Goal: Information Seeking & Learning: Learn about a topic

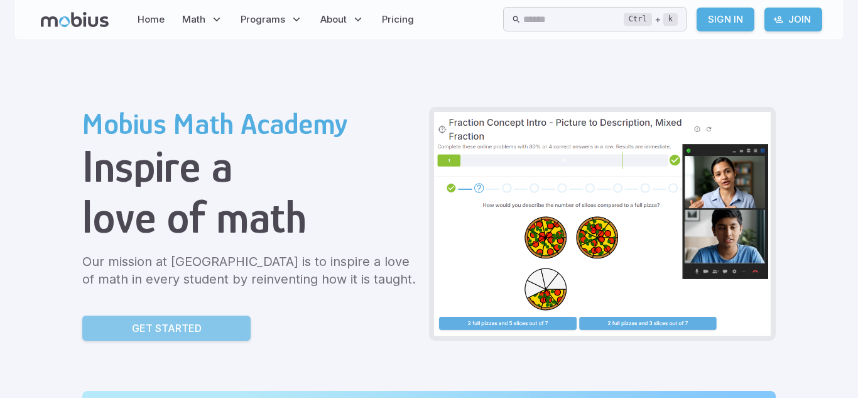
click at [132, 329] on p "Get Started" at bounding box center [167, 327] width 70 height 15
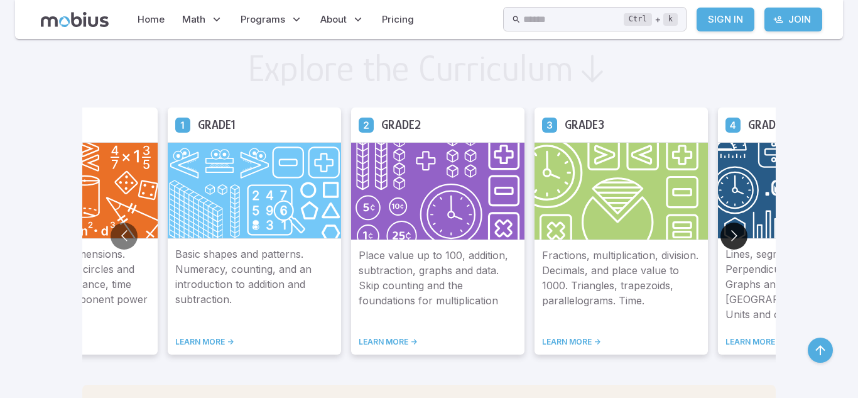
click at [721, 234] on button "Go to next slide" at bounding box center [734, 235] width 27 height 27
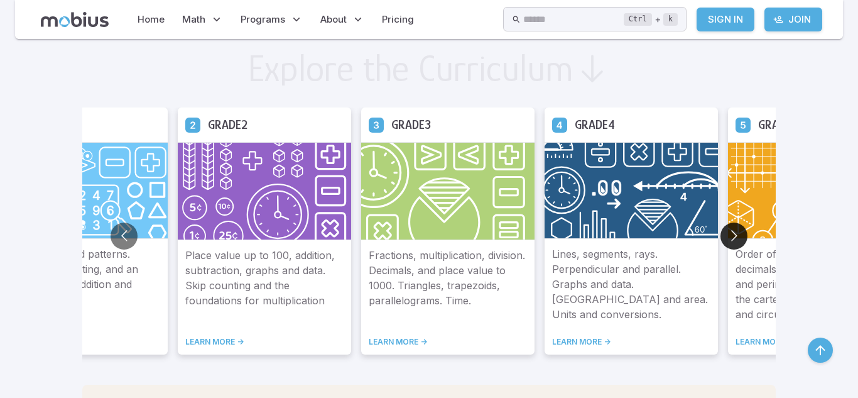
click at [721, 234] on button "Go to next slide" at bounding box center [734, 235] width 27 height 27
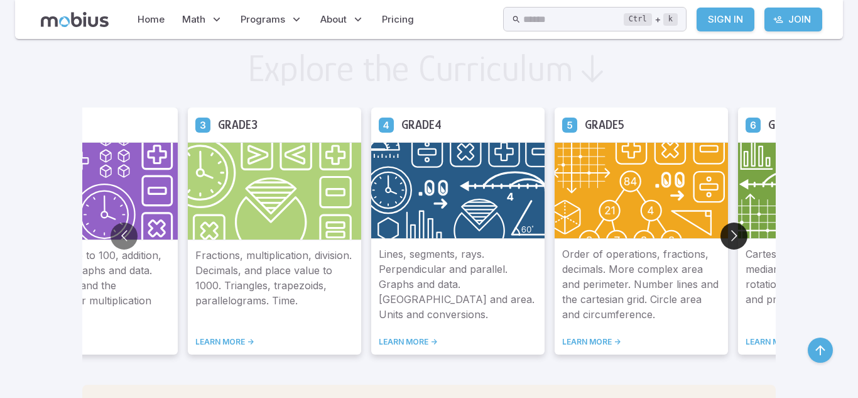
click at [721, 228] on button "Go to next slide" at bounding box center [734, 235] width 27 height 27
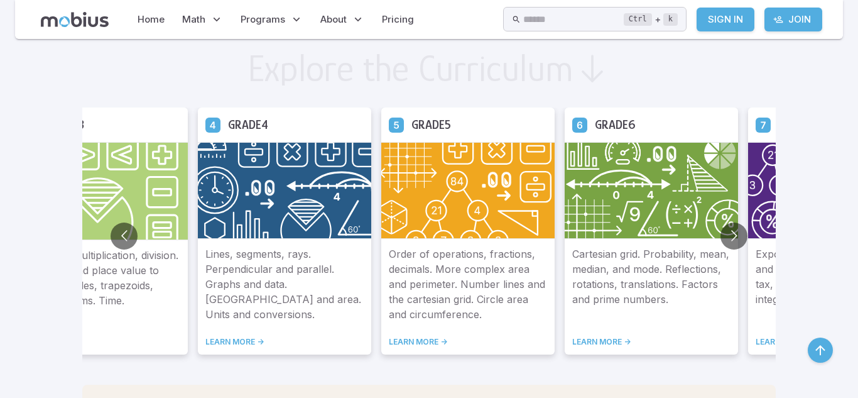
click at [565, 139] on div "Grade 6" at bounding box center [651, 124] width 173 height 35
click at [595, 115] on h5 "Grade 6" at bounding box center [615, 124] width 41 height 19
click at [595, 128] on h5 "Grade 6" at bounding box center [615, 124] width 41 height 19
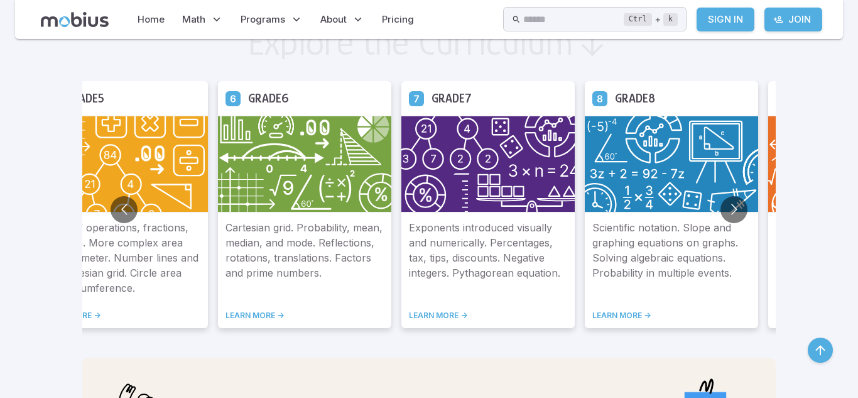
scroll to position [711, 0]
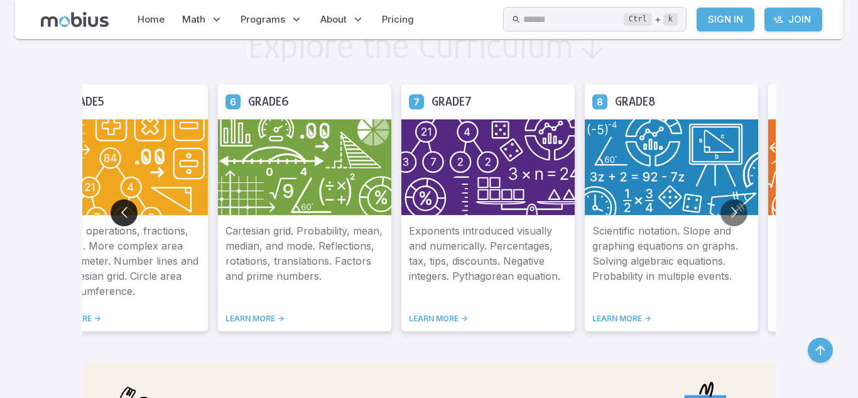
click at [111, 212] on button "Go to previous slide" at bounding box center [124, 212] width 27 height 27
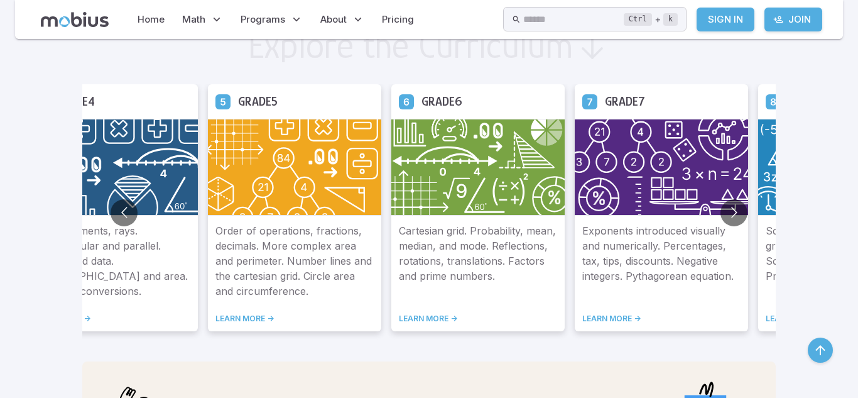
click at [72, 134] on img at bounding box center [111, 167] width 173 height 97
click at [111, 211] on button "Go to previous slide" at bounding box center [124, 212] width 27 height 27
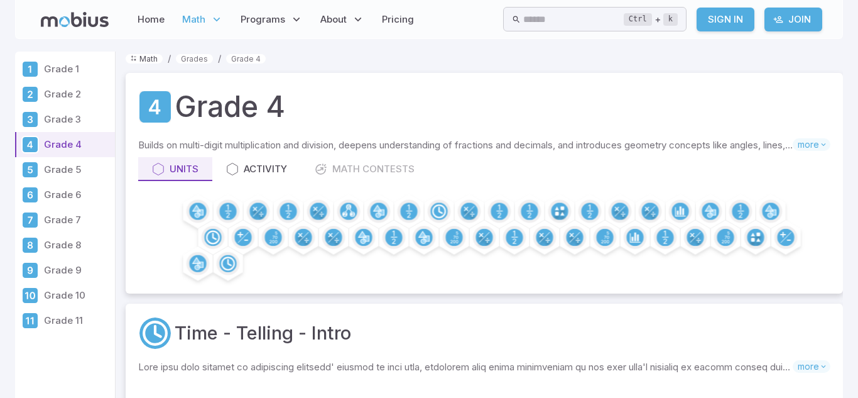
click at [139, 58] on link "Math" at bounding box center [144, 58] width 37 height 9
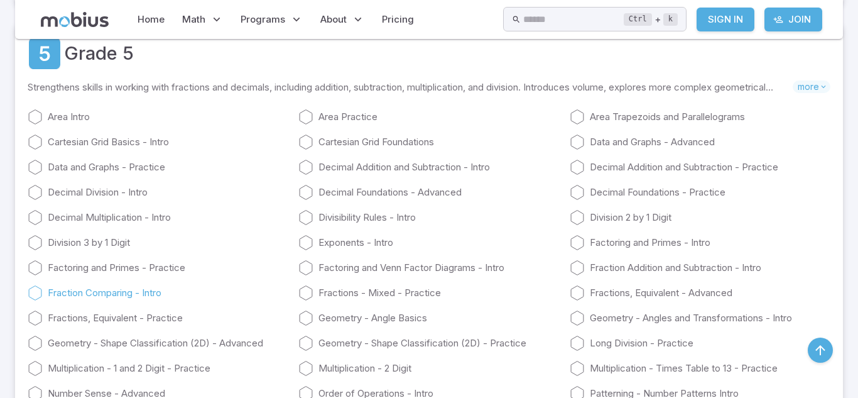
scroll to position [1865, 0]
click at [334, 190] on link "Decimal Foundations - Advanced" at bounding box center [428, 192] width 261 height 15
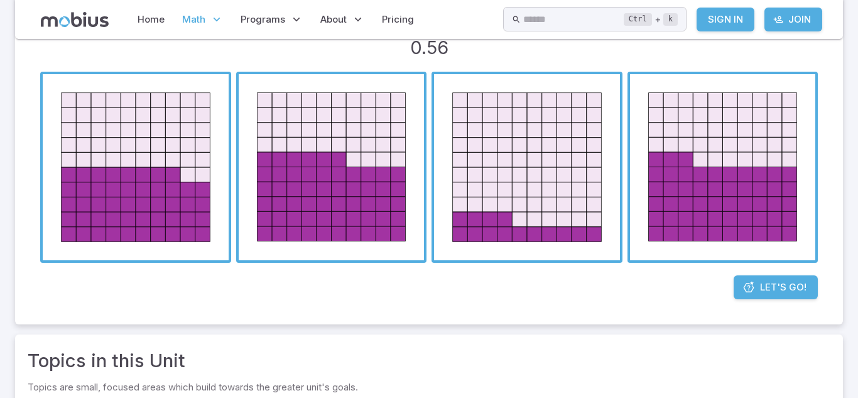
click at [146, 188] on span "button" at bounding box center [136, 167] width 186 height 186
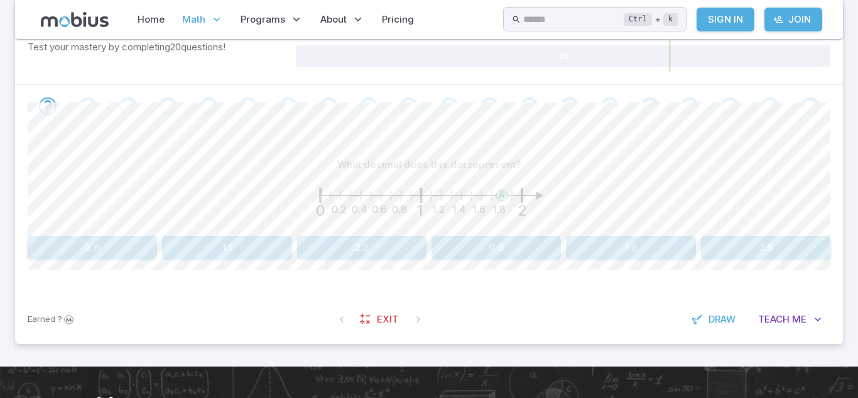
scroll to position [216, 0]
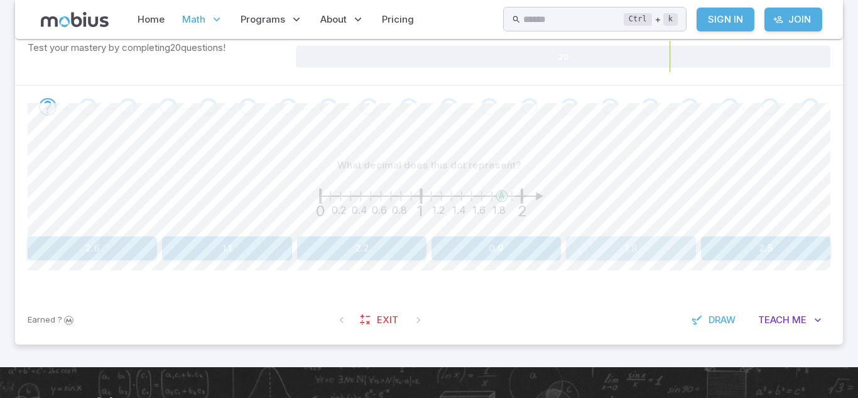
click at [655, 245] on button "1.8" at bounding box center [630, 248] width 129 height 24
click at [717, 253] on button "1.1" at bounding box center [765, 248] width 129 height 24
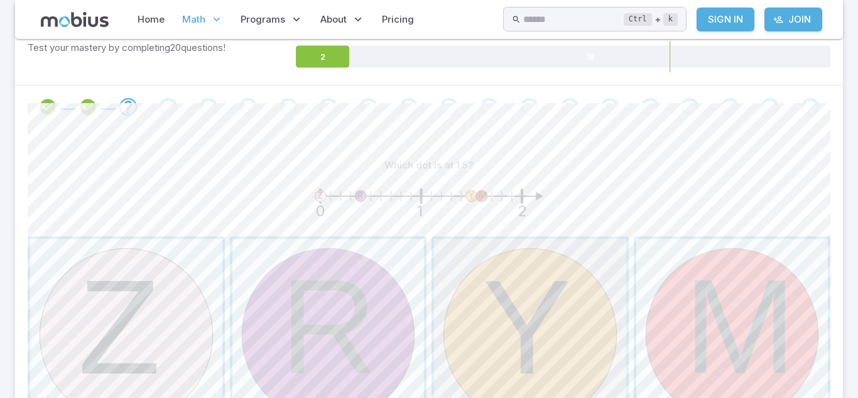
click at [502, 341] on span "button" at bounding box center [530, 335] width 192 height 192
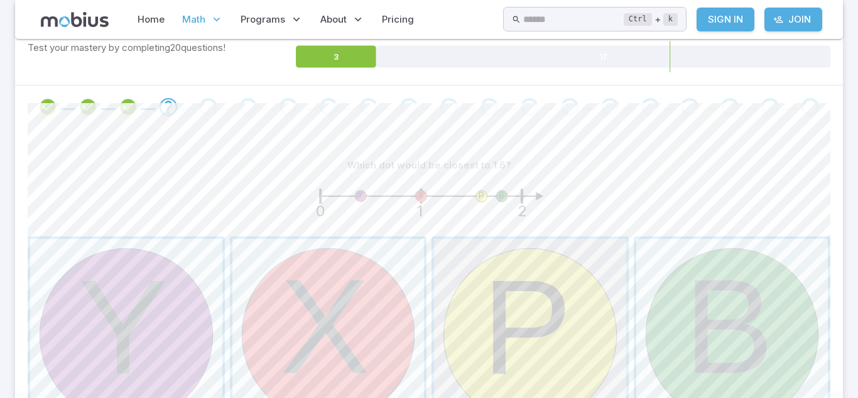
click at [618, 323] on span "button" at bounding box center [530, 335] width 192 height 192
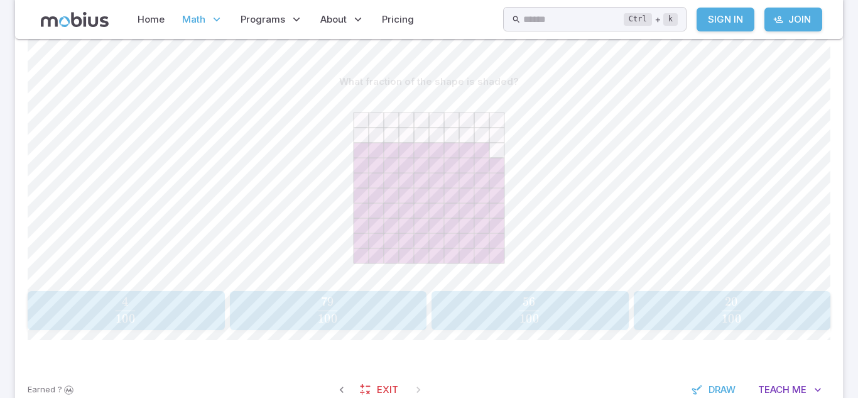
scroll to position [300, 0]
click at [368, 320] on span "100 79 ​" at bounding box center [327, 308] width 175 height 25
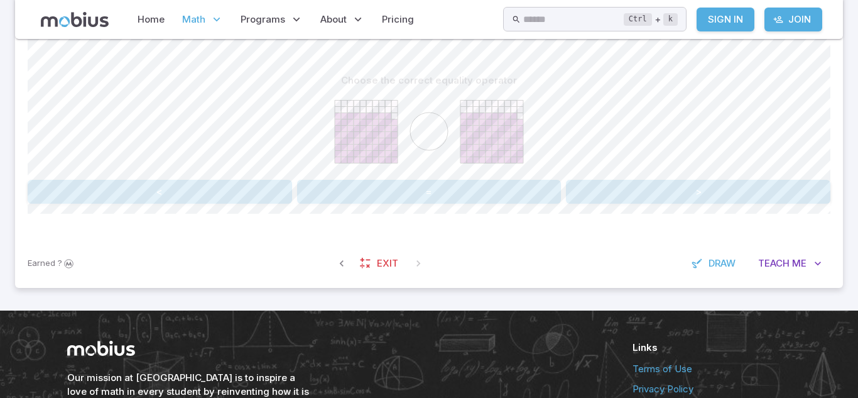
click at [537, 188] on button "=" at bounding box center [429, 192] width 265 height 24
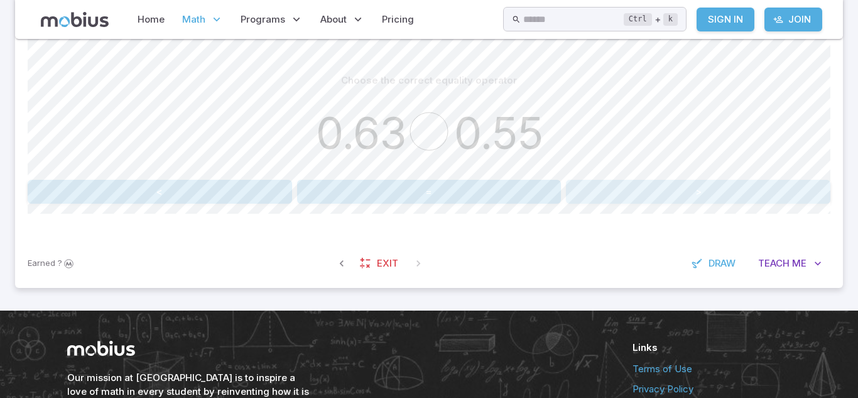
click at [652, 191] on button ">" at bounding box center [698, 192] width 265 height 24
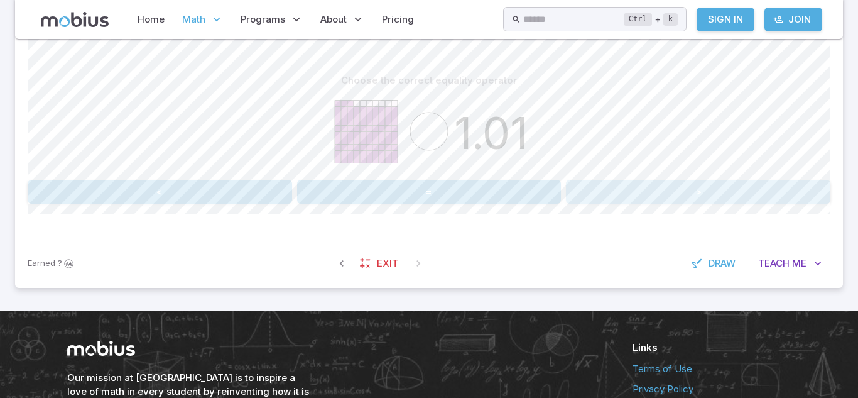
click at [614, 195] on button ">" at bounding box center [698, 192] width 265 height 24
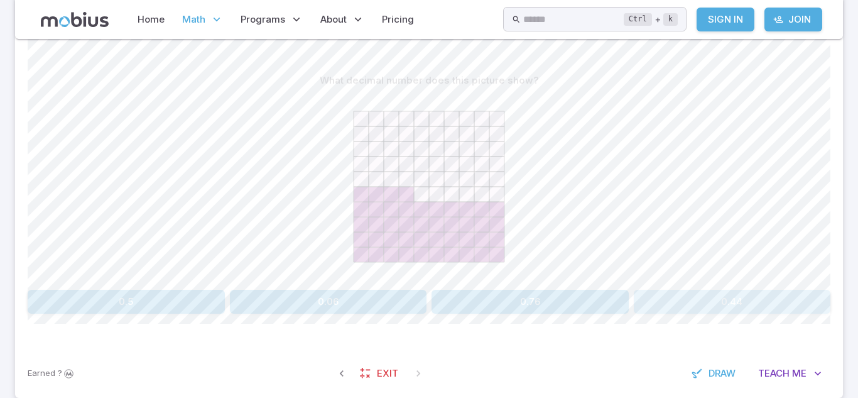
click at [699, 303] on button "0.44" at bounding box center [732, 302] width 197 height 24
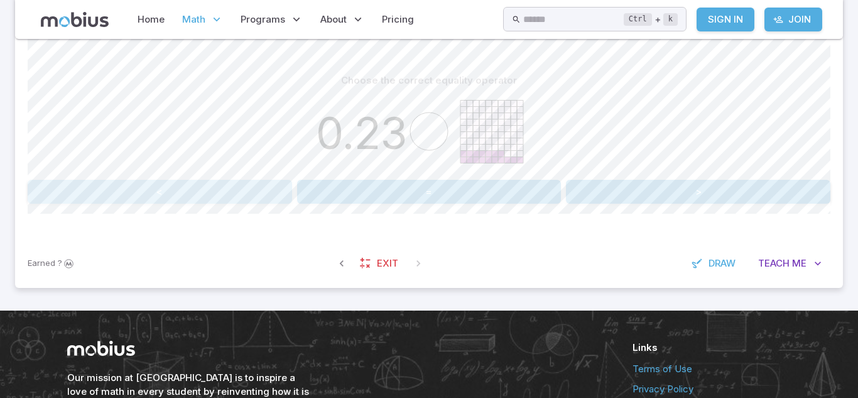
click at [235, 183] on button "<" at bounding box center [160, 192] width 265 height 24
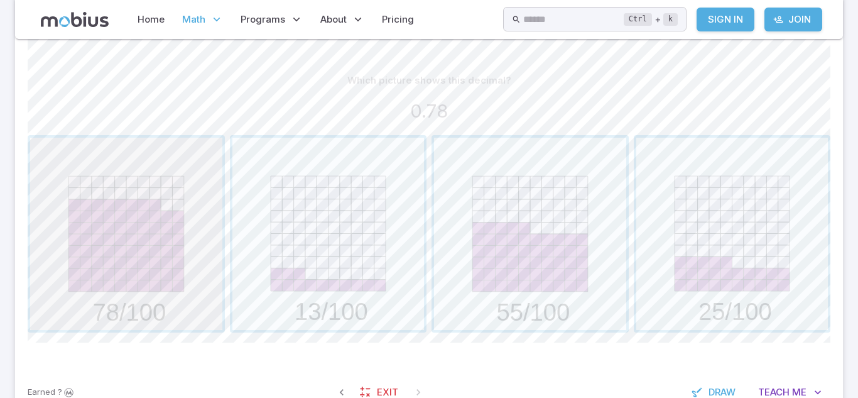
click at [175, 241] on span "button" at bounding box center [126, 234] width 192 height 192
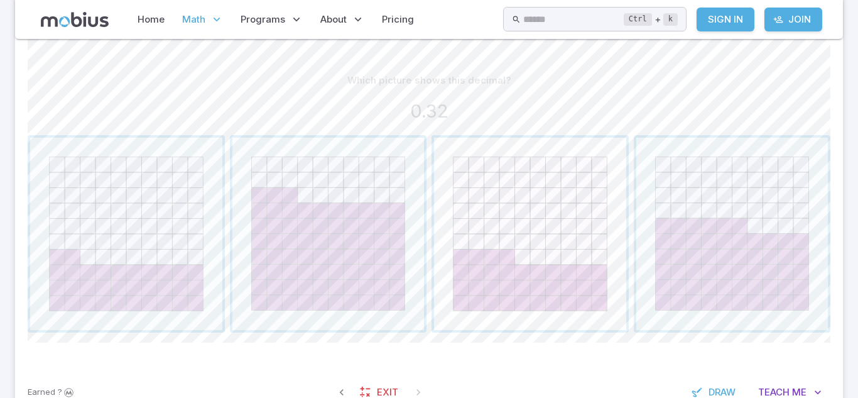
click at [496, 236] on span "button" at bounding box center [530, 234] width 192 height 192
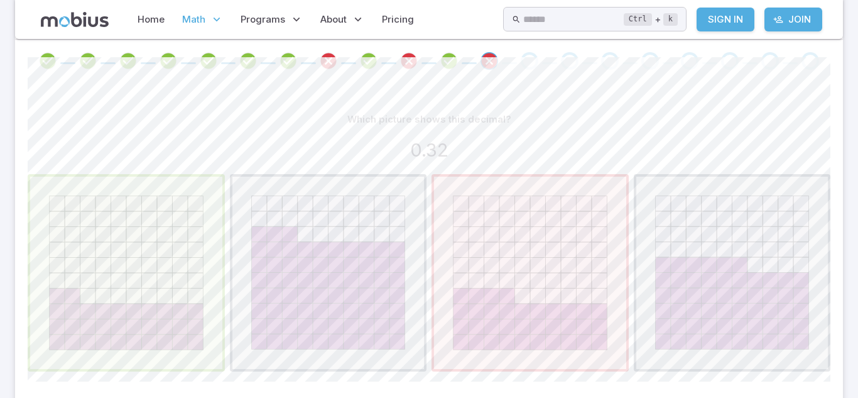
scroll to position [239, 0]
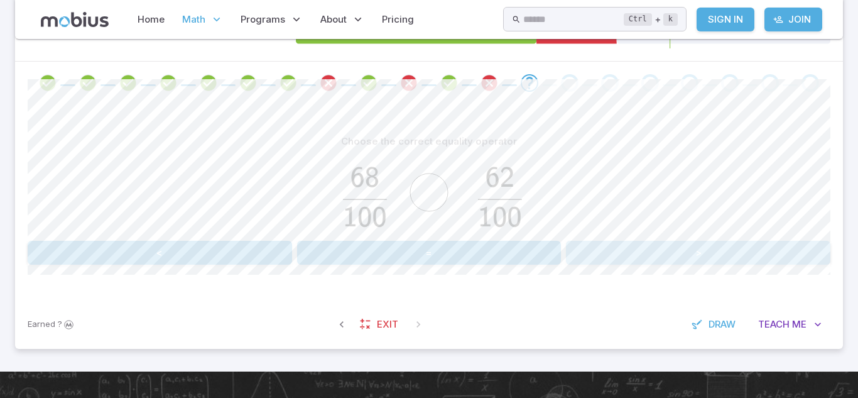
click at [599, 253] on button ">" at bounding box center [698, 253] width 265 height 24
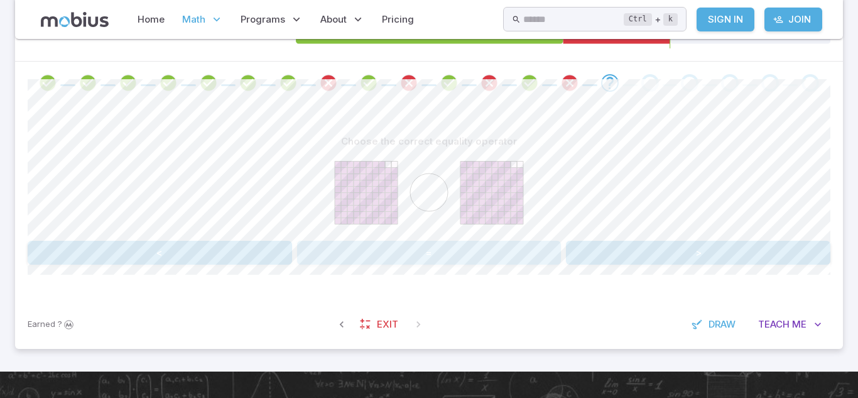
click at [521, 252] on button "=" at bounding box center [429, 253] width 265 height 24
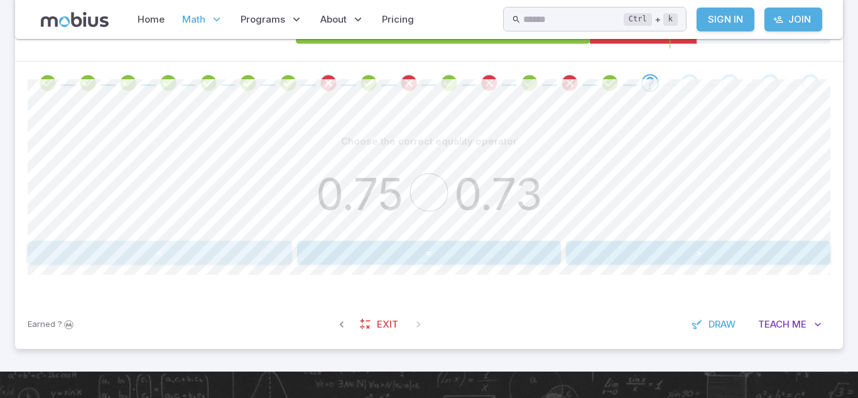
click at [248, 254] on button "<" at bounding box center [160, 253] width 265 height 24
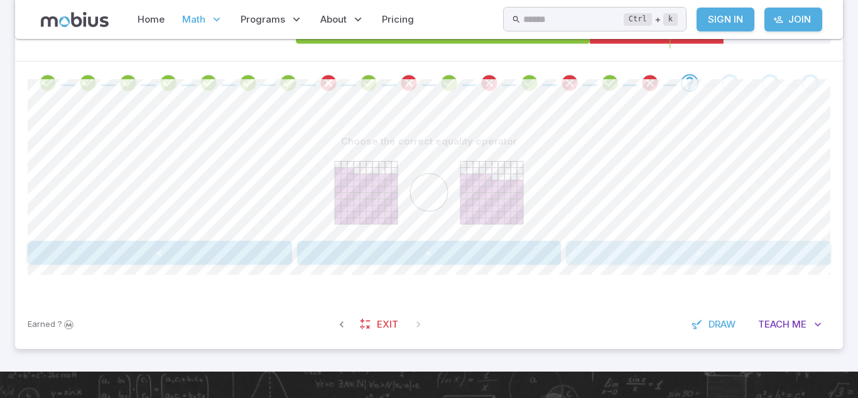
click at [668, 245] on button ">" at bounding box center [698, 253] width 265 height 24
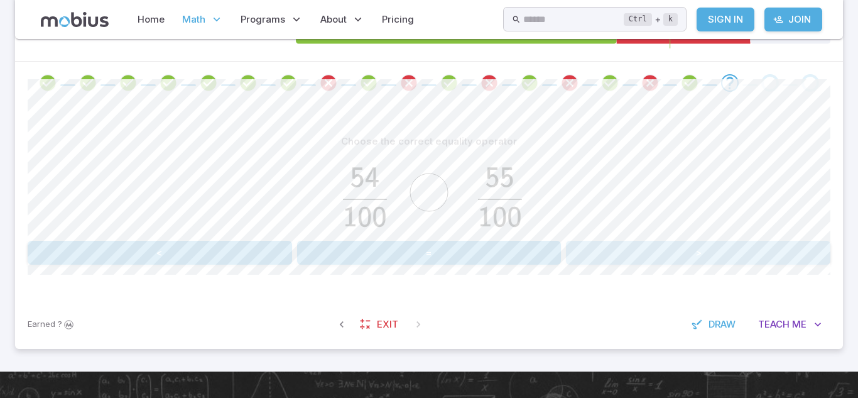
click at [598, 258] on button ">" at bounding box center [698, 253] width 265 height 24
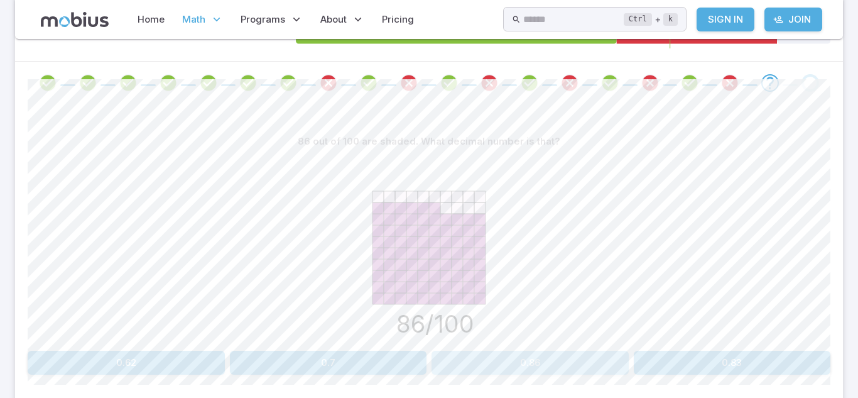
click at [520, 358] on button "0.86" at bounding box center [530, 363] width 197 height 24
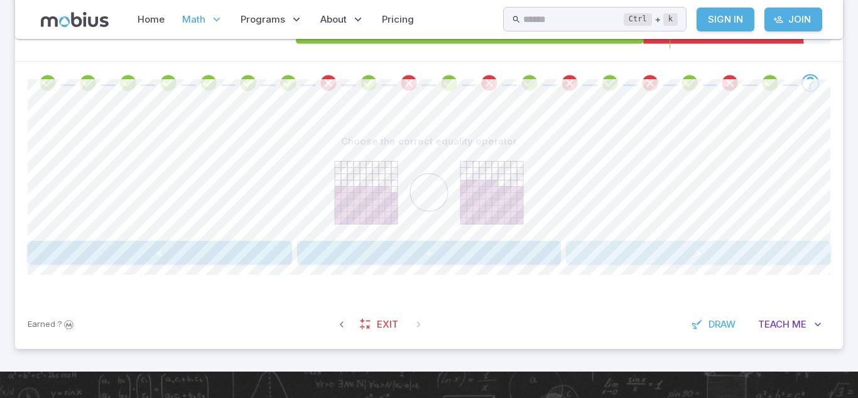
click at [612, 247] on button ">" at bounding box center [698, 253] width 265 height 24
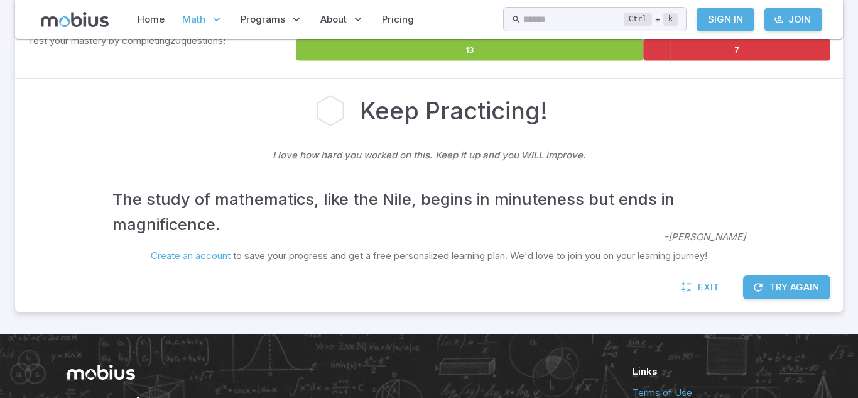
scroll to position [224, 0]
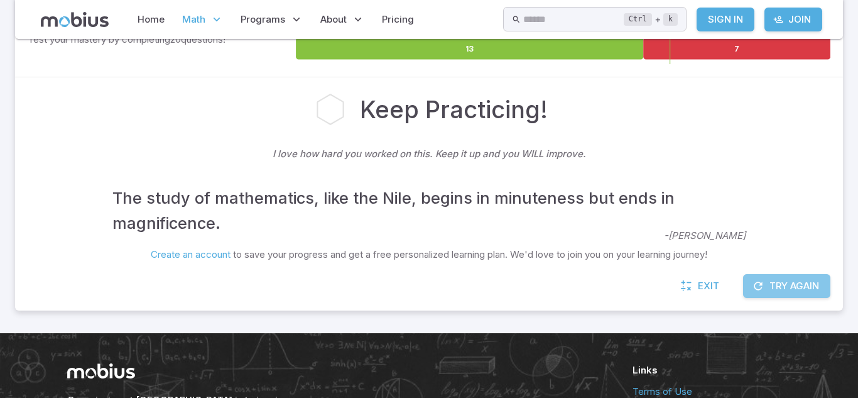
click at [792, 293] on button "Try Again" at bounding box center [786, 286] width 87 height 24
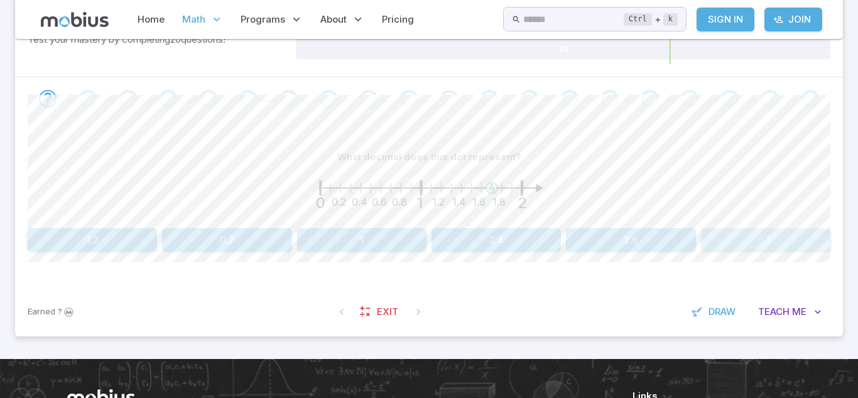
click at [744, 241] on button "1.7" at bounding box center [765, 240] width 129 height 24
click at [496, 235] on button "1.5" at bounding box center [496, 240] width 129 height 24
click at [599, 241] on button "1.8" at bounding box center [630, 240] width 129 height 24
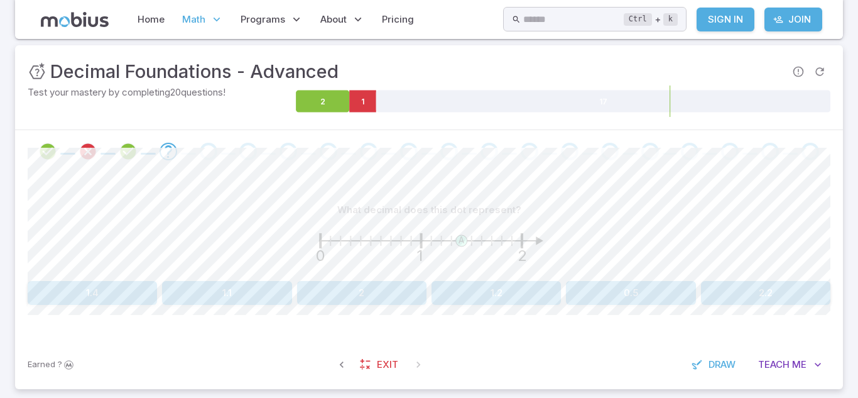
scroll to position [172, 0]
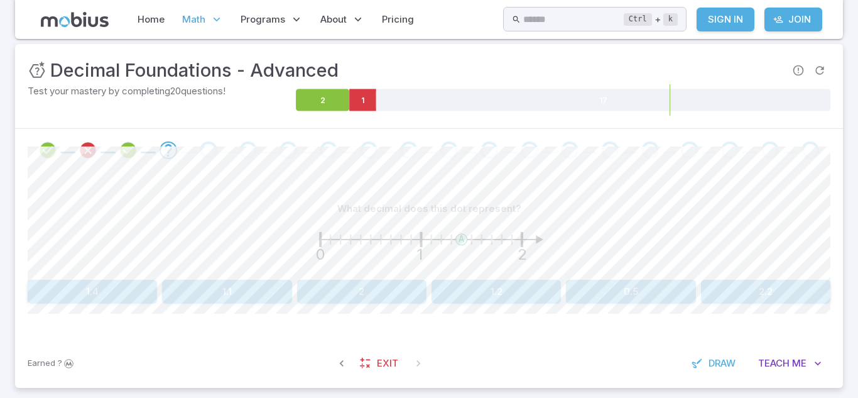
click at [128, 297] on button "1.4" at bounding box center [92, 292] width 129 height 24
click at [573, 298] on button "1.2" at bounding box center [630, 292] width 129 height 24
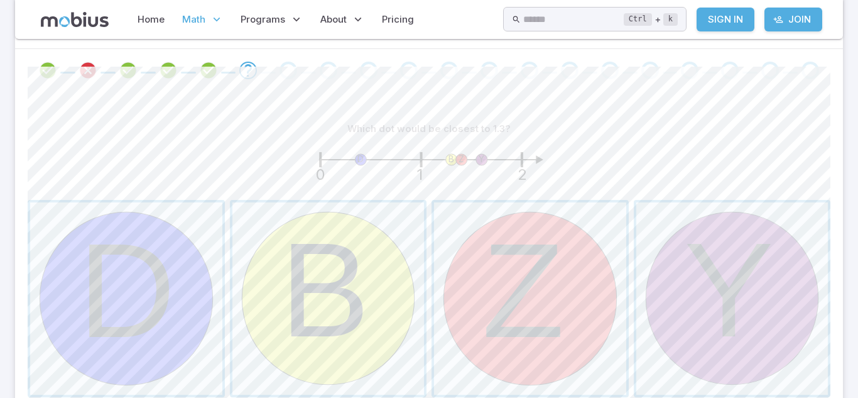
scroll to position [251, 0]
click at [360, 268] on span "button" at bounding box center [328, 299] width 192 height 192
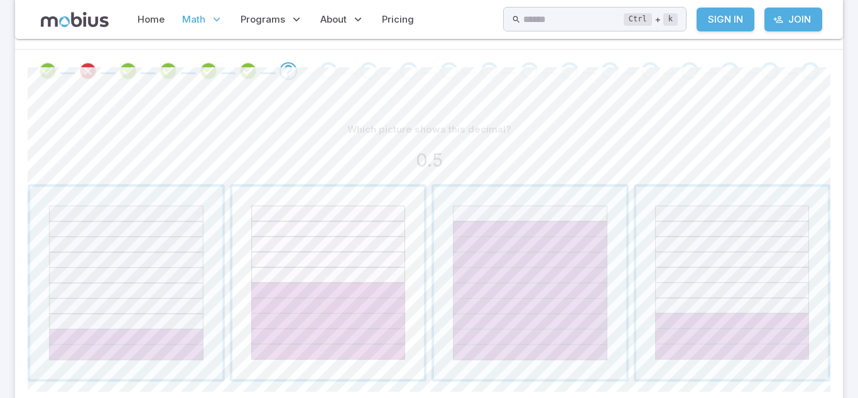
click at [322, 330] on span "button" at bounding box center [328, 283] width 192 height 192
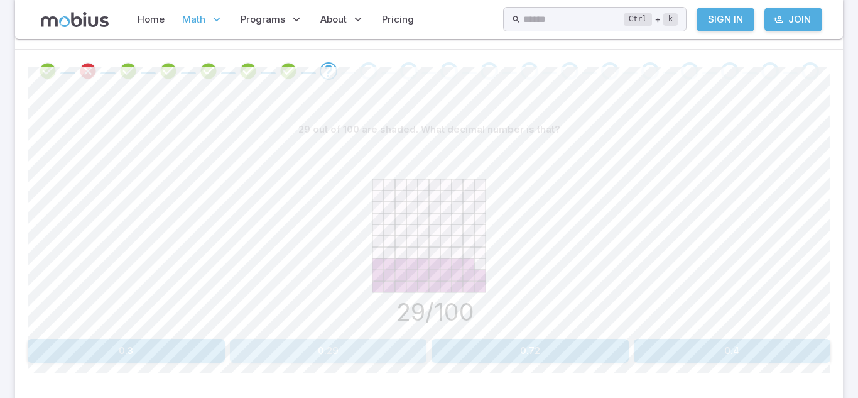
click at [369, 356] on button "0.29" at bounding box center [328, 351] width 197 height 24
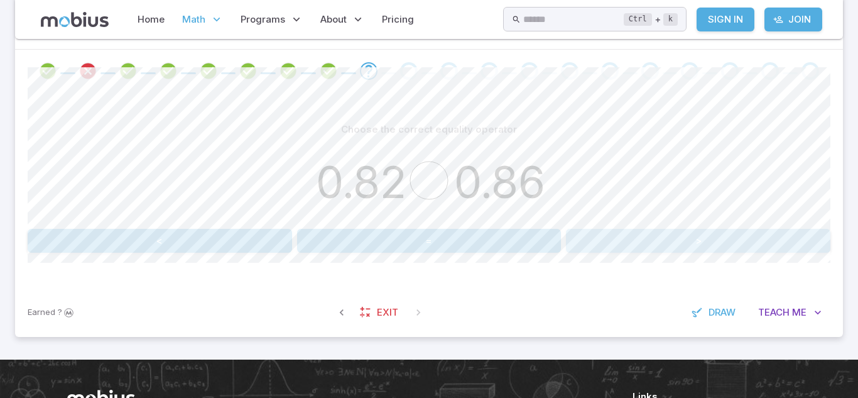
click at [570, 239] on button ">" at bounding box center [698, 241] width 265 height 24
click at [515, 244] on button "=" at bounding box center [429, 241] width 265 height 24
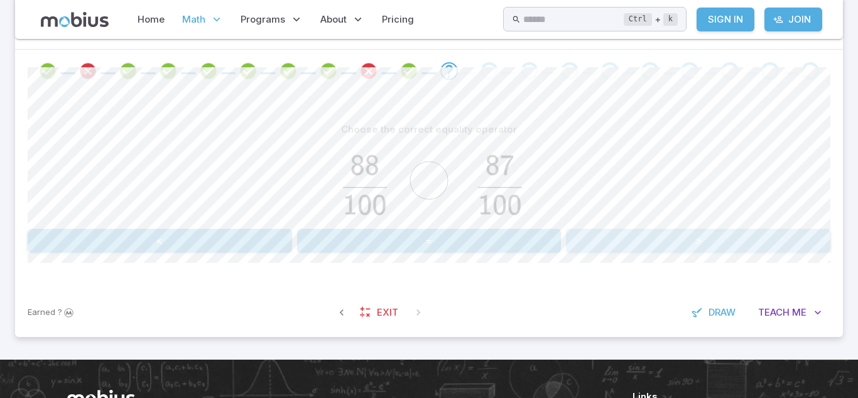
click at [591, 238] on button ">" at bounding box center [698, 241] width 265 height 24
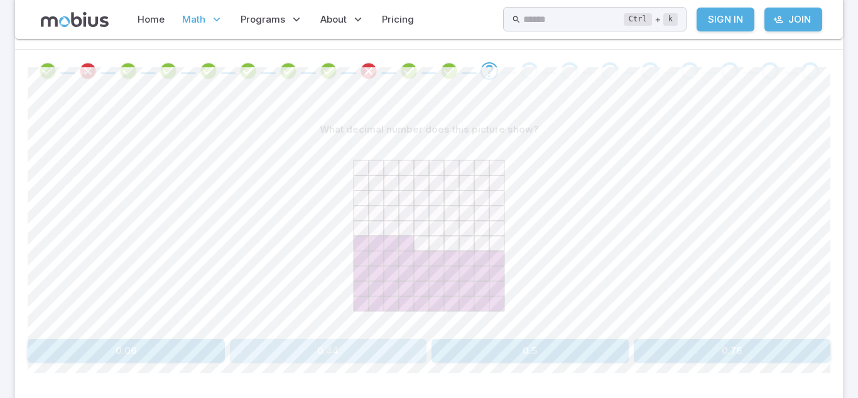
click at [368, 345] on button "0.44" at bounding box center [328, 351] width 197 height 24
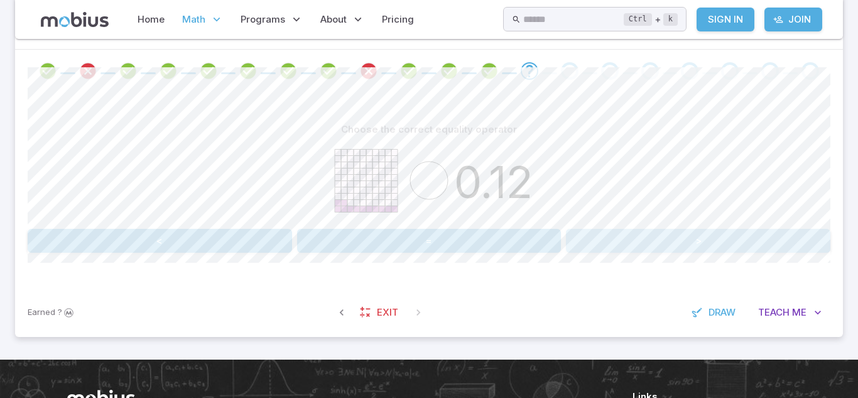
click at [646, 233] on button ">" at bounding box center [698, 241] width 265 height 24
click at [219, 238] on button "<" at bounding box center [160, 241] width 265 height 24
click at [599, 232] on button ">" at bounding box center [698, 241] width 265 height 24
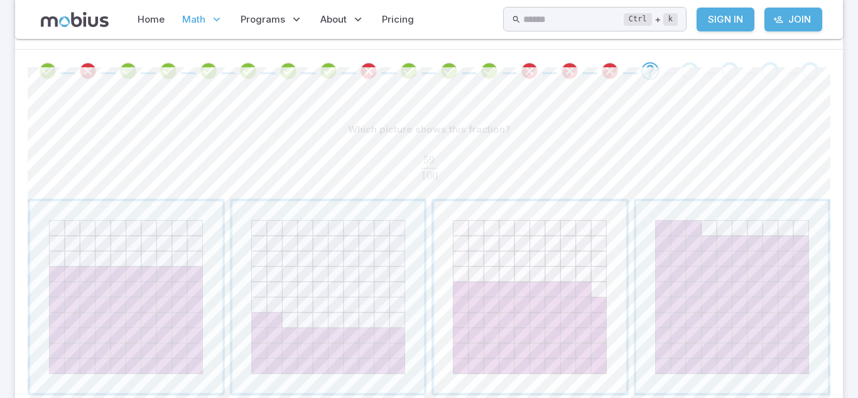
click at [503, 351] on span "button" at bounding box center [530, 297] width 192 height 192
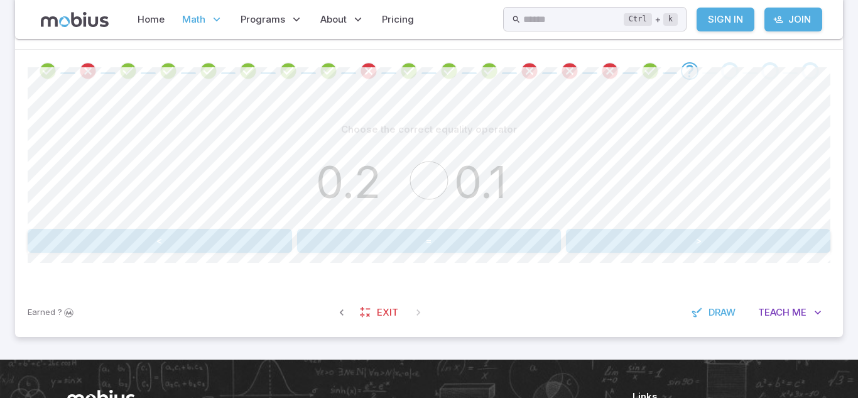
click at [258, 238] on button "<" at bounding box center [160, 241] width 265 height 24
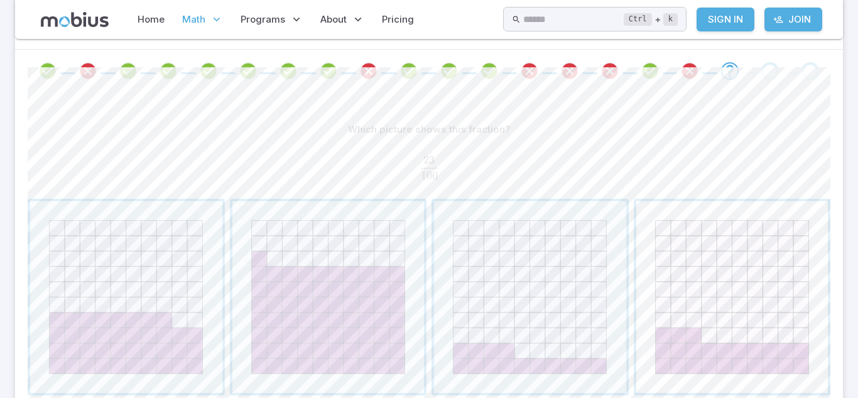
click at [714, 330] on span "button" at bounding box center [733, 297] width 192 height 192
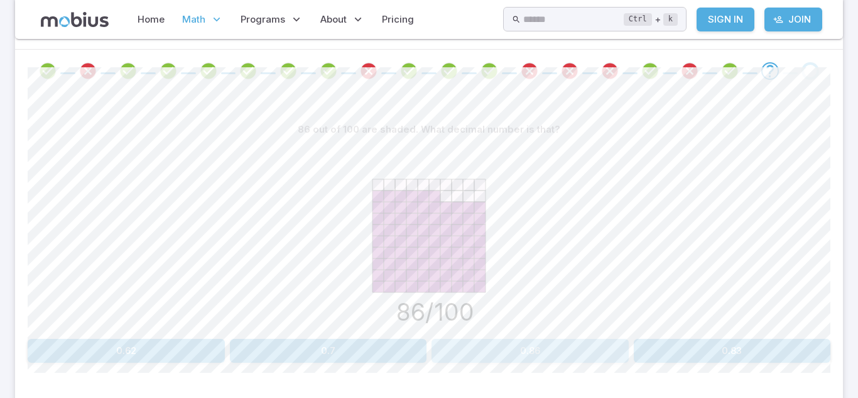
click at [621, 353] on button "0.86" at bounding box center [530, 351] width 197 height 24
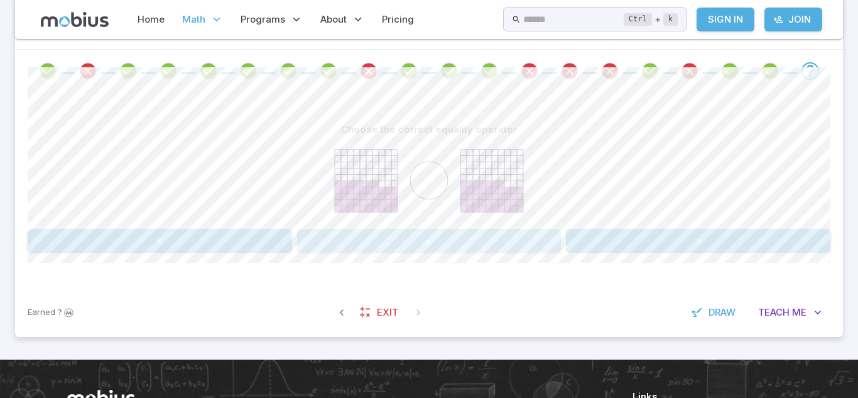
click at [385, 241] on button "=" at bounding box center [429, 241] width 265 height 24
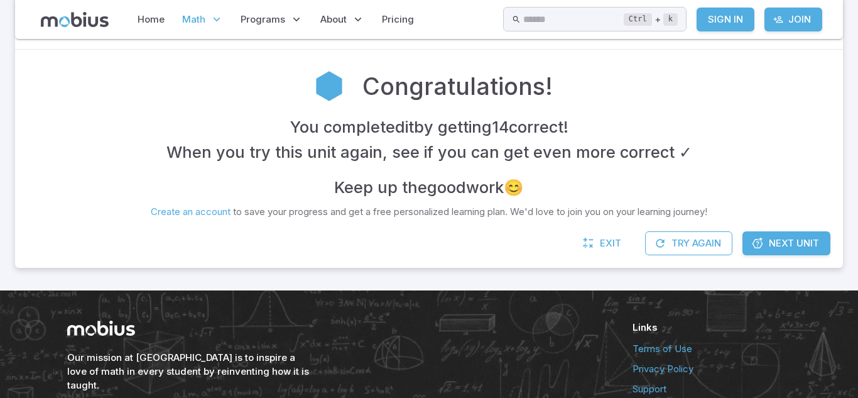
click at [804, 246] on span "Next Unit" at bounding box center [794, 243] width 50 height 14
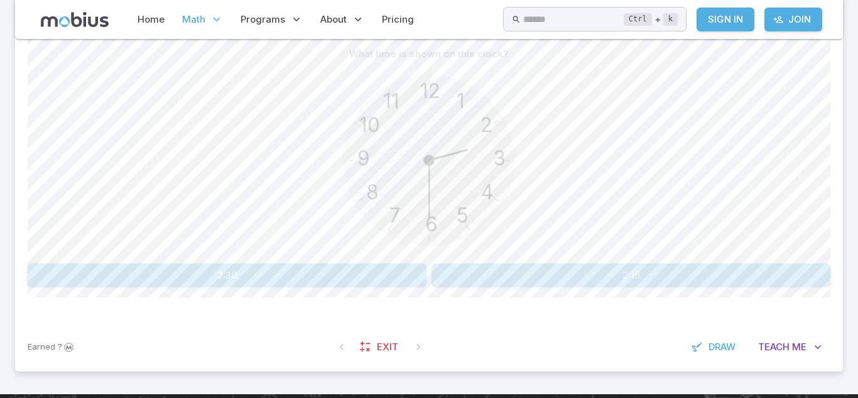
scroll to position [327, 0]
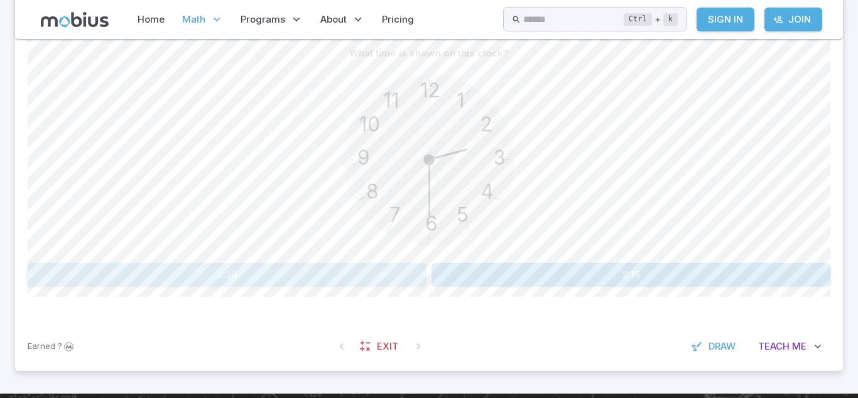
click at [373, 269] on button "2:30" at bounding box center [227, 275] width 399 height 24
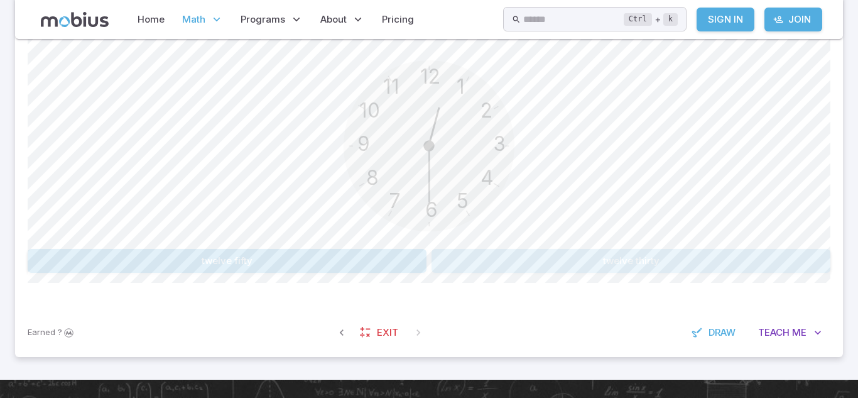
click at [529, 271] on button "twelve thirty" at bounding box center [631, 261] width 399 height 24
click at [608, 263] on button "four fifty" at bounding box center [630, 261] width 129 height 24
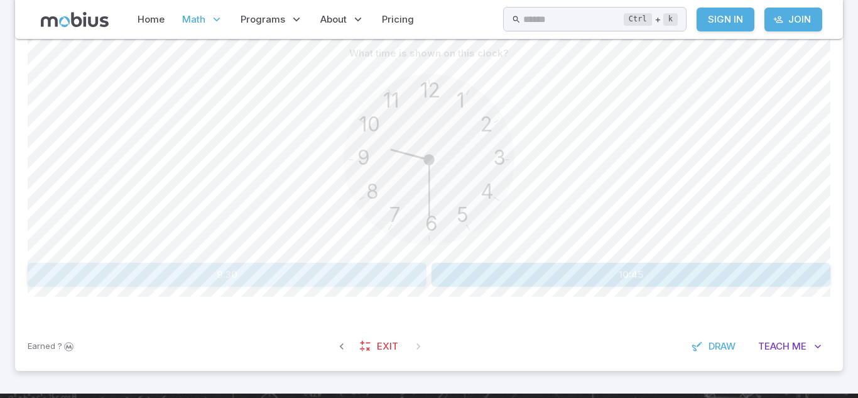
click at [362, 275] on button "9:30" at bounding box center [227, 275] width 399 height 24
click at [333, 280] on button "10:00" at bounding box center [227, 275] width 399 height 24
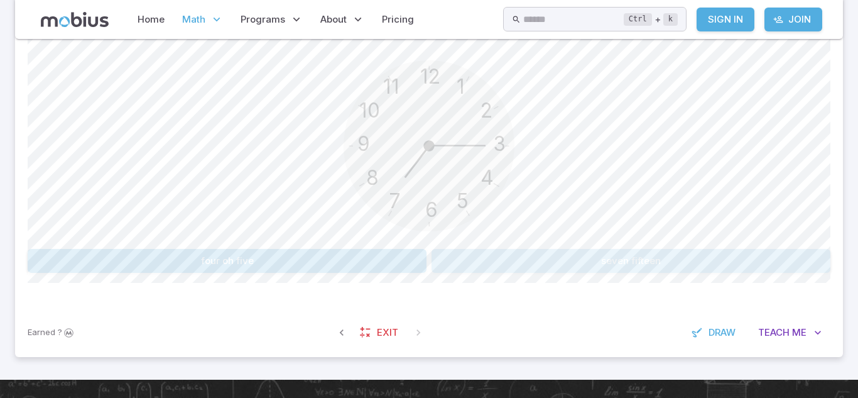
click at [512, 265] on button "seven fifteen" at bounding box center [631, 261] width 399 height 24
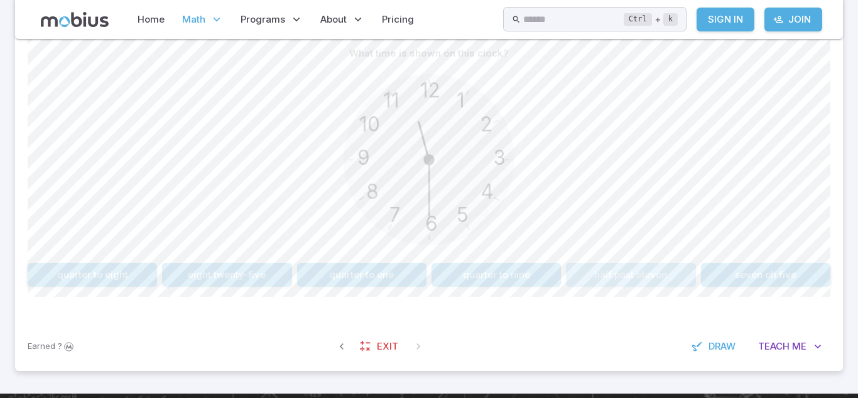
click at [650, 264] on button "half past eleven" at bounding box center [630, 275] width 129 height 24
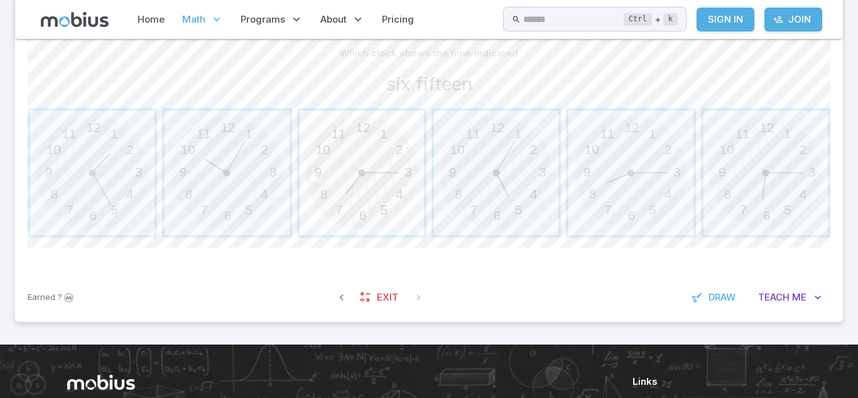
click at [410, 202] on span "button" at bounding box center [362, 173] width 124 height 124
click at [410, 198] on span "button" at bounding box center [362, 173] width 124 height 124
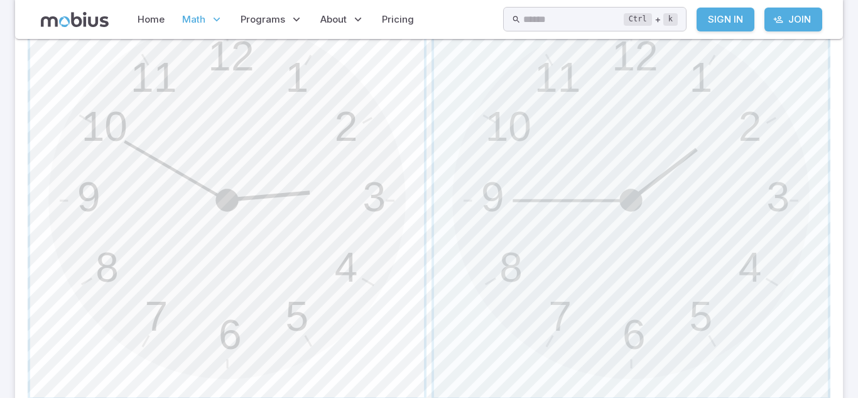
scroll to position [436, 0]
click at [480, 184] on span "button" at bounding box center [631, 199] width 394 height 394
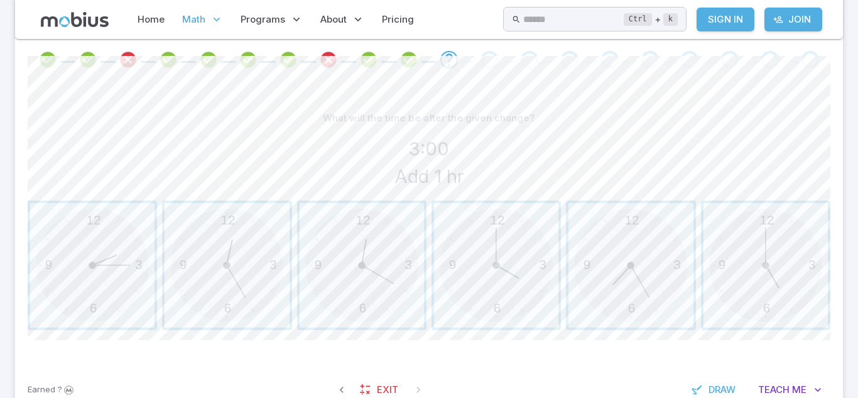
scroll to position [268, 0]
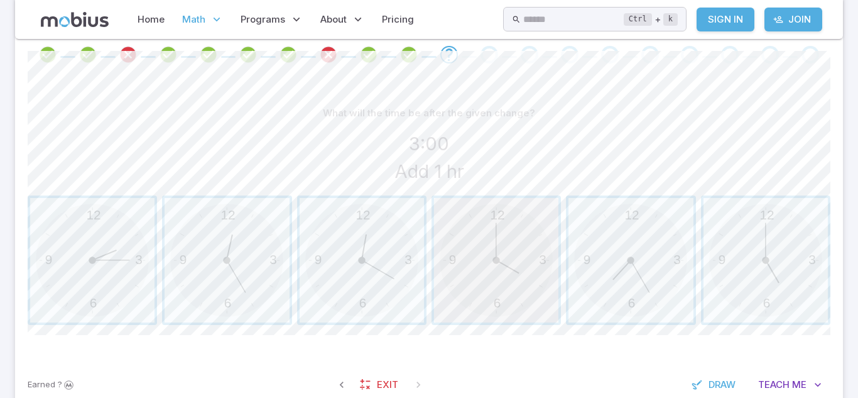
click at [432, 258] on button "12 6 3 9" at bounding box center [496, 259] width 129 height 129
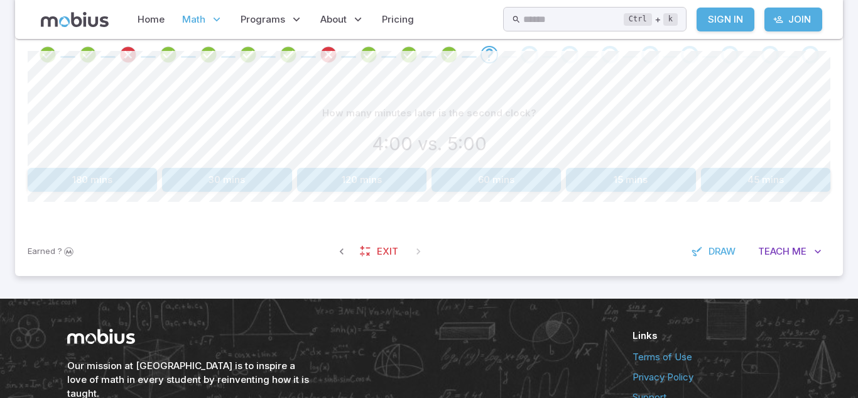
click at [476, 185] on button "60 mins" at bounding box center [496, 180] width 129 height 24
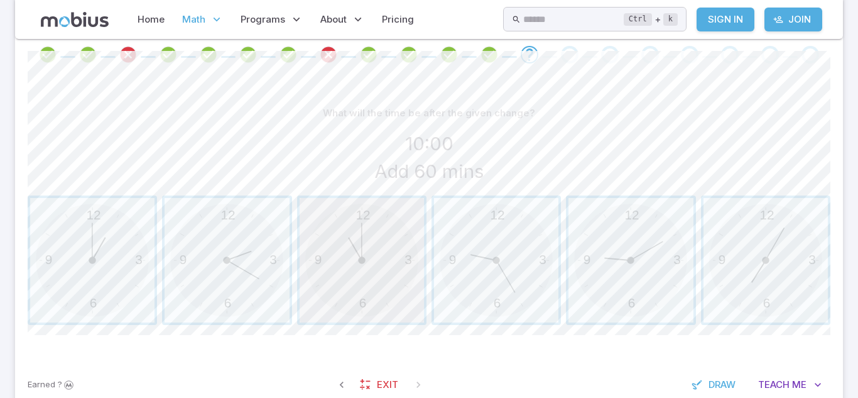
click at [391, 244] on span "button" at bounding box center [362, 260] width 124 height 124
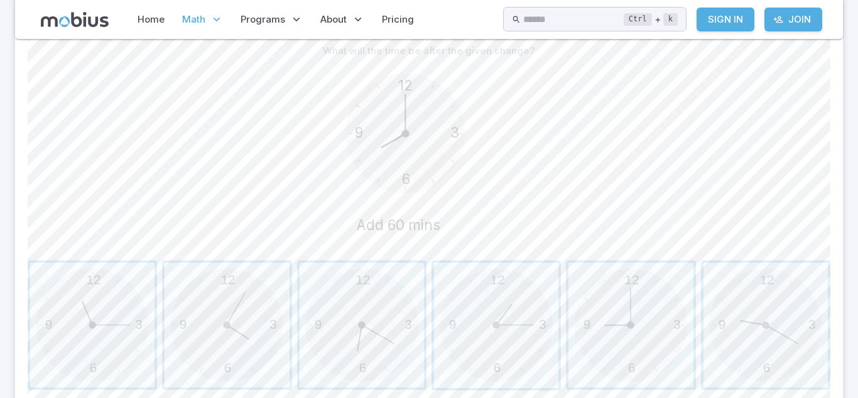
scroll to position [333, 0]
click at [380, 278] on span "button" at bounding box center [362, 322] width 124 height 124
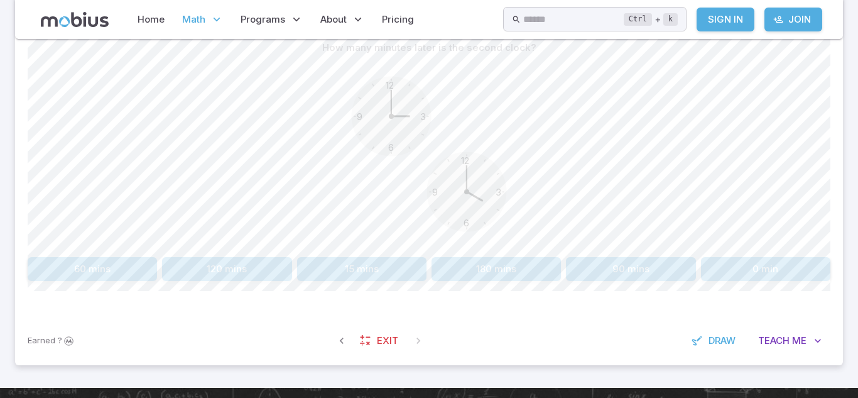
click at [631, 276] on button "90 mins" at bounding box center [630, 269] width 129 height 24
click at [547, 276] on button "1 hr" at bounding box center [496, 269] width 129 height 24
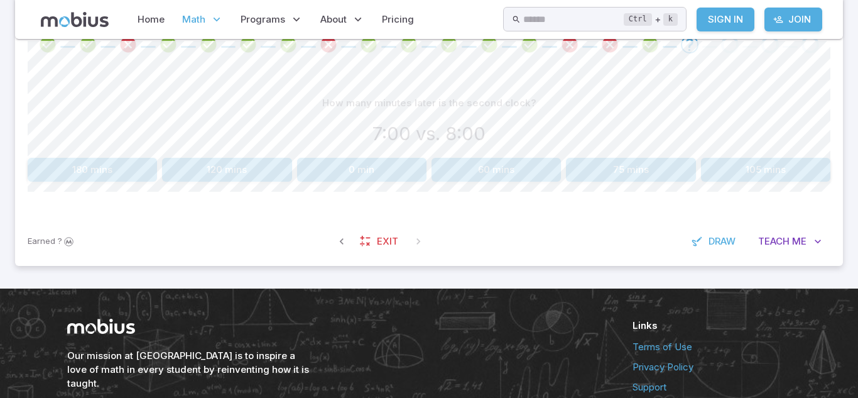
scroll to position [276, 0]
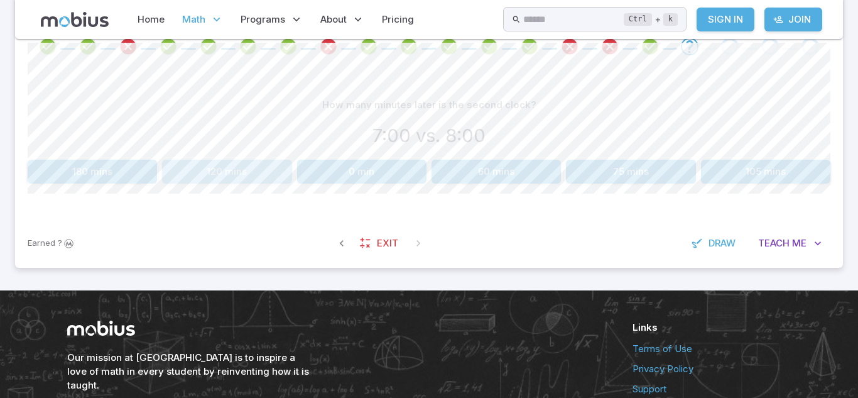
click at [284, 173] on button "120 mins" at bounding box center [226, 172] width 129 height 24
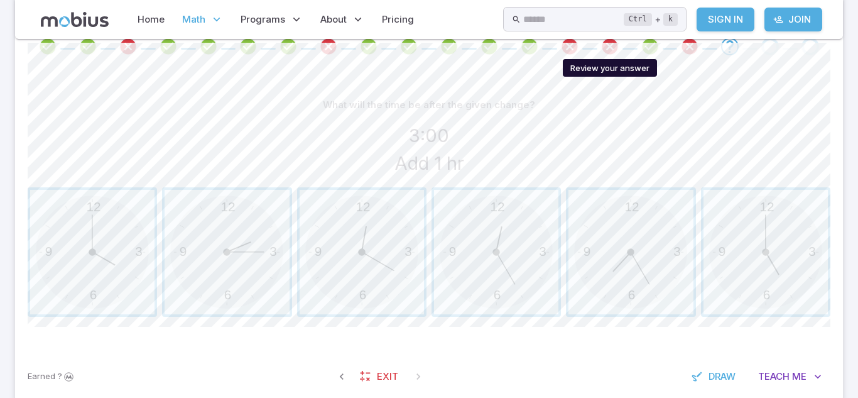
click at [614, 44] on icon "Review your answer" at bounding box center [610, 46] width 19 height 19
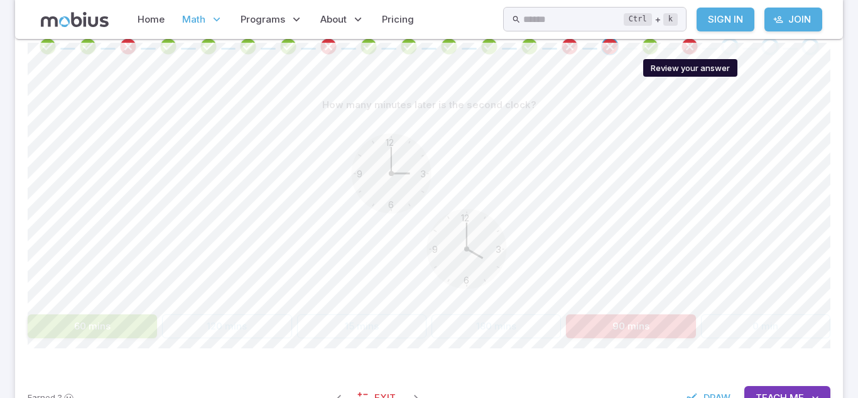
click at [691, 43] on icon "Review your answer" at bounding box center [690, 46] width 19 height 19
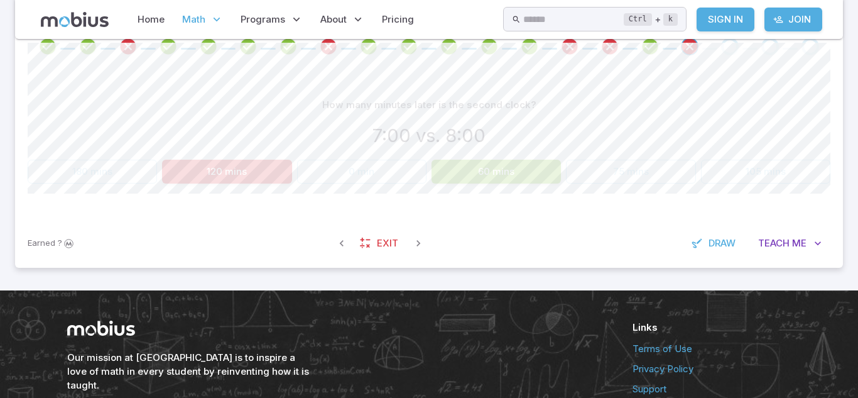
click at [717, 47] on span at bounding box center [730, 47] width 30 height 18
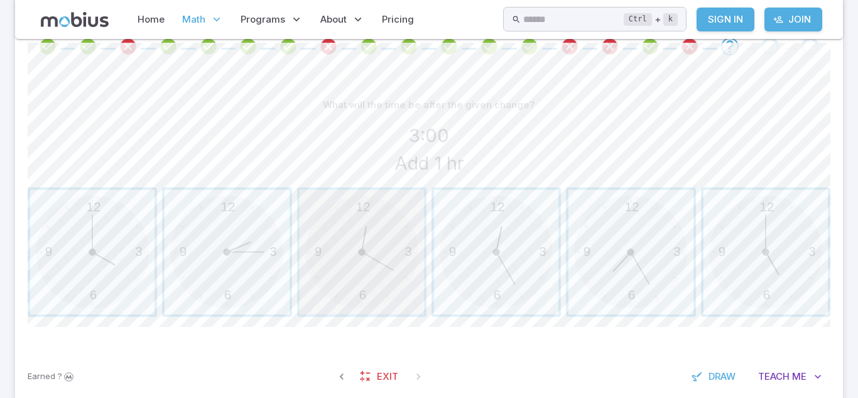
click at [415, 239] on span "button" at bounding box center [362, 252] width 124 height 124
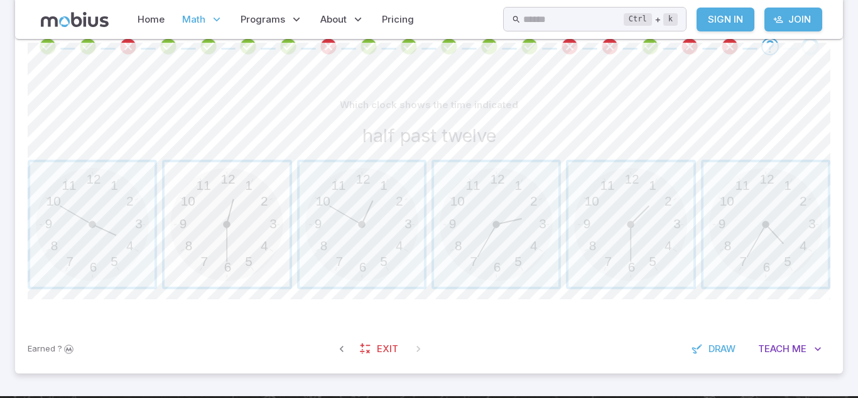
click at [189, 260] on span "button" at bounding box center [227, 224] width 124 height 124
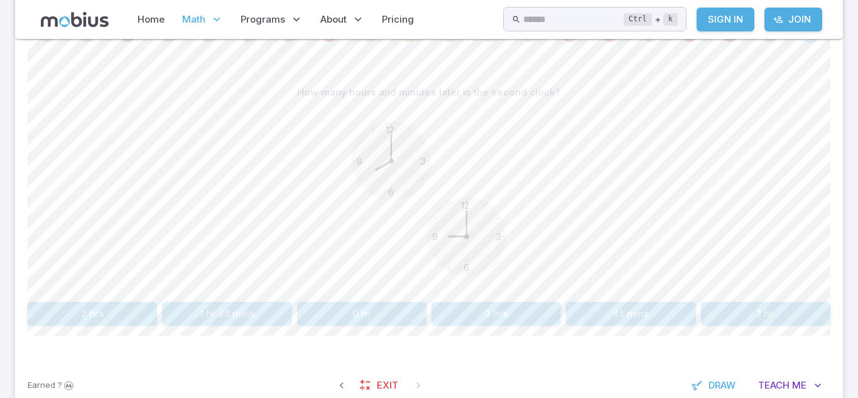
scroll to position [314, 0]
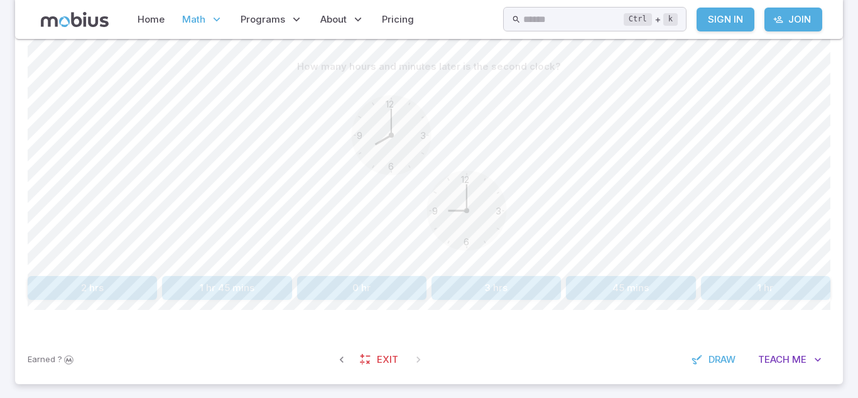
click at [748, 294] on button "1 hr" at bounding box center [765, 288] width 129 height 24
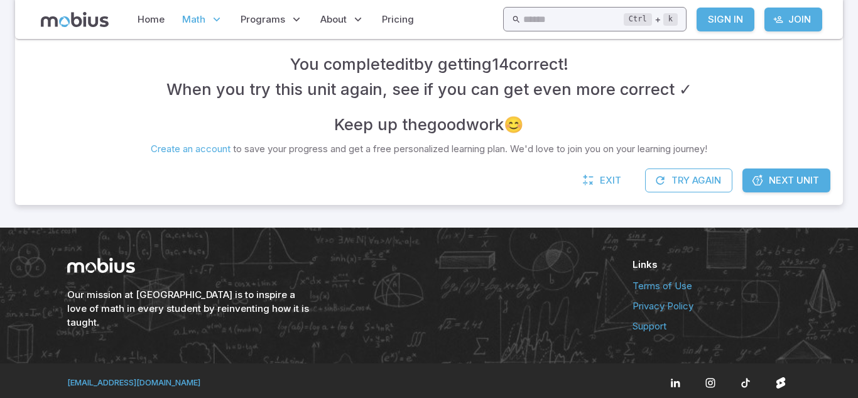
click at [579, 23] on input "text" at bounding box center [573, 19] width 101 height 25
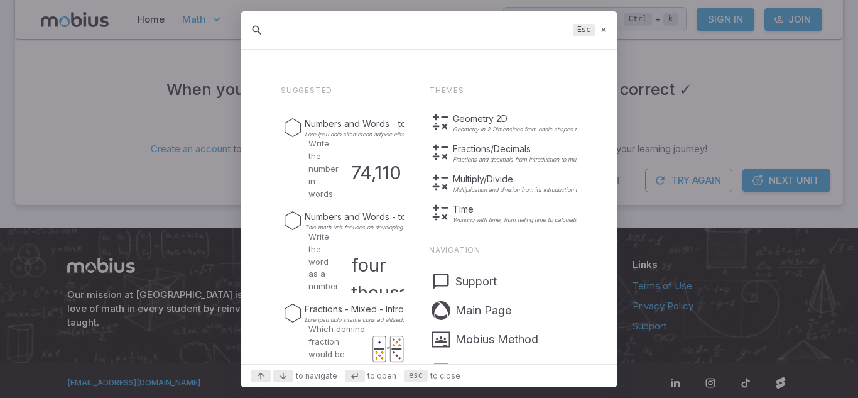
click at [602, 28] on icon at bounding box center [604, 29] width 8 height 9
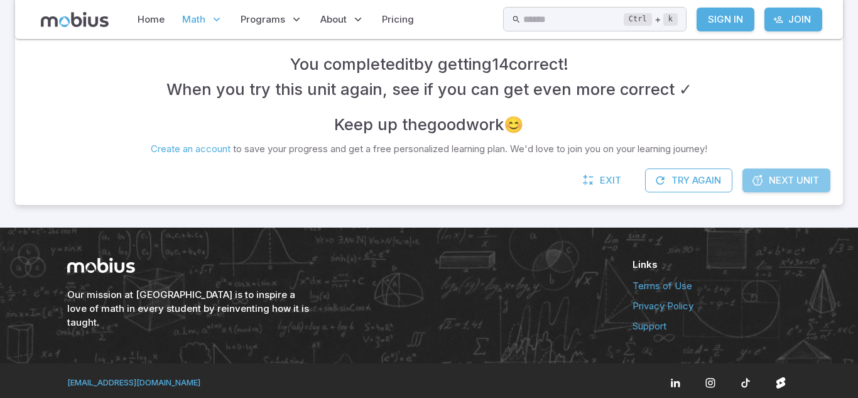
click at [790, 174] on span "Next Unit" at bounding box center [794, 180] width 50 height 14
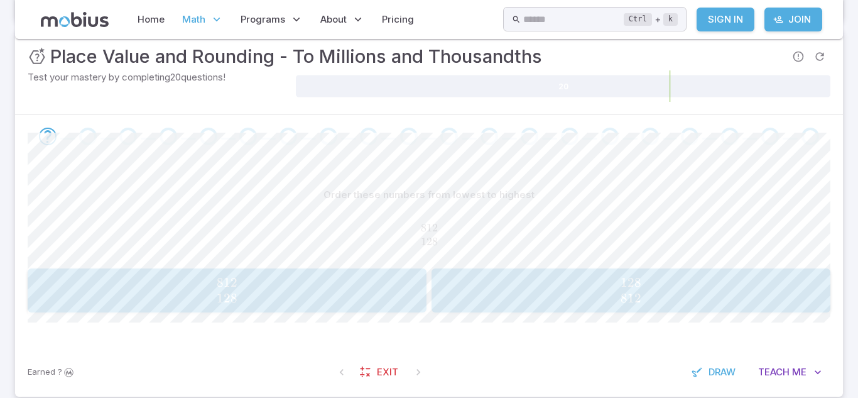
scroll to position [226, 0]
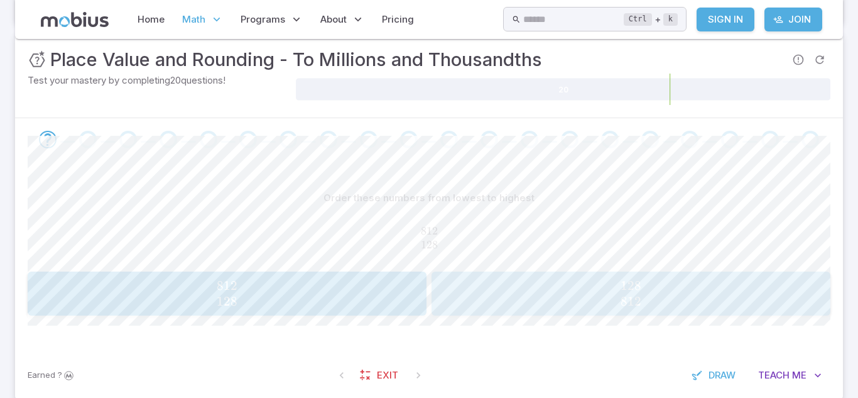
click at [469, 290] on span "128 812" at bounding box center [630, 293] width 391 height 31
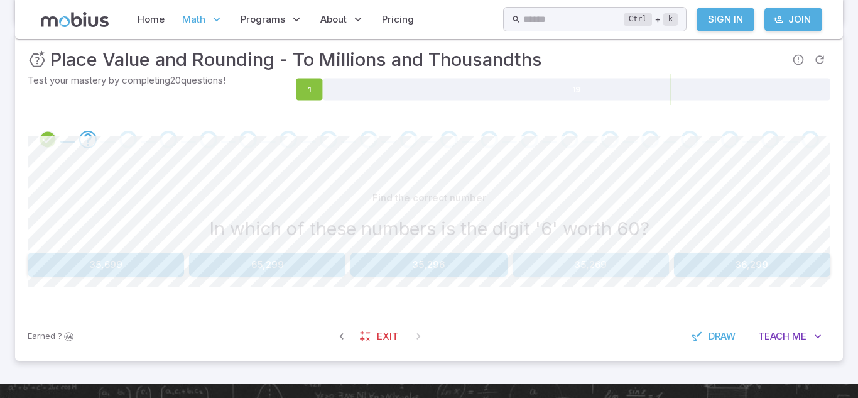
click at [555, 259] on button "35,269" at bounding box center [591, 265] width 156 height 24
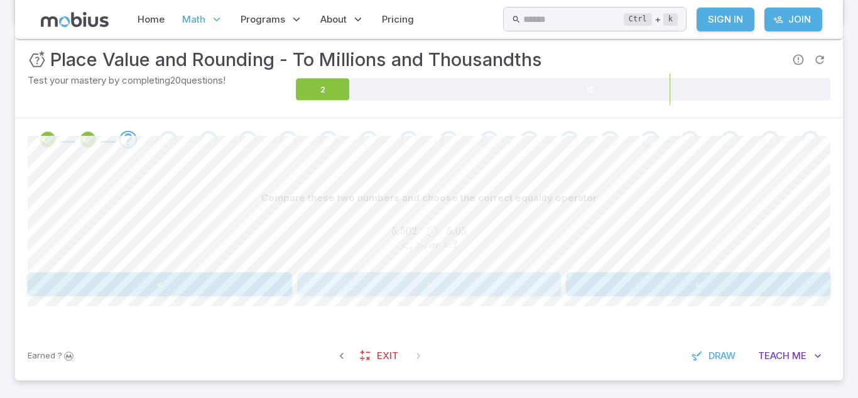
click at [524, 278] on button ">" at bounding box center [429, 284] width 265 height 24
click at [500, 279] on button ">" at bounding box center [429, 284] width 265 height 24
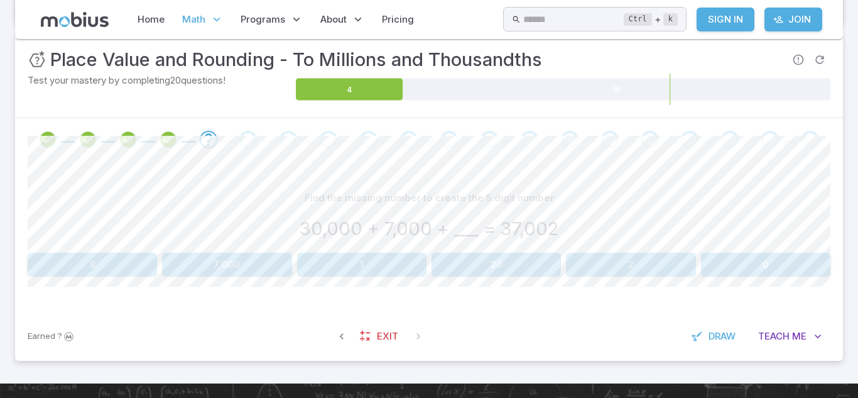
click at [593, 253] on button "2" at bounding box center [630, 265] width 129 height 24
click at [338, 260] on button "77,010" at bounding box center [267, 265] width 156 height 24
click at [530, 270] on button "6.6" at bounding box center [530, 265] width 197 height 24
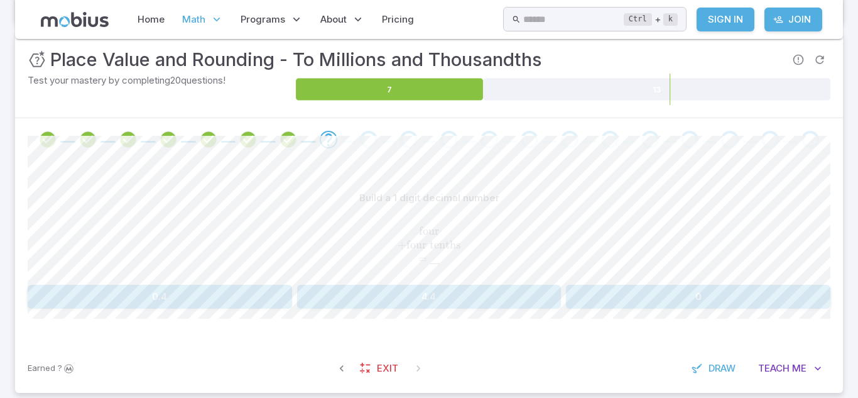
click at [429, 309] on div "Build a 1 digit decimal number four + four tenths =          ‾ \text{four} \\ +…" at bounding box center [429, 252] width 803 height 183
click at [420, 302] on button "4.4" at bounding box center [429, 297] width 265 height 24
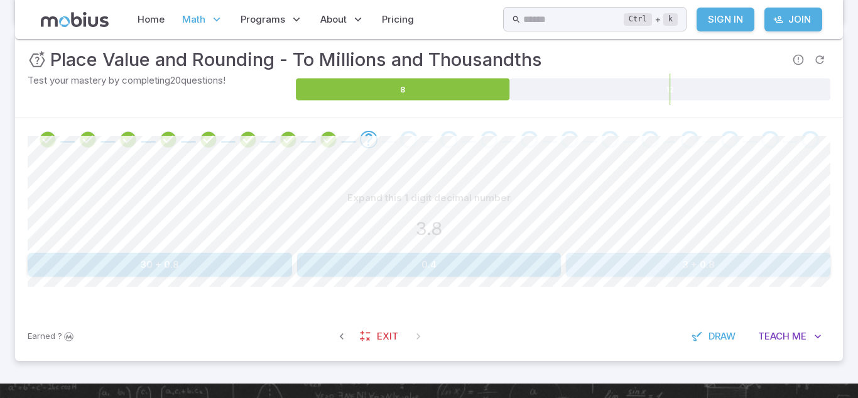
click at [637, 263] on button "3 + 0.8" at bounding box center [698, 265] width 265 height 24
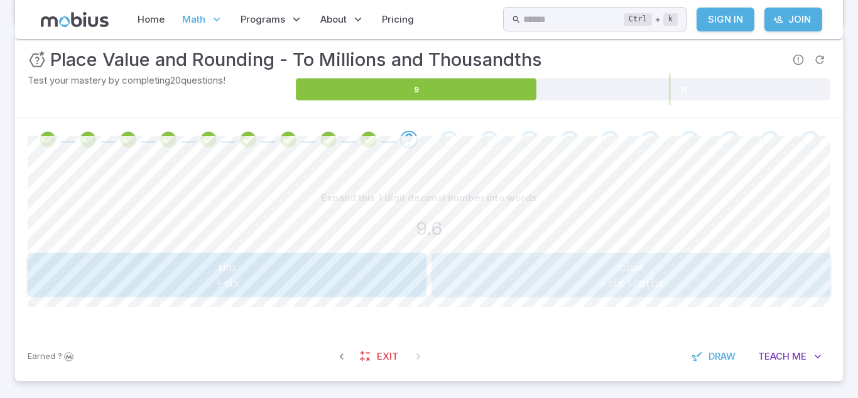
click at [535, 270] on span "nine + six tenths" at bounding box center [630, 274] width 391 height 31
click at [259, 260] on span "two tenths + five hundredths" at bounding box center [226, 274] width 391 height 31
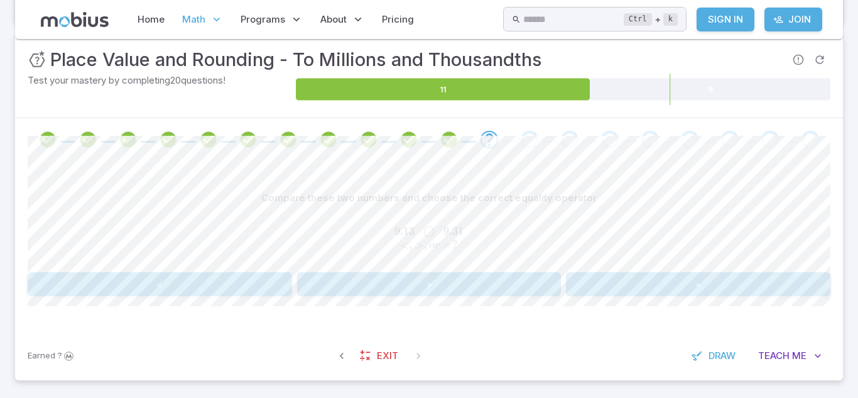
click at [228, 285] on button "<" at bounding box center [160, 284] width 265 height 24
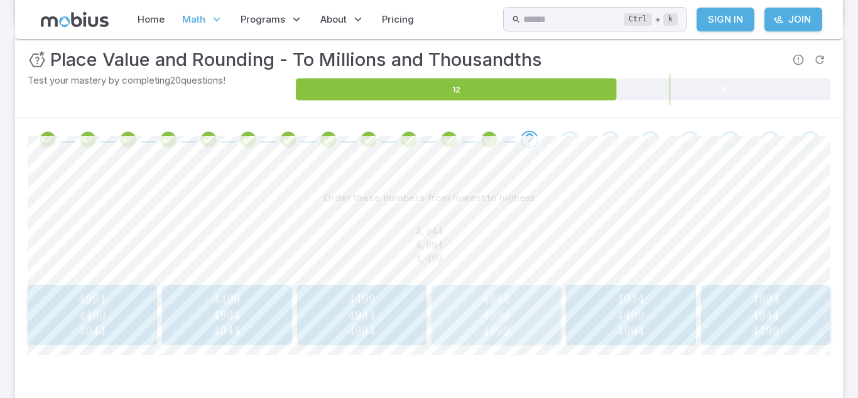
click at [453, 295] on span "4944 4994 4499" at bounding box center [496, 315] width 122 height 48
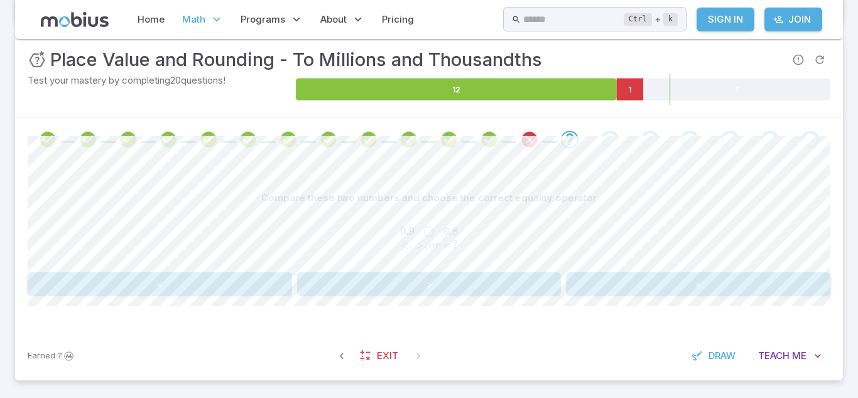
click at [405, 286] on button ">" at bounding box center [429, 284] width 265 height 24
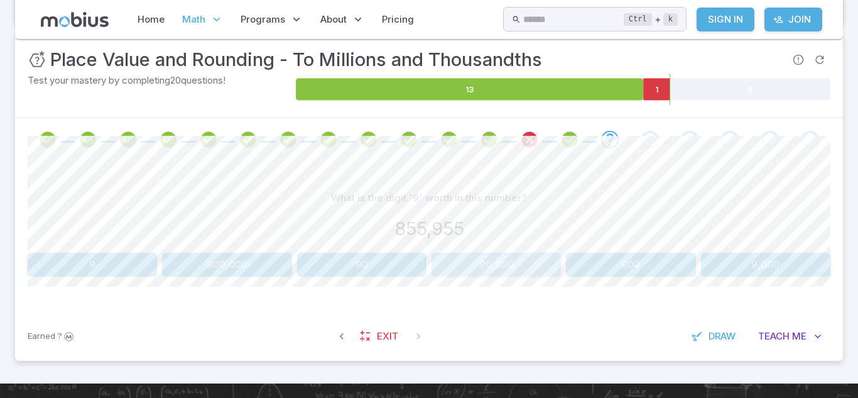
click at [451, 265] on button "90,000" at bounding box center [496, 265] width 129 height 24
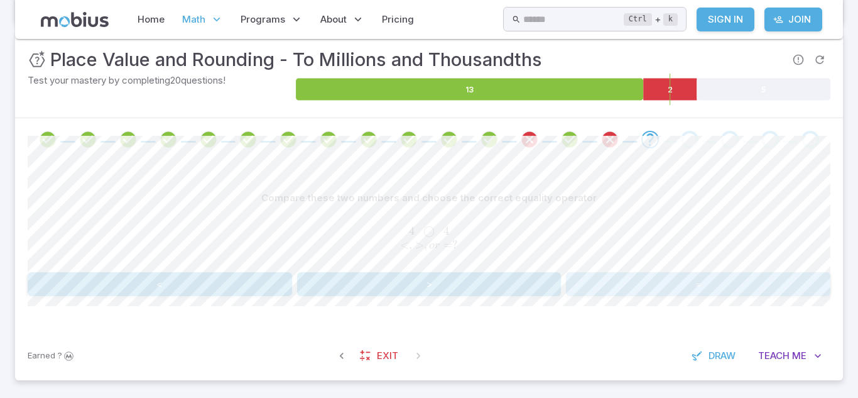
click at [705, 275] on button "=" at bounding box center [698, 284] width 265 height 24
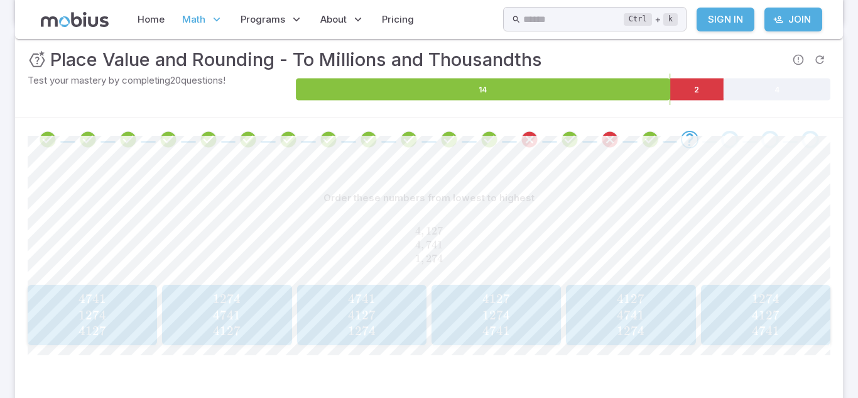
click at [639, 300] on span "4127" at bounding box center [631, 299] width 28 height 16
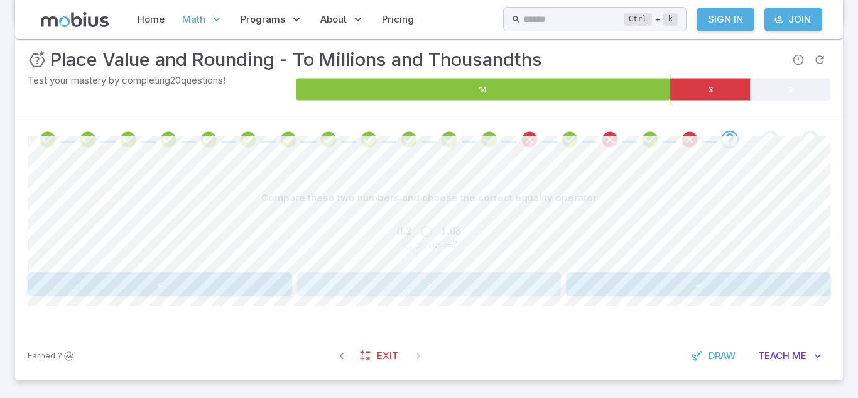
click at [369, 275] on button ">" at bounding box center [429, 284] width 265 height 24
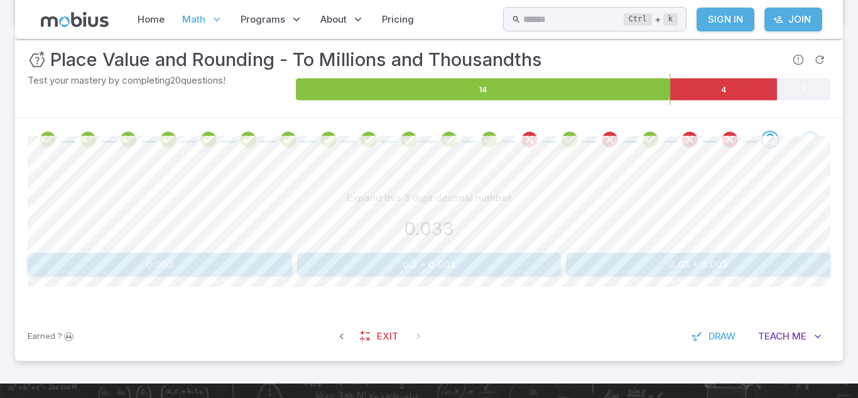
click at [443, 262] on button "0.3 + 0.003" at bounding box center [429, 265] width 265 height 24
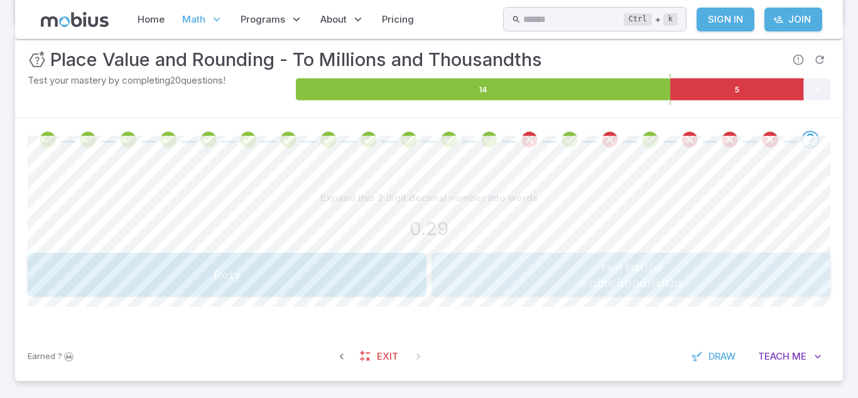
click at [500, 277] on span "two tenths + nine hundredths" at bounding box center [630, 274] width 391 height 31
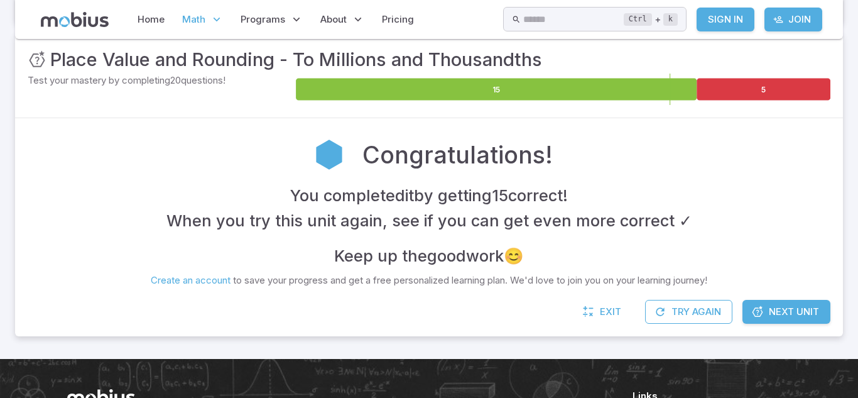
click at [795, 311] on span "Next Unit" at bounding box center [794, 312] width 50 height 14
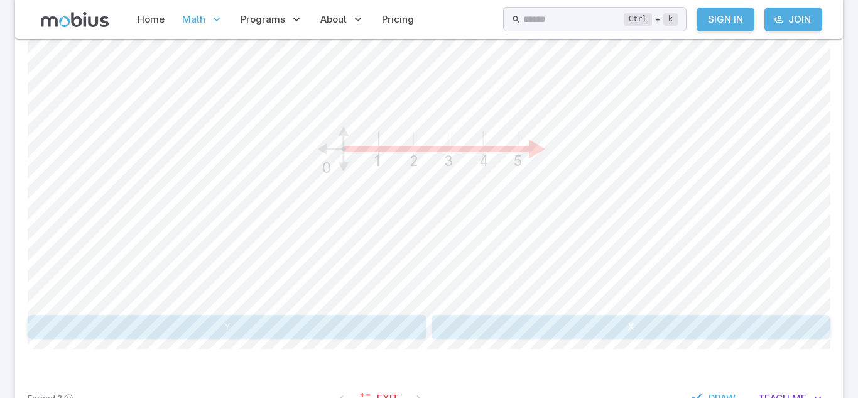
scroll to position [406, 0]
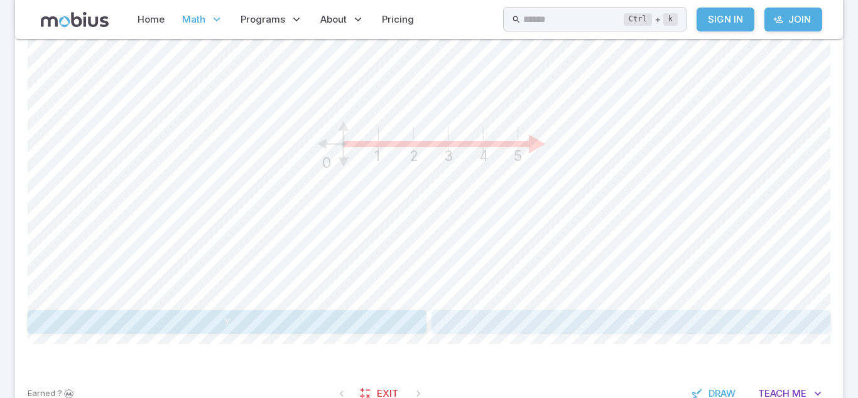
click at [530, 311] on button "X" at bounding box center [631, 322] width 399 height 24
click at [257, 320] on button "Y" at bounding box center [227, 322] width 399 height 24
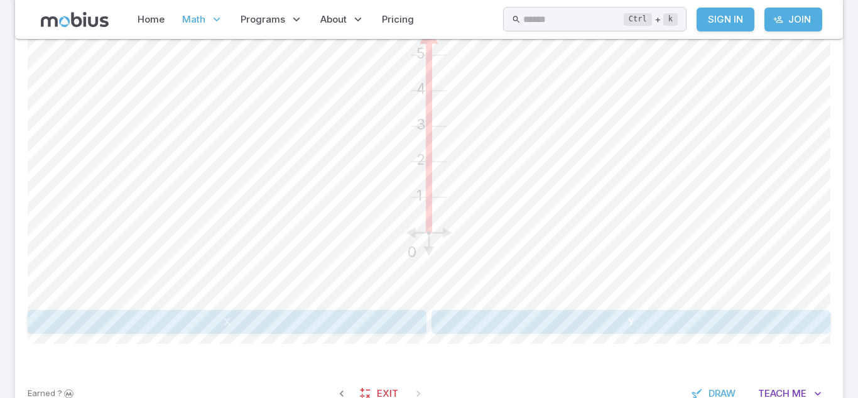
click at [466, 305] on div "What is the name of the axis that is highlighted? 1 2 3 4 5 0 X Y" at bounding box center [429, 148] width 803 height 371
click at [467, 321] on button "Y" at bounding box center [631, 322] width 399 height 24
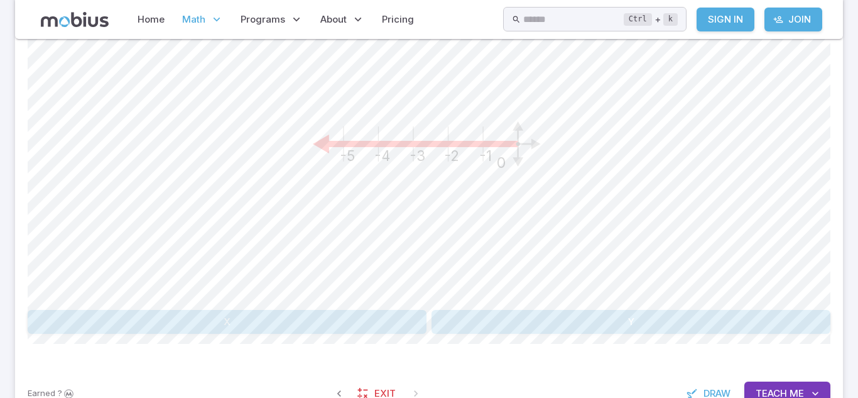
click at [333, 315] on button "X" at bounding box center [227, 322] width 399 height 24
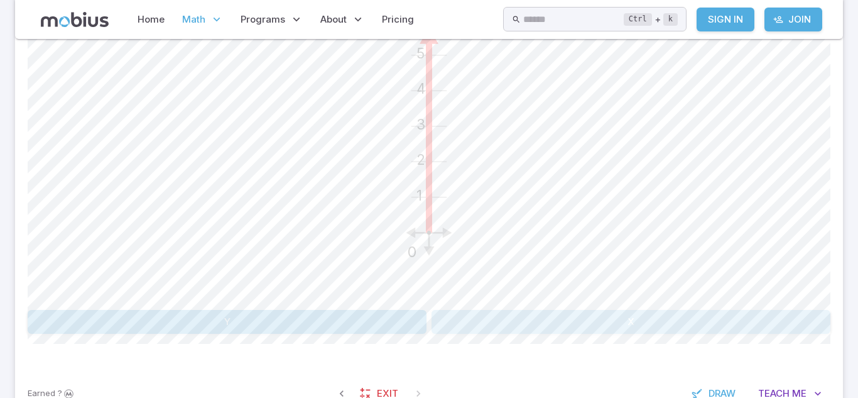
click at [483, 323] on button "X" at bounding box center [631, 322] width 399 height 24
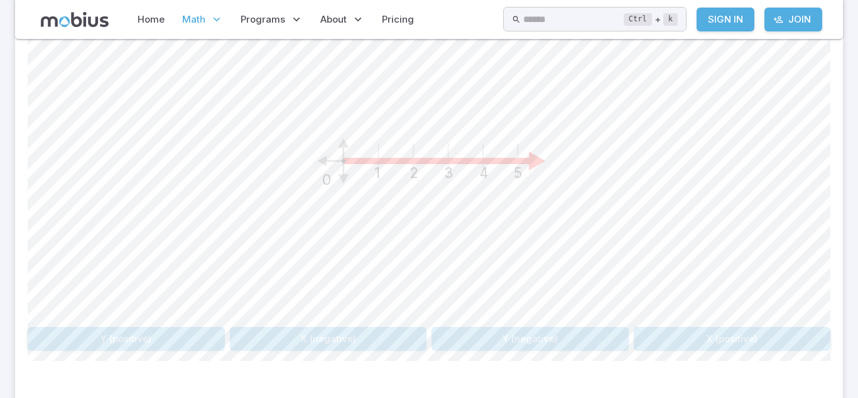
scroll to position [386, 0]
click at [662, 332] on button "X (positive)" at bounding box center [732, 341] width 197 height 24
click at [504, 348] on button "X (negative)" at bounding box center [530, 341] width 197 height 24
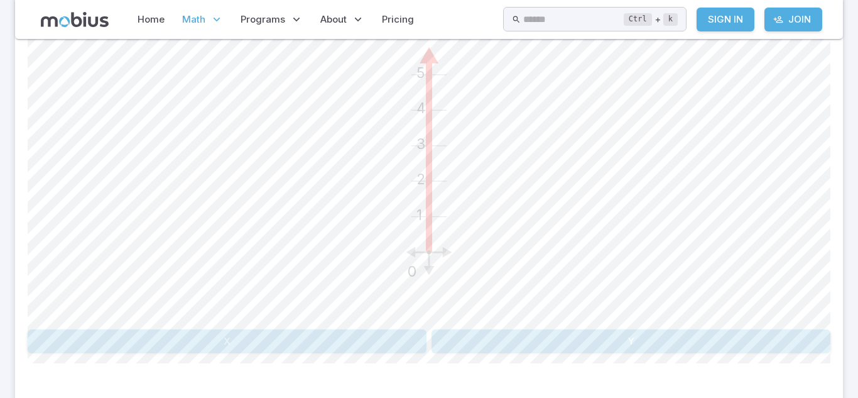
click at [523, 341] on button "Y" at bounding box center [631, 341] width 399 height 24
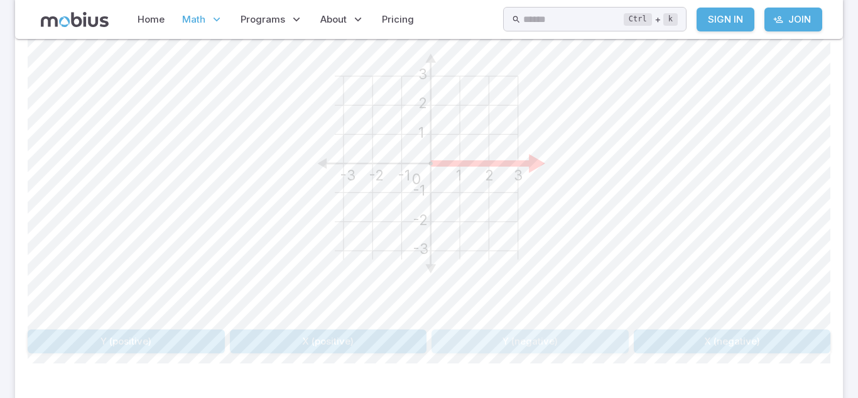
click at [530, 347] on button "Y (negative)" at bounding box center [530, 341] width 197 height 24
click at [391, 347] on button "X (negative)" at bounding box center [328, 341] width 197 height 24
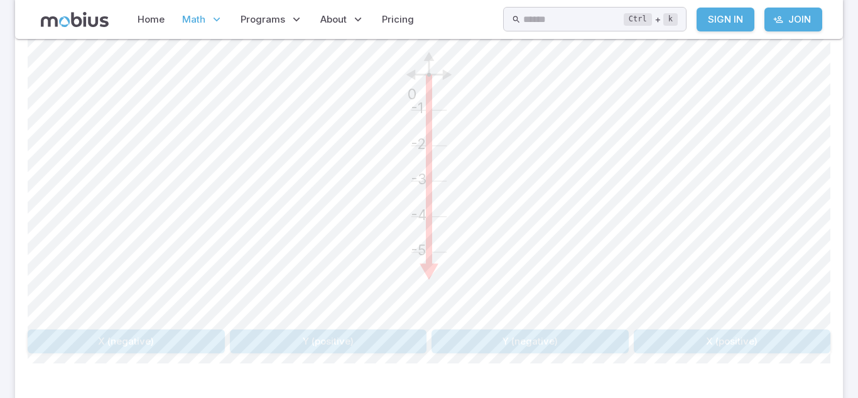
click at [571, 337] on button "Y (negative)" at bounding box center [530, 341] width 197 height 24
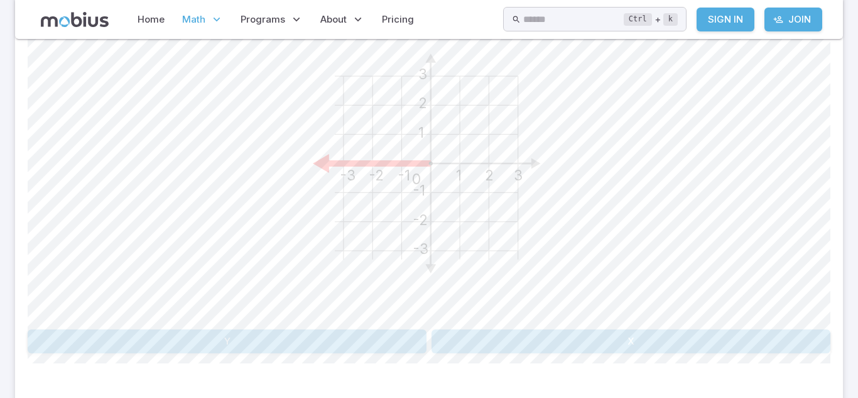
click at [561, 339] on button "X" at bounding box center [631, 341] width 399 height 24
click at [398, 340] on button "X (positive)" at bounding box center [328, 341] width 197 height 24
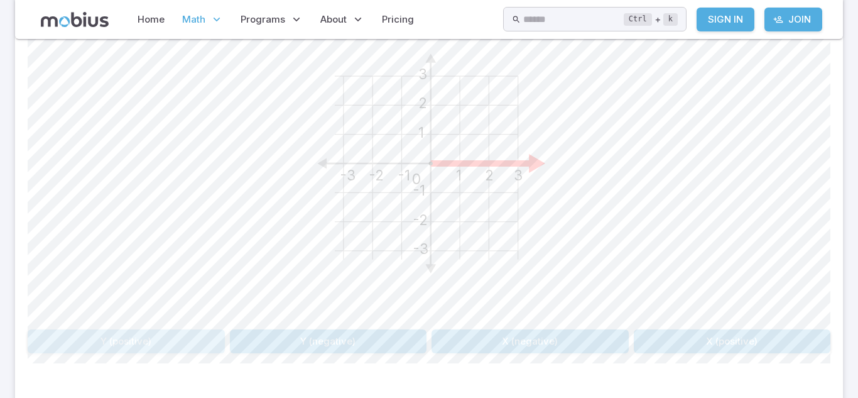
click at [177, 341] on button "Y (positive)" at bounding box center [126, 341] width 197 height 24
click at [479, 336] on button "X (negative)" at bounding box center [530, 341] width 197 height 24
click at [410, 344] on button "Y (negative)" at bounding box center [328, 341] width 197 height 24
click at [381, 340] on button "X (positive)" at bounding box center [328, 341] width 197 height 24
click at [383, 341] on button "X (negative)" at bounding box center [328, 341] width 197 height 24
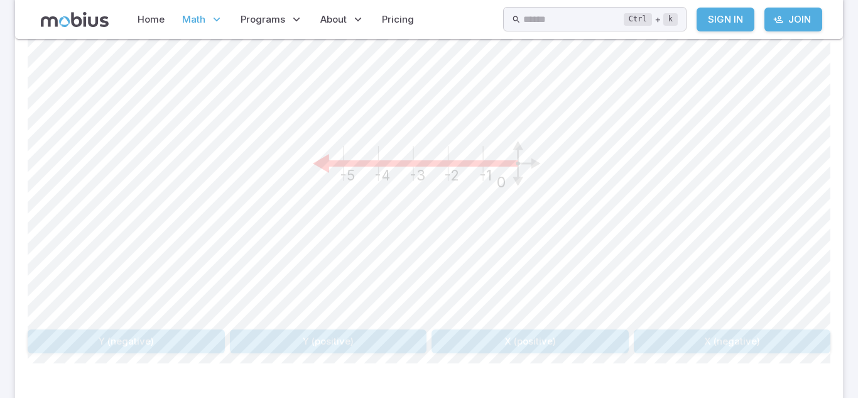
click at [760, 344] on button "X (negative)" at bounding box center [732, 341] width 197 height 24
click at [546, 342] on button "Y (negative)" at bounding box center [530, 341] width 197 height 24
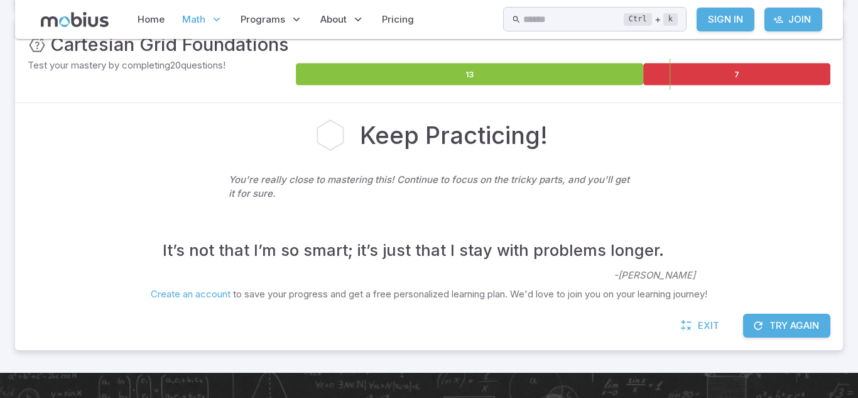
scroll to position [201, 0]
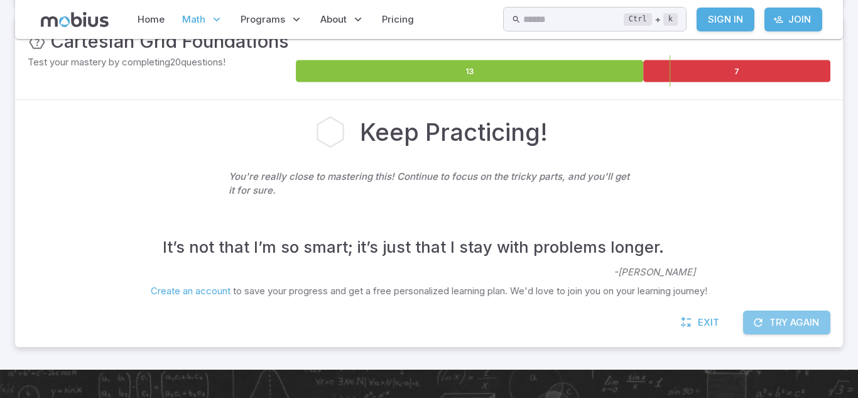
click at [747, 319] on button "Try Again" at bounding box center [786, 322] width 87 height 24
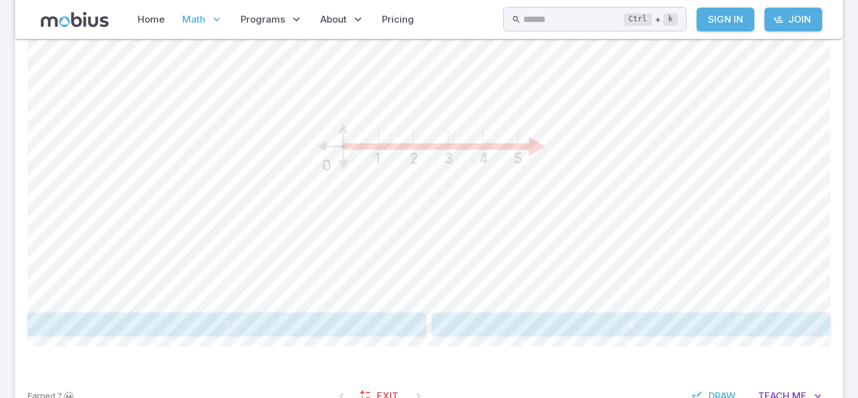
scroll to position [404, 0]
click at [621, 332] on button "X" at bounding box center [631, 324] width 399 height 24
click at [517, 316] on button "Y (positive)" at bounding box center [530, 324] width 197 height 24
click at [503, 313] on button "X" at bounding box center [631, 324] width 399 height 24
click at [327, 314] on button "X" at bounding box center [227, 324] width 399 height 24
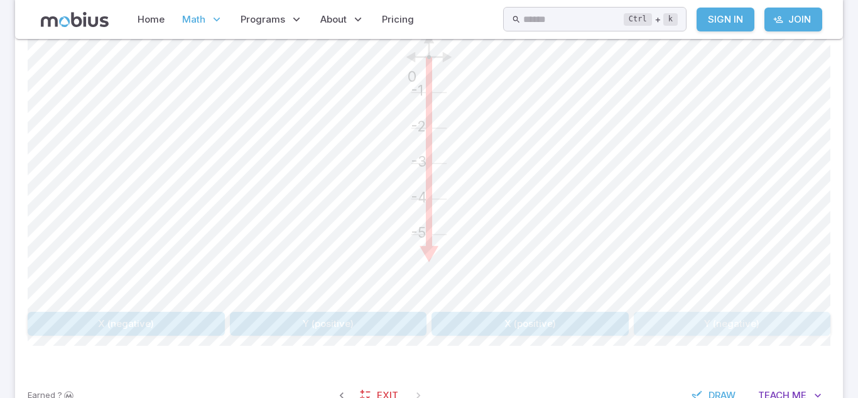
click at [730, 327] on button "Y (negative)" at bounding box center [732, 324] width 197 height 24
click at [681, 321] on button "X (positive)" at bounding box center [732, 324] width 197 height 24
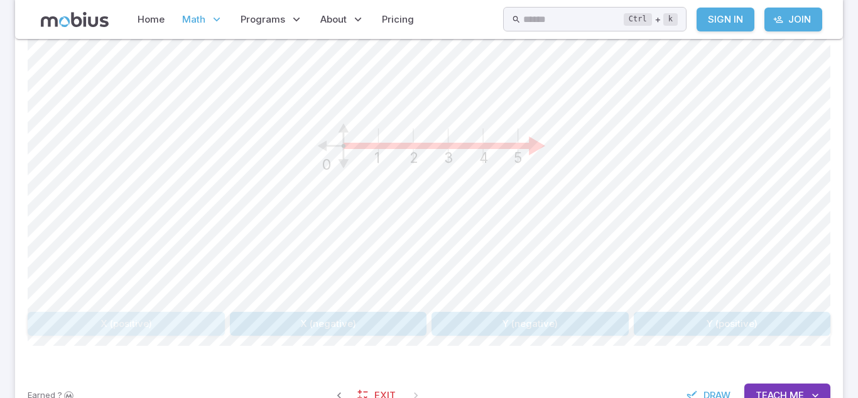
click at [189, 331] on button "X (positive)" at bounding box center [126, 324] width 197 height 24
click at [519, 356] on div "What is the name of the axis that is highlighted? -5 -4 -3 -2 -1 0 X (positive)…" at bounding box center [429, 155] width 803 height 431
click at [408, 322] on button "X (negative)" at bounding box center [328, 324] width 197 height 24
click at [690, 333] on button "X (negative)" at bounding box center [732, 324] width 197 height 24
click at [333, 323] on button "X (positive)" at bounding box center [328, 324] width 197 height 24
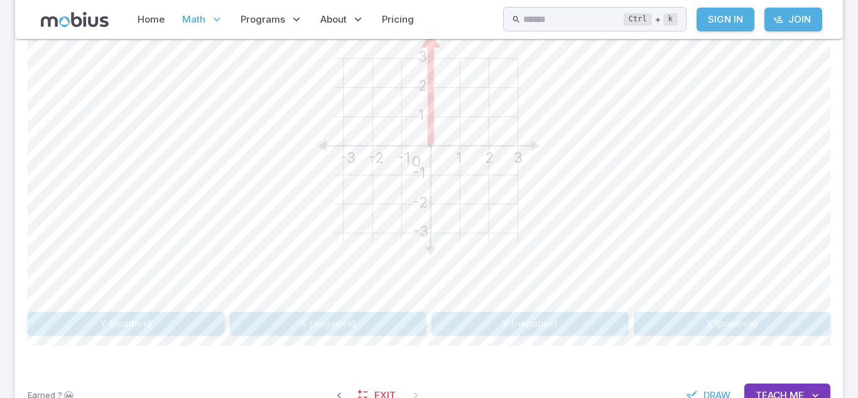
click at [467, 324] on button "Y (negative)" at bounding box center [530, 324] width 197 height 24
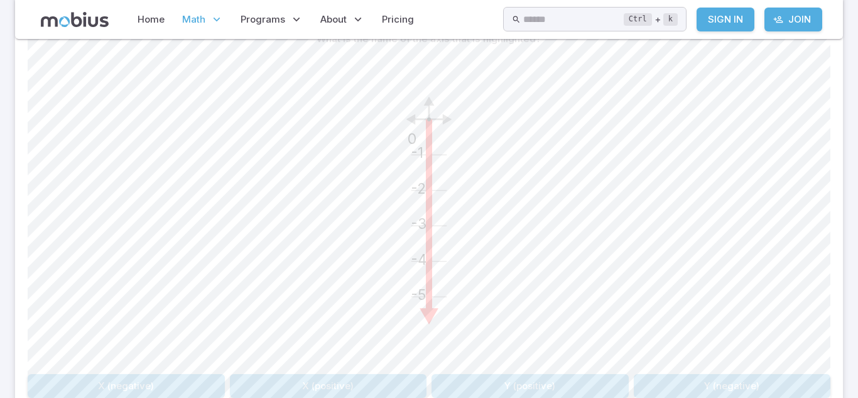
scroll to position [347, 0]
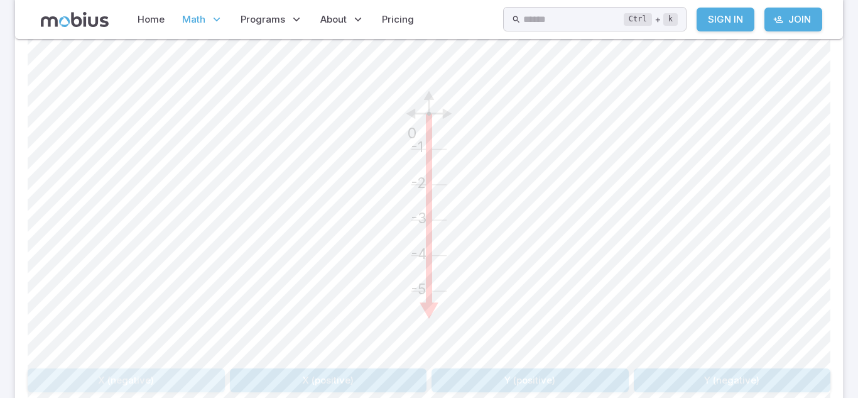
click at [185, 376] on button "X (negative)" at bounding box center [126, 380] width 197 height 24
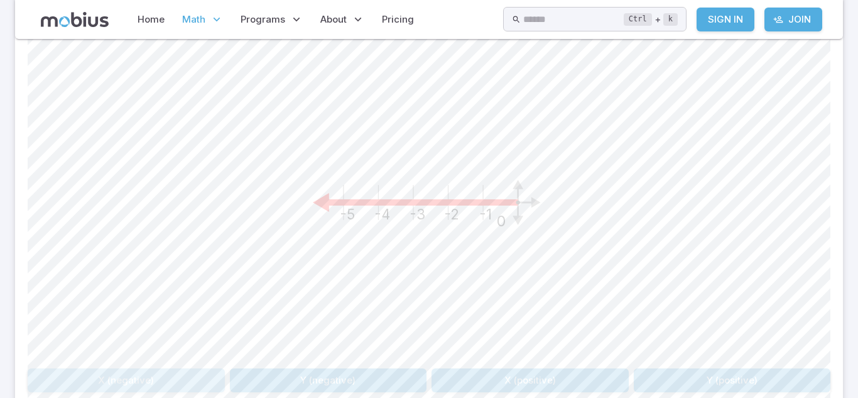
click at [185, 377] on button "X (negative)" at bounding box center [126, 380] width 197 height 24
click at [375, 379] on button "Y" at bounding box center [227, 380] width 399 height 24
click at [447, 378] on button "X (positive)" at bounding box center [530, 380] width 197 height 24
click at [140, 375] on button "X (negative)" at bounding box center [126, 380] width 197 height 24
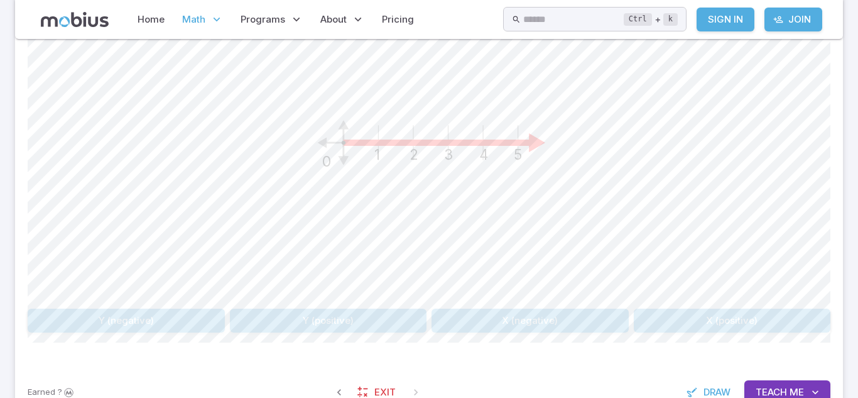
scroll to position [409, 0]
click at [687, 325] on button "X (positive)" at bounding box center [732, 319] width 197 height 24
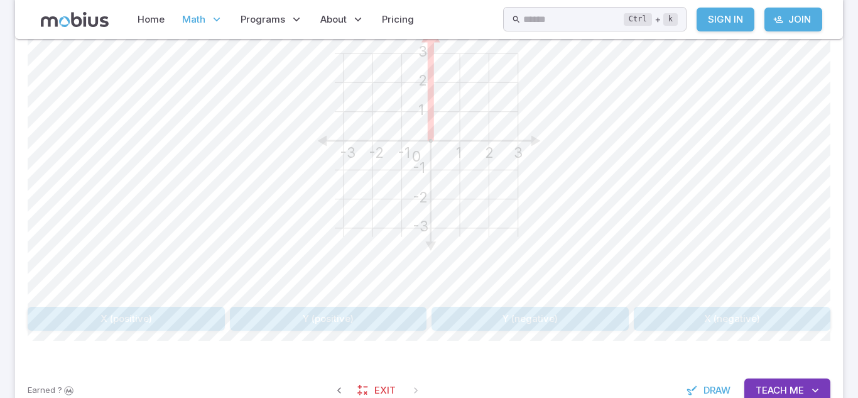
click at [505, 314] on button "Y (negative)" at bounding box center [530, 319] width 197 height 24
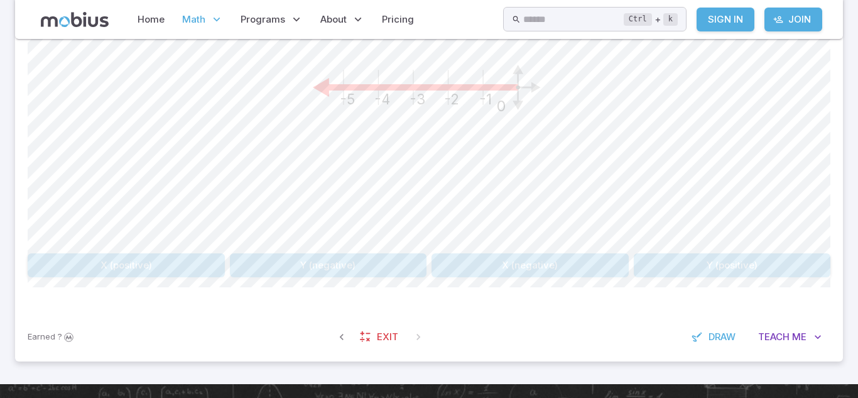
scroll to position [461, 0]
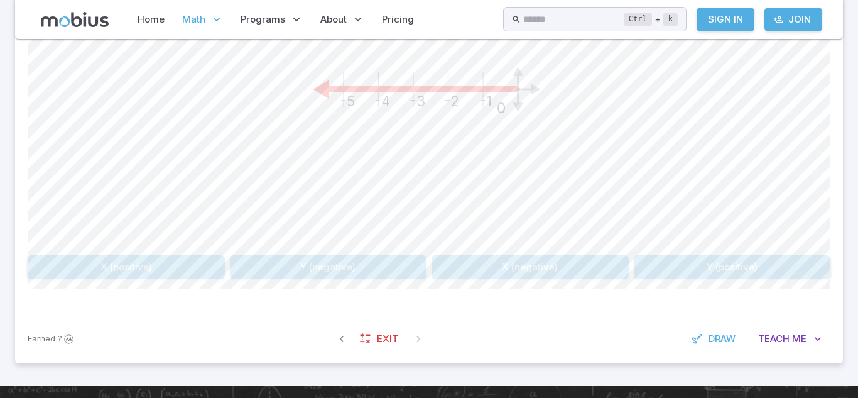
click at [349, 273] on button "Y (negative)" at bounding box center [328, 267] width 197 height 24
click at [457, 268] on button "X" at bounding box center [631, 267] width 399 height 24
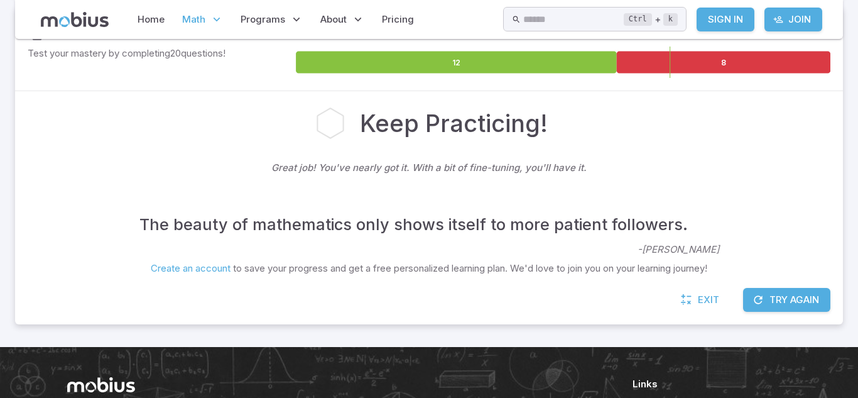
scroll to position [209, 0]
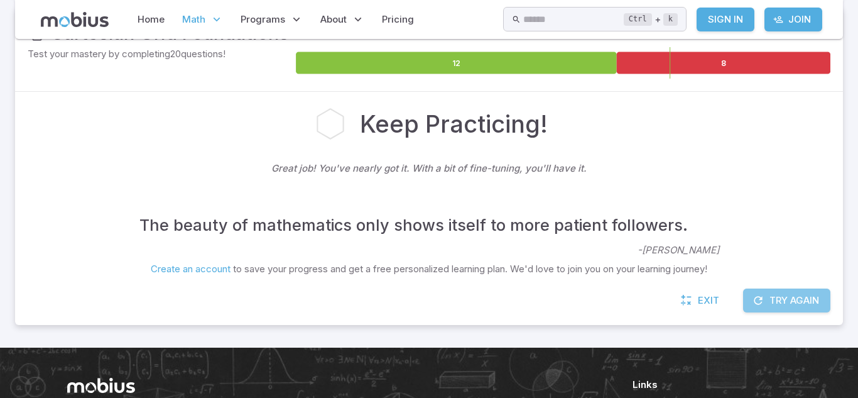
click at [776, 292] on button "Try Again" at bounding box center [786, 300] width 87 height 24
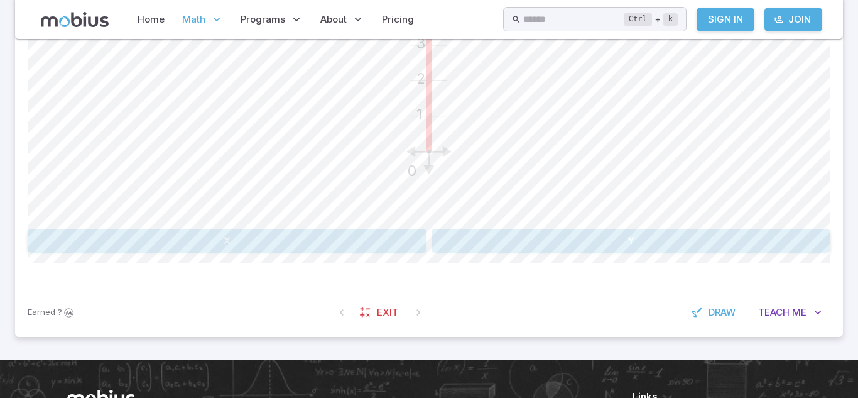
scroll to position [491, 0]
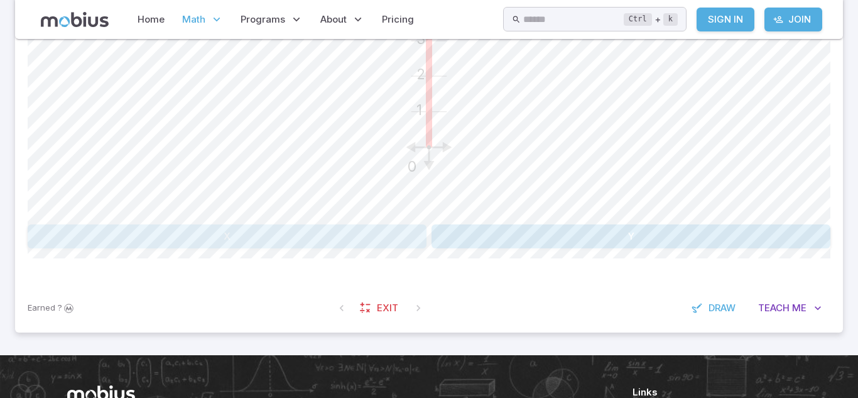
click at [380, 245] on button "X" at bounding box center [227, 236] width 399 height 24
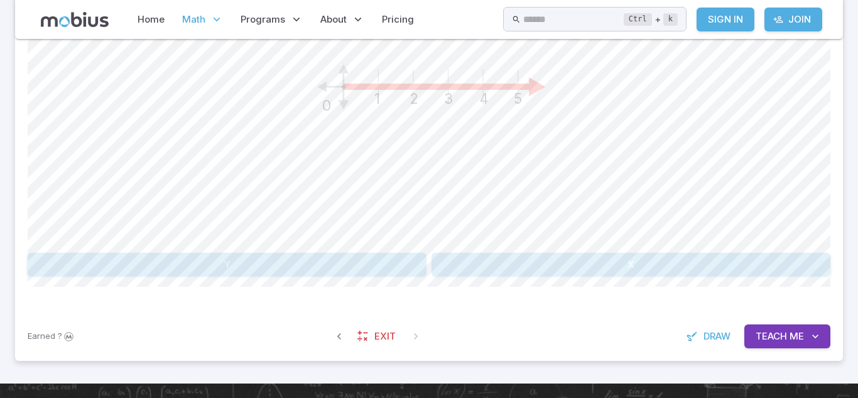
scroll to position [468, 0]
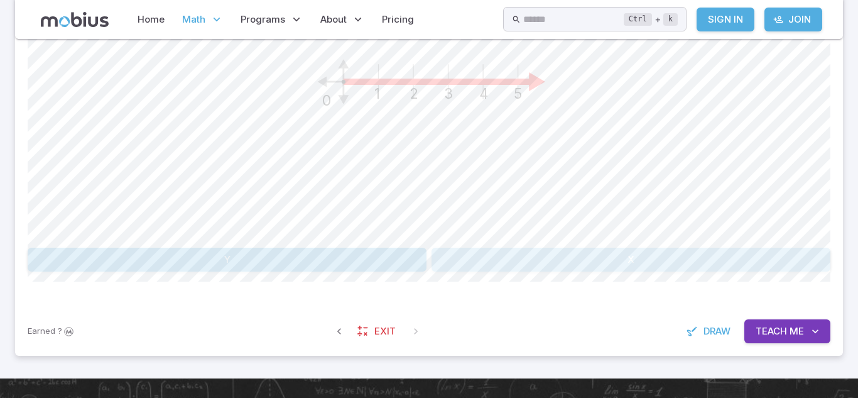
click at [541, 266] on button "X" at bounding box center [631, 260] width 399 height 24
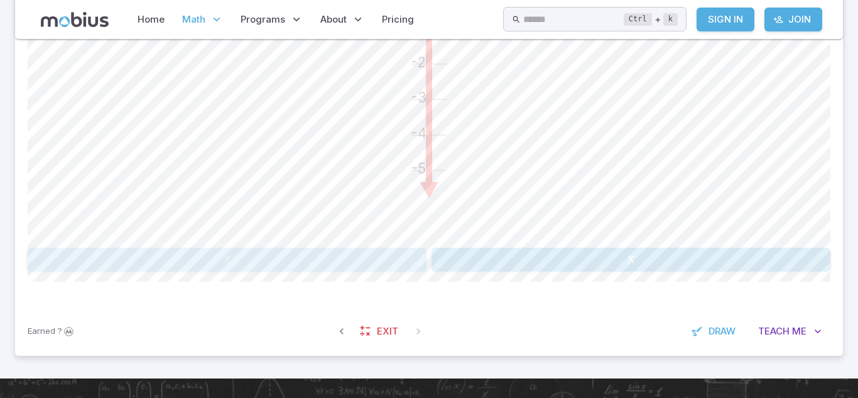
click at [406, 265] on button "Y" at bounding box center [227, 260] width 399 height 24
click at [464, 265] on button "Y (positive)" at bounding box center [530, 260] width 197 height 24
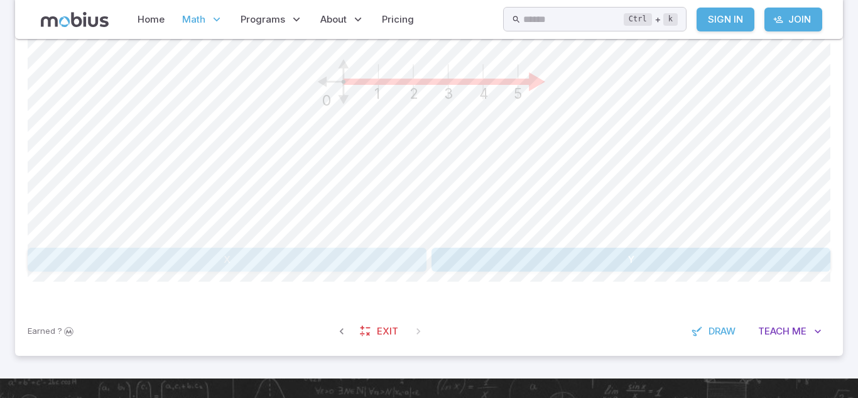
click at [392, 252] on button "X" at bounding box center [227, 260] width 399 height 24
click at [448, 258] on button "X" at bounding box center [631, 260] width 399 height 24
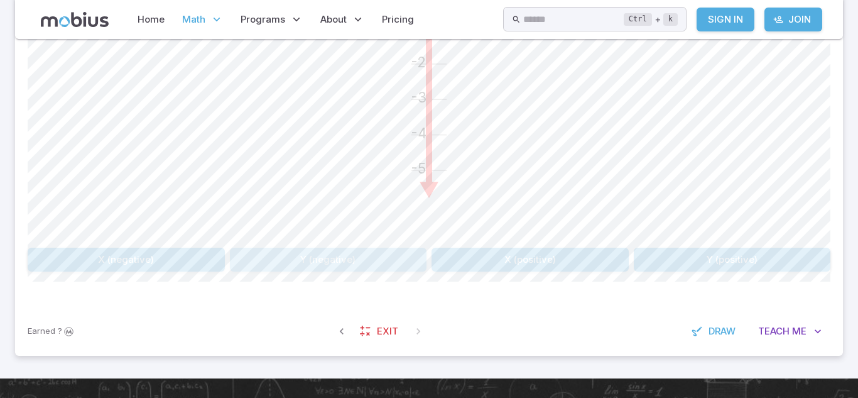
click at [358, 254] on button "Y (negative)" at bounding box center [328, 260] width 197 height 24
click at [191, 265] on button "X (negative)" at bounding box center [126, 260] width 197 height 24
click at [724, 256] on button "X (positive)" at bounding box center [732, 260] width 197 height 24
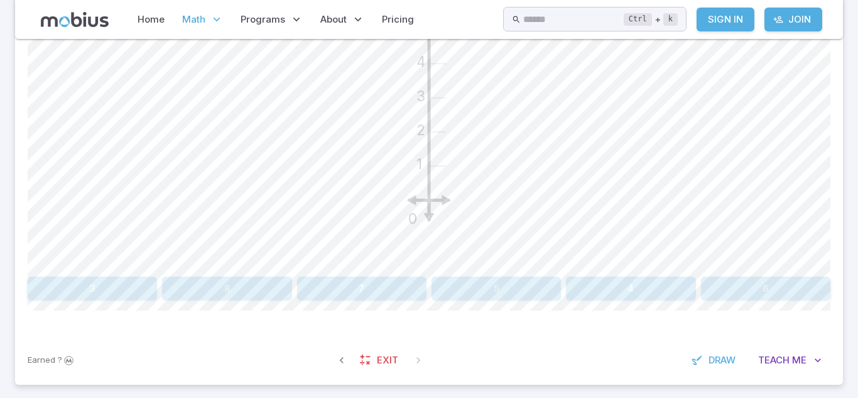
scroll to position [434, 0]
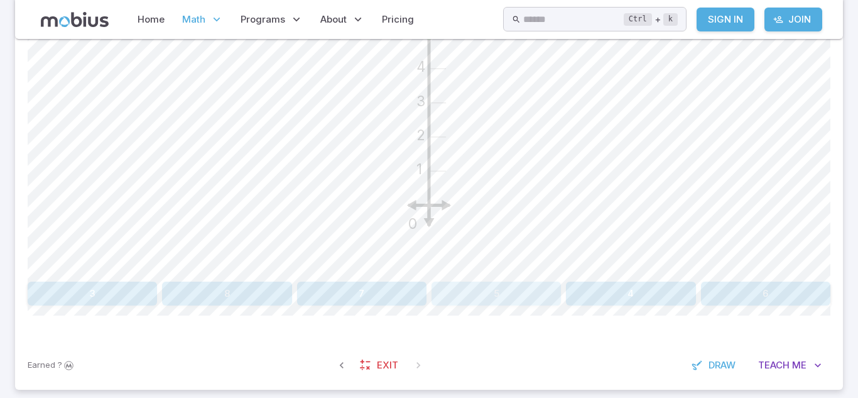
click at [529, 303] on button "5" at bounding box center [496, 294] width 129 height 24
click at [343, 295] on button "y = 4" at bounding box center [361, 294] width 129 height 24
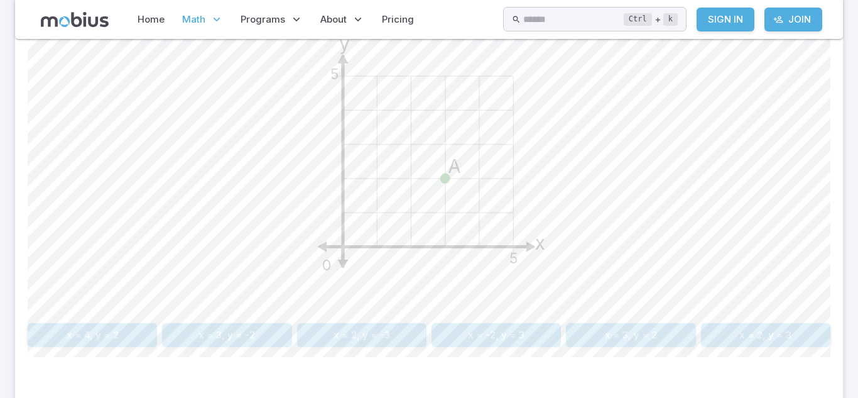
scroll to position [393, 0]
click at [319, 338] on button "x = 2, y = -3" at bounding box center [361, 334] width 129 height 24
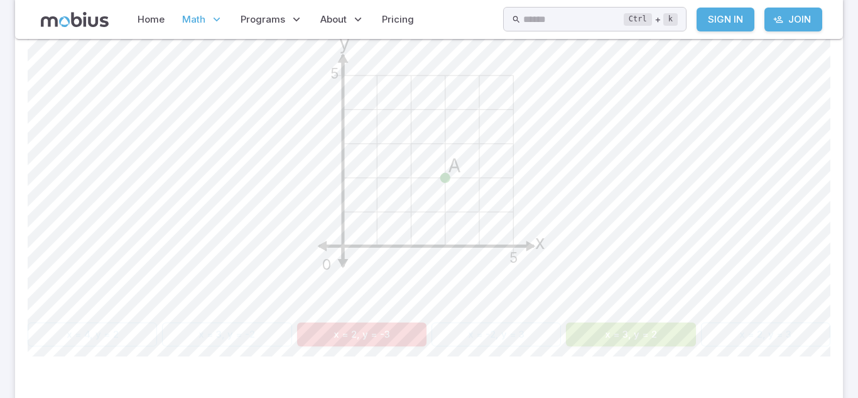
click at [452, 328] on div "x = 4, y = 2 x = 3, y = -2 x = 2, y = -3 x = -2, y = 3 x = 3, y = 2 x = 2, y = 3" at bounding box center [429, 334] width 803 height 24
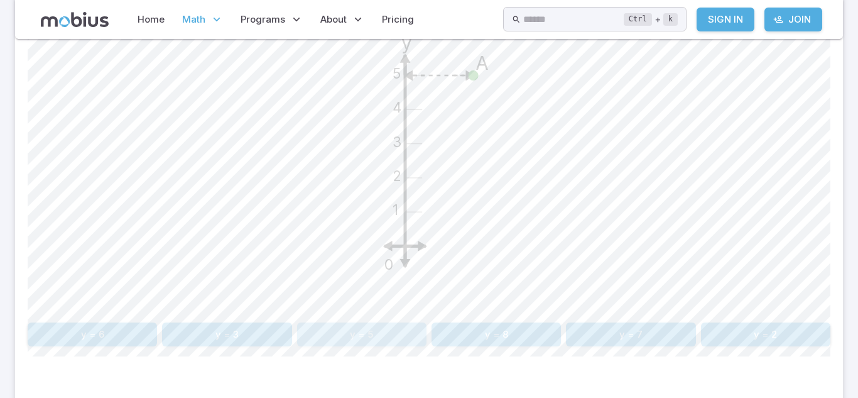
click at [395, 333] on button "y = 5" at bounding box center [361, 334] width 129 height 24
click at [510, 334] on button "y = 5" at bounding box center [496, 334] width 129 height 24
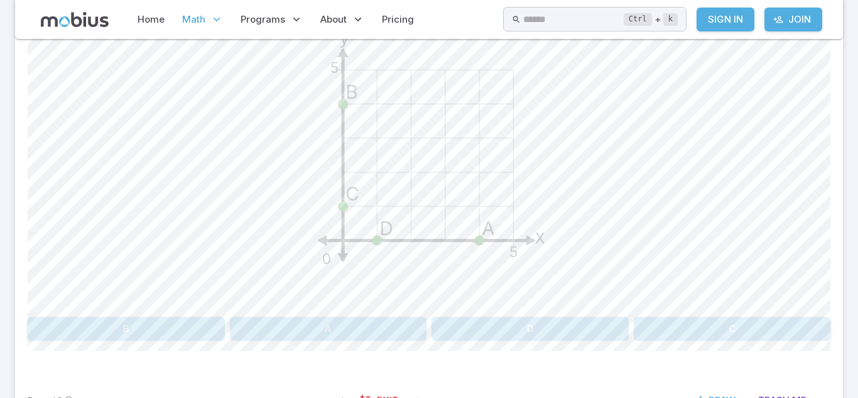
scroll to position [402, 0]
click at [703, 319] on button "C" at bounding box center [732, 326] width 197 height 24
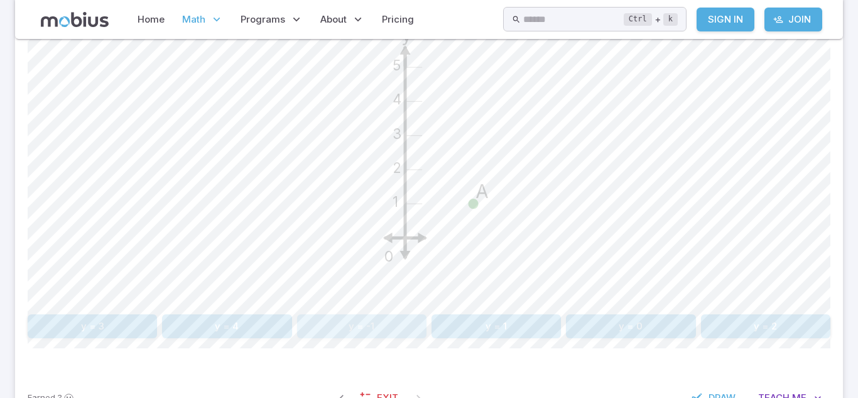
click at [388, 321] on button "y = -1" at bounding box center [361, 326] width 129 height 24
click at [79, 320] on button "y = 1" at bounding box center [92, 326] width 129 height 24
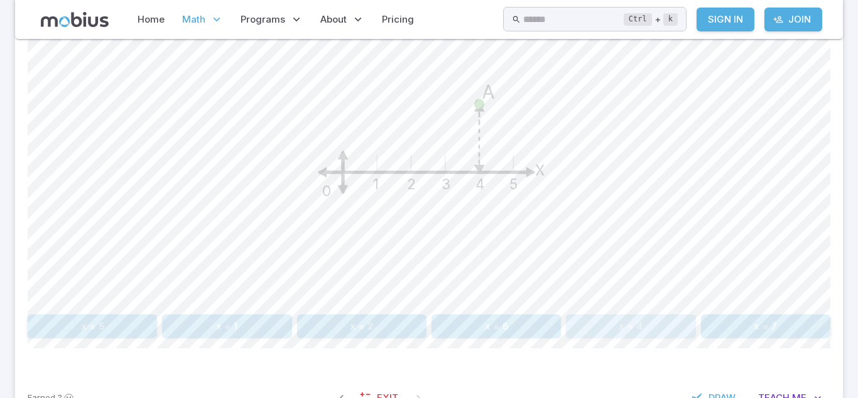
click at [585, 326] on button "x = 4" at bounding box center [630, 326] width 129 height 24
click at [484, 319] on button "x = 5" at bounding box center [496, 326] width 129 height 24
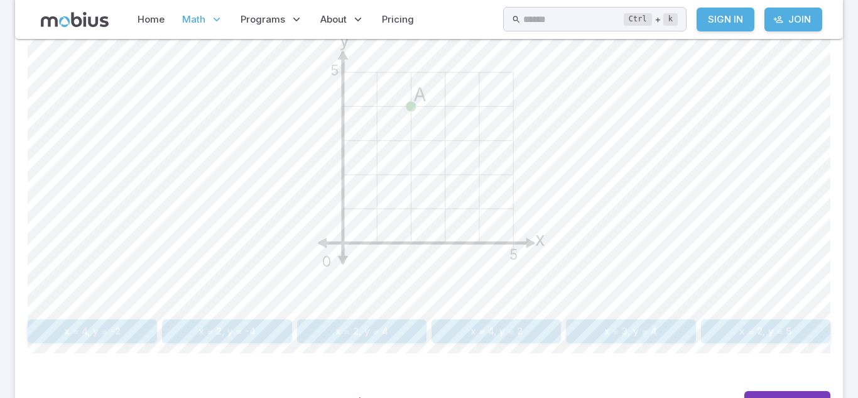
scroll to position [398, 0]
click at [384, 322] on button "x = 2, y = 4" at bounding box center [361, 329] width 129 height 24
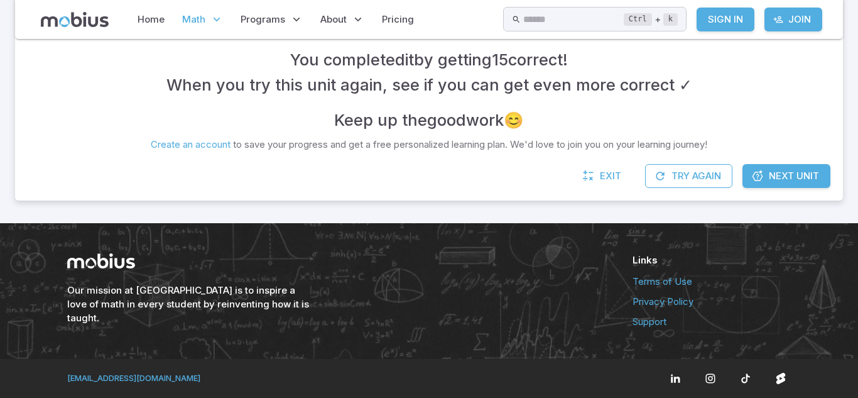
scroll to position [319, 0]
click at [770, 168] on link "Next Unit" at bounding box center [787, 176] width 88 height 24
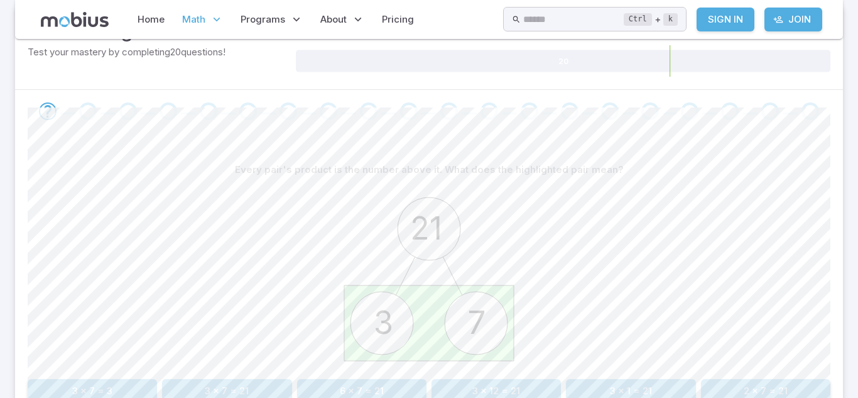
scroll to position [260, 0]
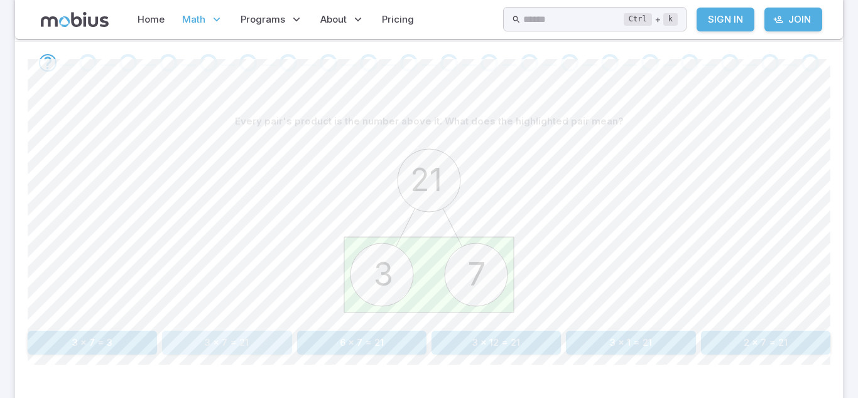
click at [238, 351] on button "3 x 7 = 21" at bounding box center [226, 343] width 129 height 24
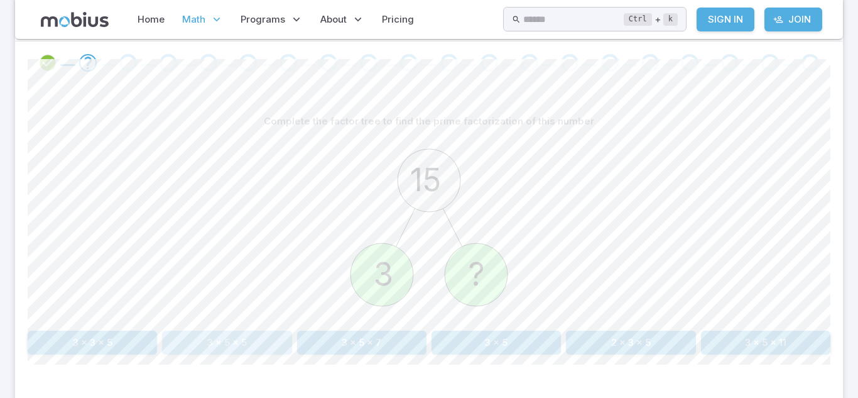
click at [238, 351] on button "3 x 5 x 5" at bounding box center [226, 343] width 129 height 24
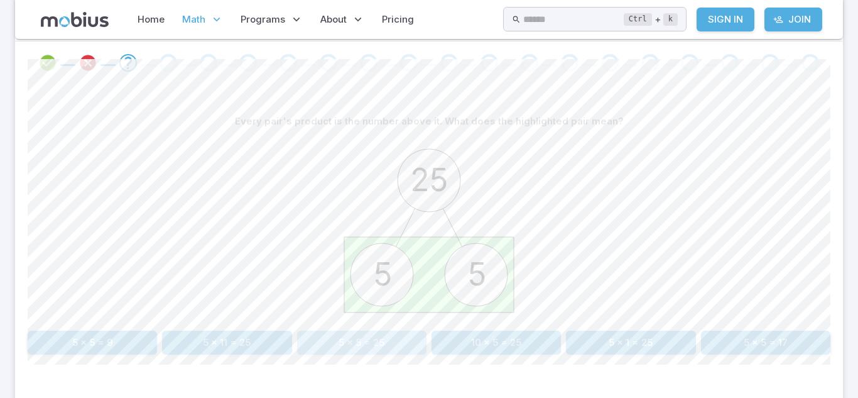
click at [352, 343] on button "5 x 5 = 25" at bounding box center [361, 343] width 129 height 24
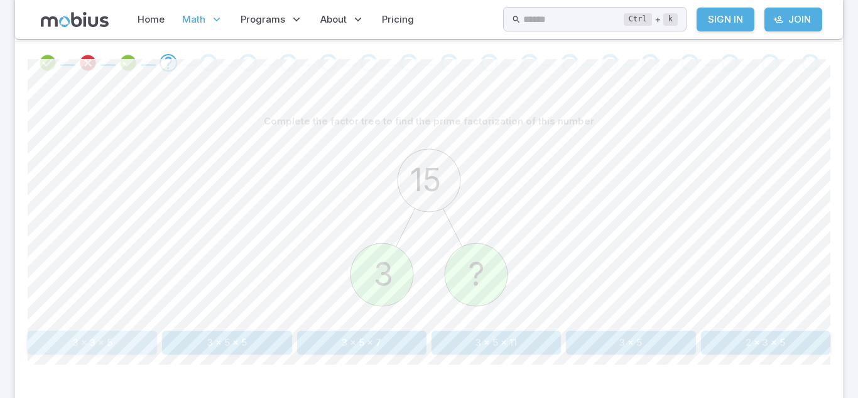
click at [36, 336] on button "3 x 3 x 5" at bounding box center [92, 343] width 129 height 24
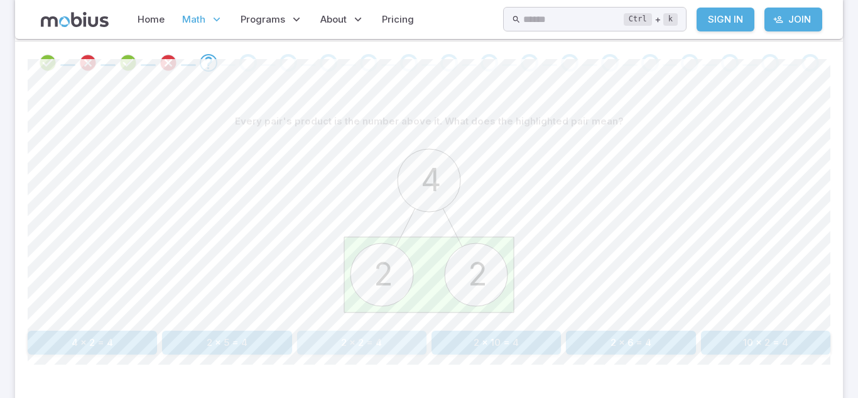
click at [322, 340] on button "2 x 2 = 4" at bounding box center [361, 343] width 129 height 24
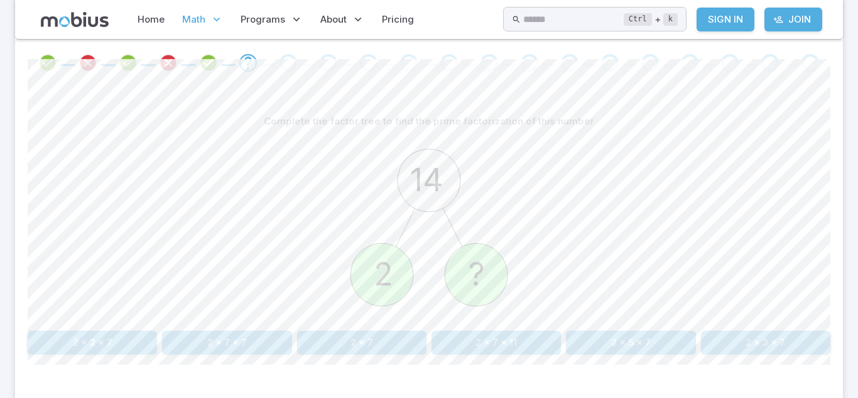
click at [500, 353] on button "2 x 7 x 11" at bounding box center [496, 343] width 129 height 24
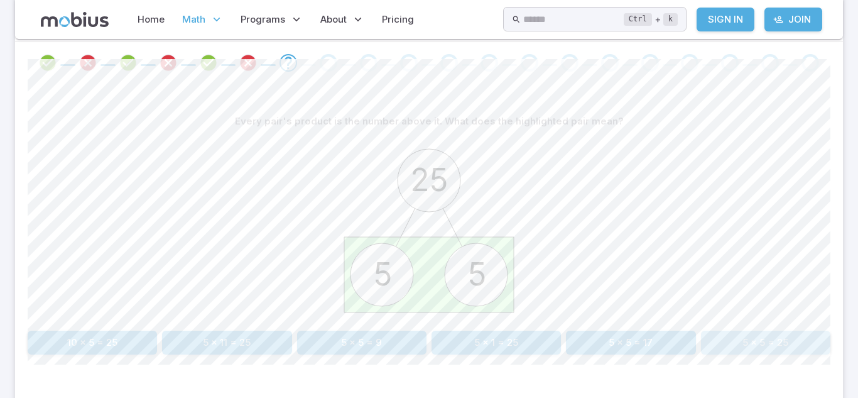
click at [741, 335] on button "5 x 5 = 25" at bounding box center [765, 343] width 129 height 24
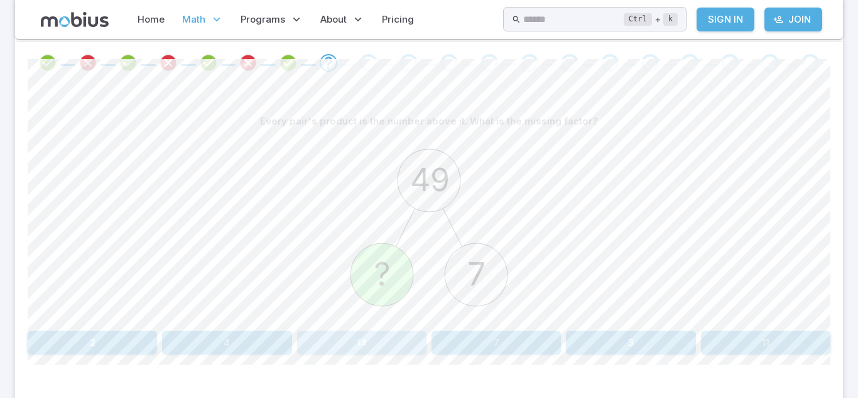
click at [357, 346] on button "14" at bounding box center [361, 343] width 129 height 24
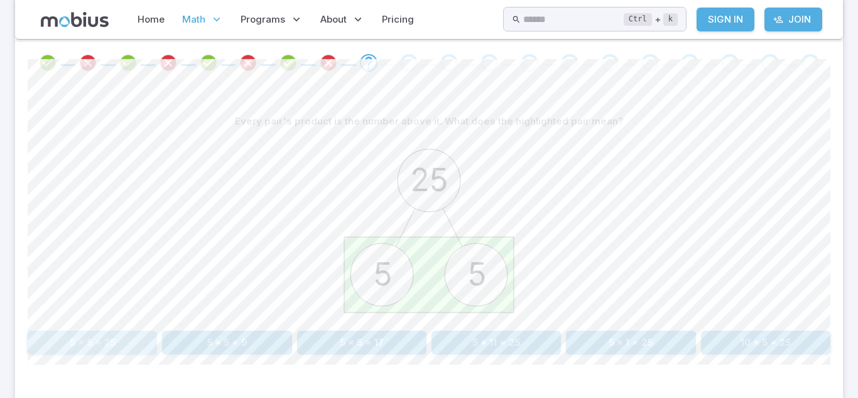
click at [106, 353] on button "5 x 5 = 25" at bounding box center [92, 343] width 129 height 24
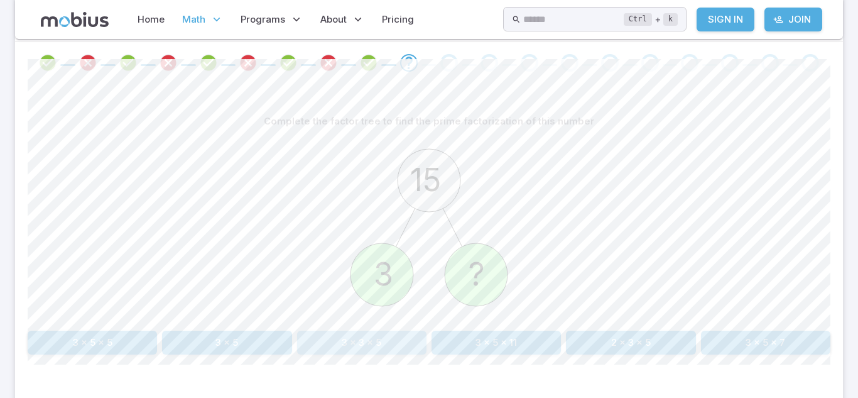
click at [350, 339] on button "3 x 3 x 5" at bounding box center [361, 343] width 129 height 24
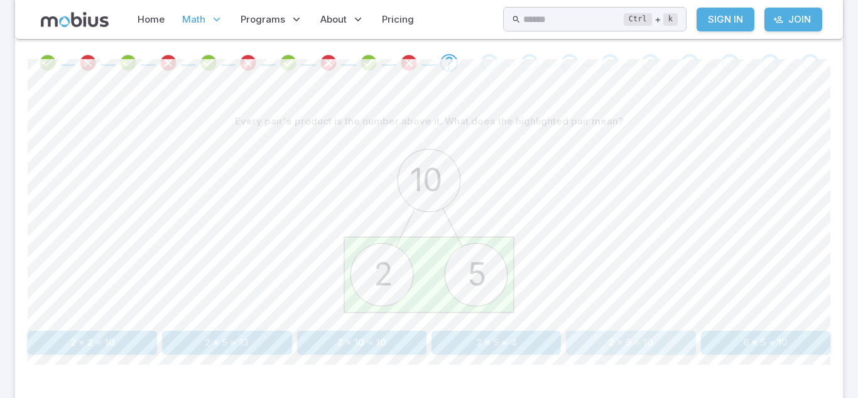
click at [623, 351] on button "2 x 5 = 10" at bounding box center [630, 343] width 129 height 24
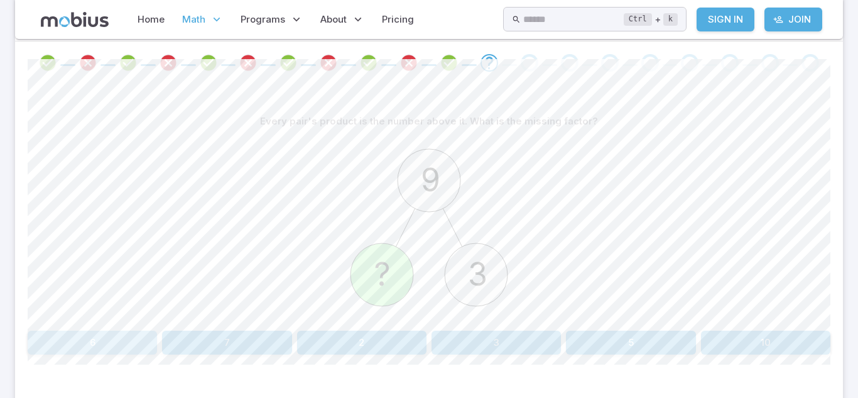
click at [132, 335] on button "6" at bounding box center [92, 343] width 129 height 24
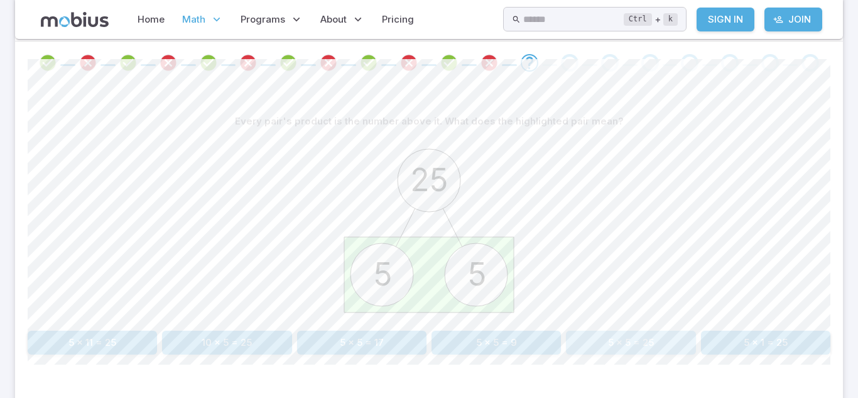
click at [622, 347] on button "5 x 5 = 25" at bounding box center [630, 343] width 129 height 24
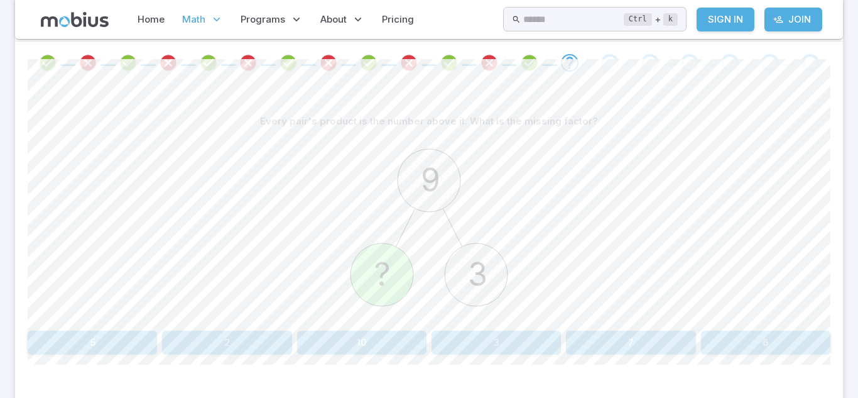
click at [506, 335] on button "3" at bounding box center [496, 343] width 129 height 24
click at [468, 343] on button "5 x 5 x 13" at bounding box center [496, 343] width 129 height 24
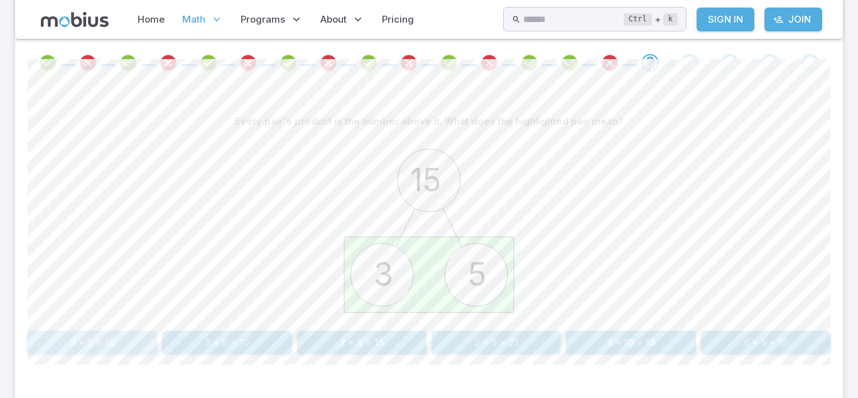
click at [111, 341] on button "3 x 5 = 15" at bounding box center [92, 343] width 129 height 24
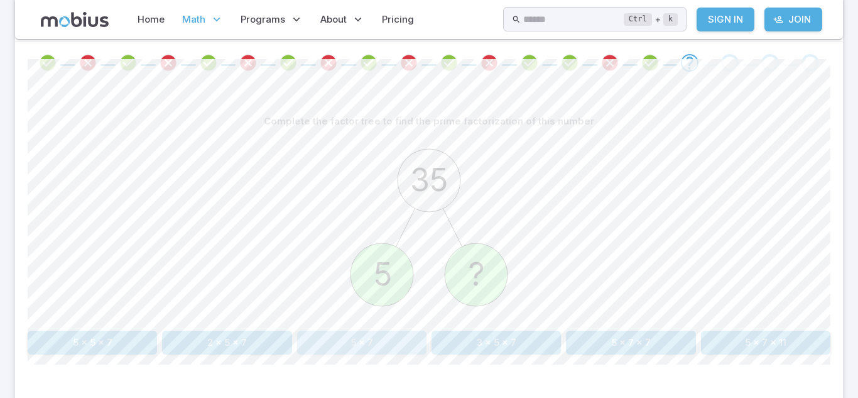
click at [349, 336] on button "5 x 7" at bounding box center [361, 343] width 129 height 24
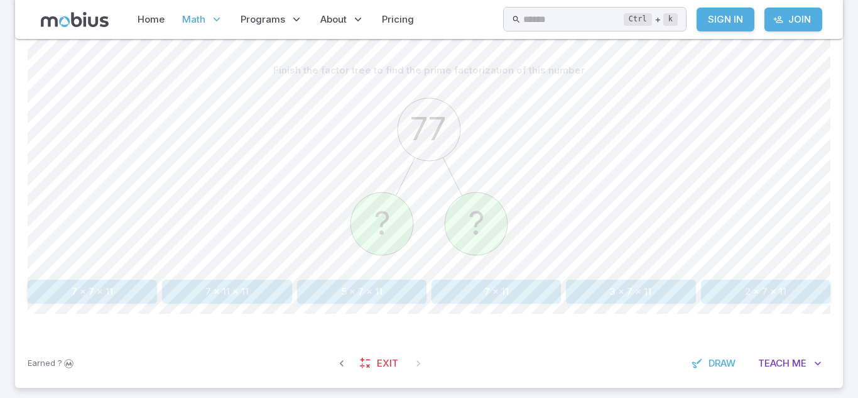
scroll to position [311, 0]
click at [114, 288] on button "7 x 7 x 11" at bounding box center [92, 291] width 129 height 24
click at [261, 300] on button "3 x 5" at bounding box center [226, 291] width 129 height 24
click at [141, 302] on button "5 x 5 x 5" at bounding box center [92, 291] width 129 height 24
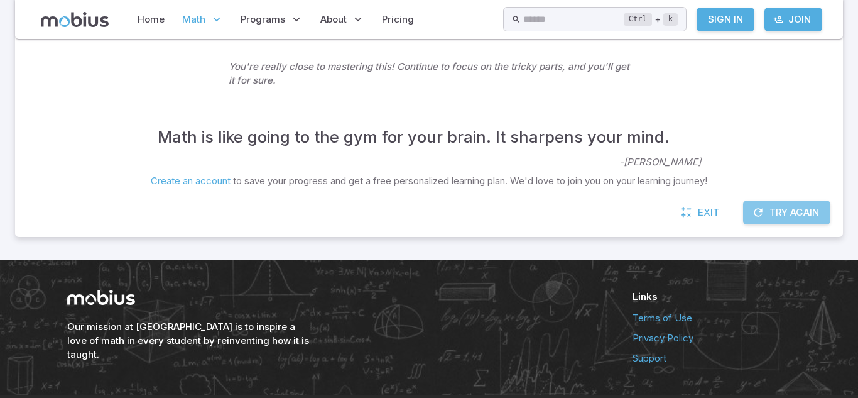
click at [752, 216] on icon "button" at bounding box center [758, 212] width 13 height 13
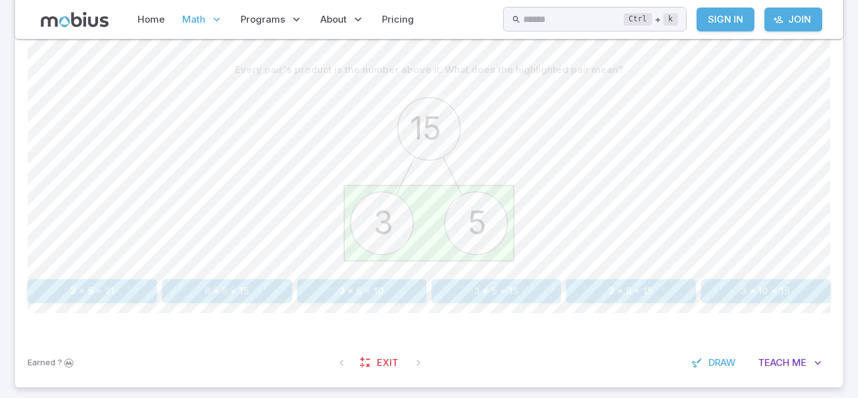
click at [462, 298] on button "3 x 5 = 15" at bounding box center [496, 291] width 129 height 24
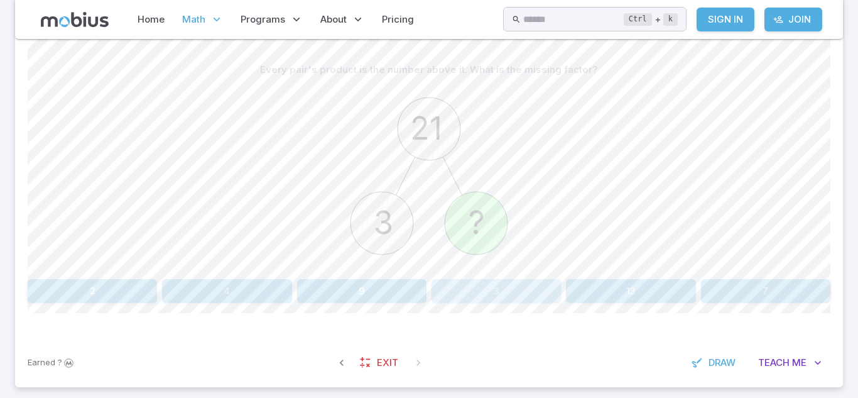
click at [455, 290] on button "3" at bounding box center [496, 291] width 129 height 24
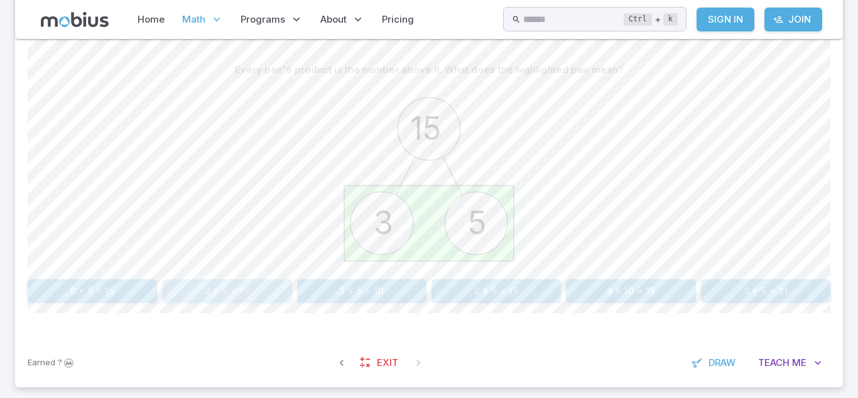
click at [276, 288] on button "3 x 5 = 15" at bounding box center [226, 291] width 129 height 24
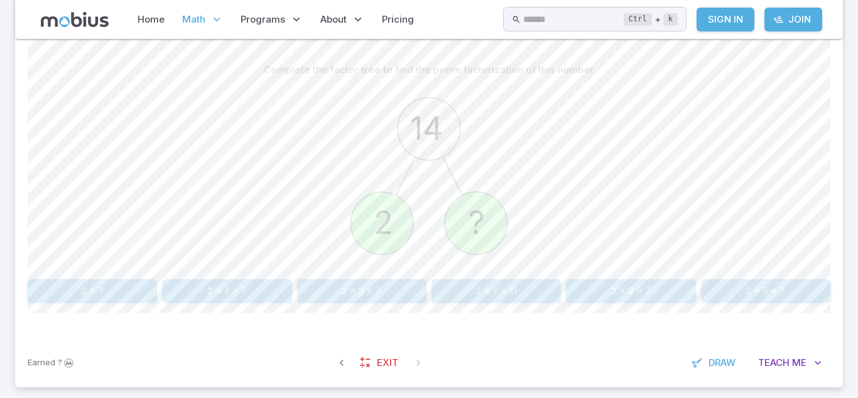
click at [598, 283] on button "2 x 2 x 7" at bounding box center [630, 291] width 129 height 24
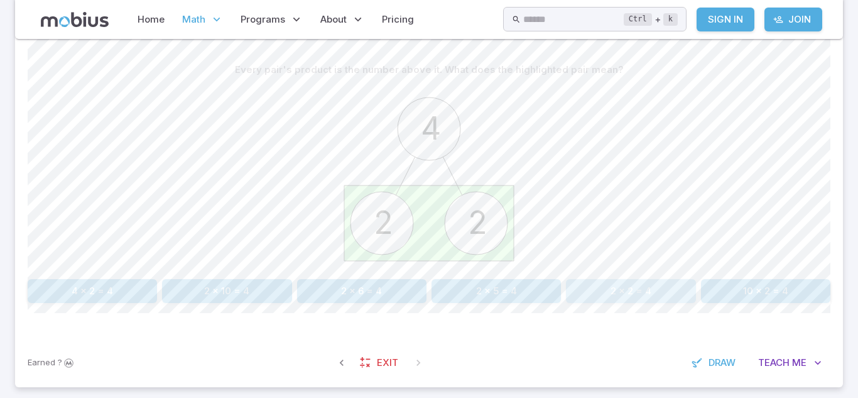
click at [596, 291] on button "2 x 2 = 4" at bounding box center [630, 291] width 129 height 24
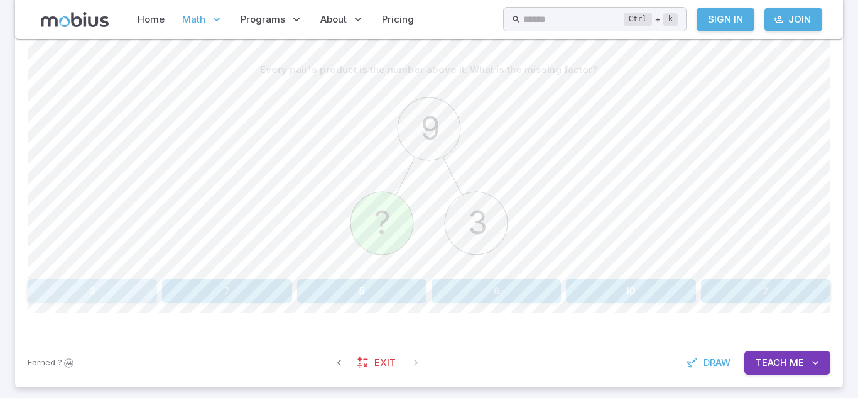
click at [53, 298] on button "3" at bounding box center [92, 291] width 129 height 24
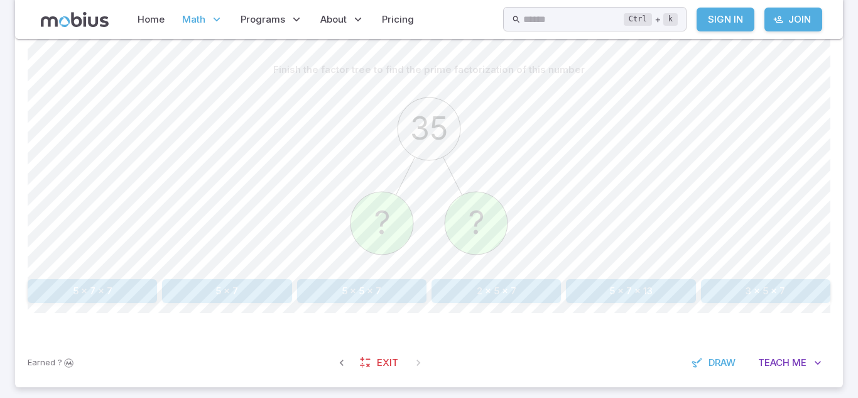
click at [118, 287] on button "5 x 7 x 7" at bounding box center [92, 291] width 129 height 24
click at [114, 287] on button "3 x 7" at bounding box center [92, 291] width 129 height 24
click at [491, 285] on button "7 x 7" at bounding box center [496, 291] width 129 height 24
click at [600, 297] on button "5 x 11" at bounding box center [630, 291] width 129 height 24
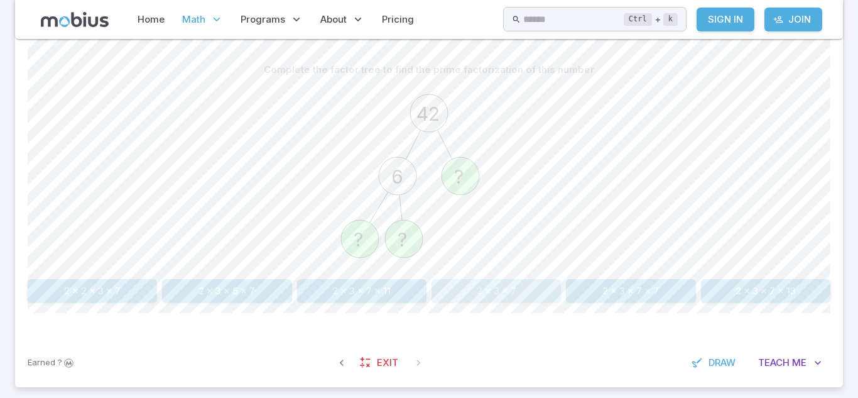
click at [468, 291] on button "2 x 3 x 7" at bounding box center [496, 291] width 129 height 24
click at [253, 290] on button "9 x 15 = 90" at bounding box center [226, 291] width 129 height 24
click at [218, 287] on button "2 x 3 x 7" at bounding box center [226, 291] width 129 height 24
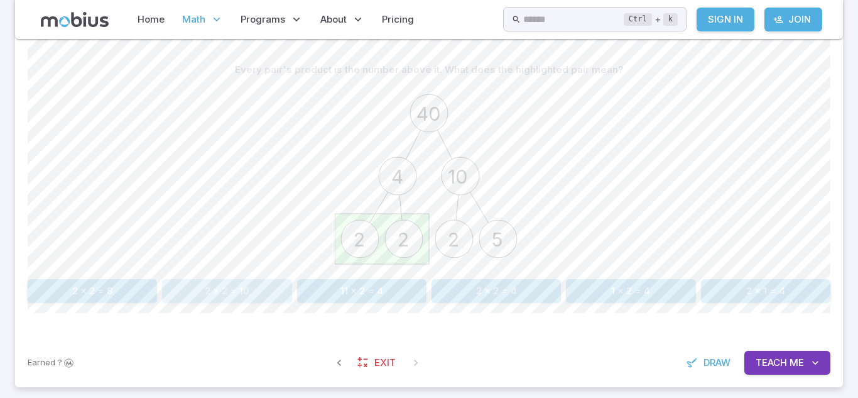
click at [262, 282] on button "2 x 2 = 10" at bounding box center [226, 291] width 129 height 24
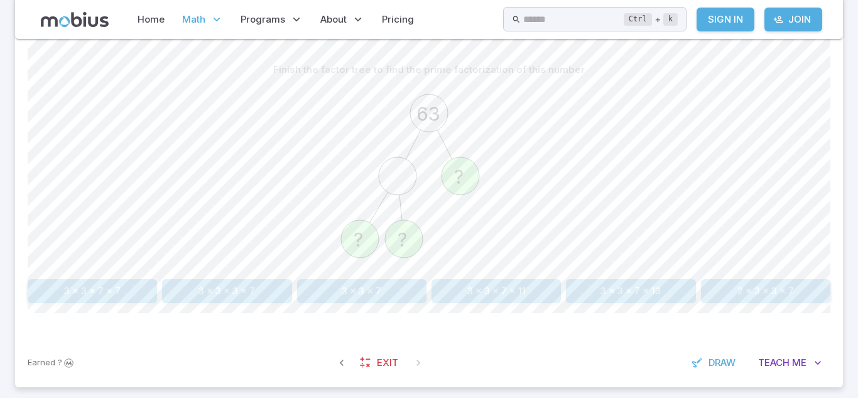
click at [383, 300] on button "3 x 3 x 7" at bounding box center [361, 291] width 129 height 24
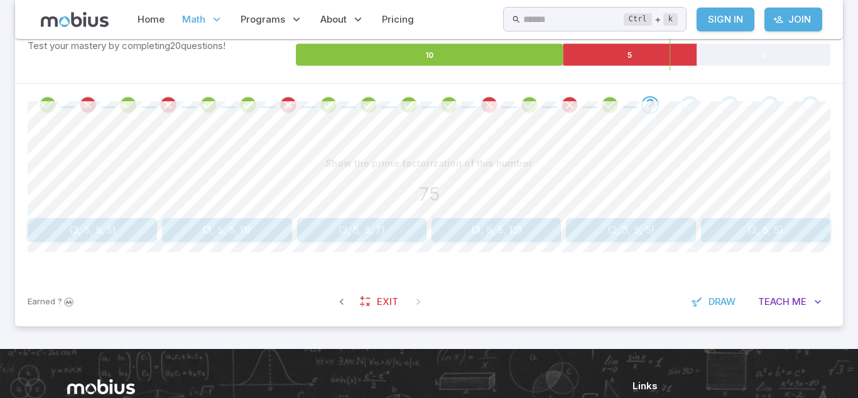
scroll to position [216, 0]
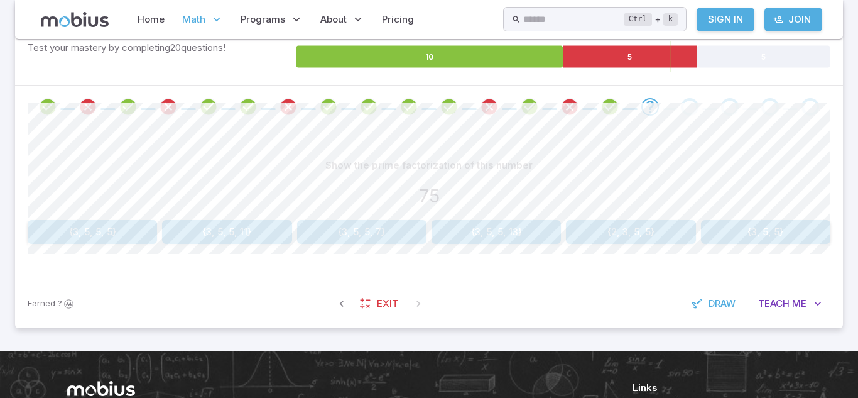
click at [404, 224] on button "{3, 5, 5, 7}" at bounding box center [361, 232] width 129 height 24
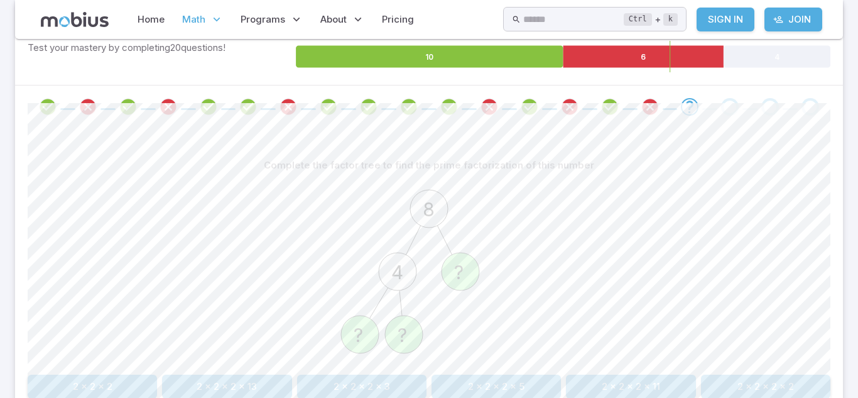
scroll to position [300, 0]
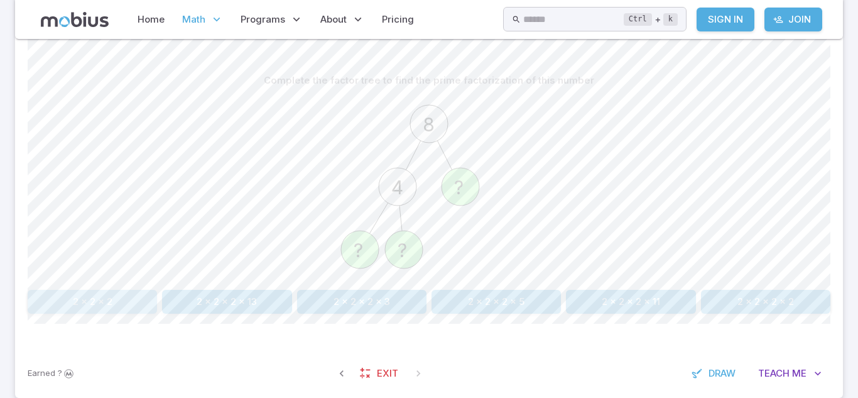
click at [111, 292] on button "2 x 2 x 2" at bounding box center [92, 302] width 129 height 24
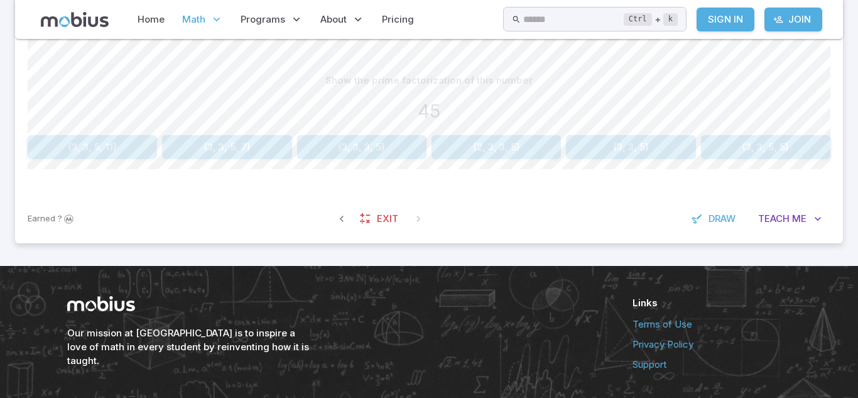
click at [626, 148] on button "{3, 3, 5}" at bounding box center [630, 147] width 129 height 24
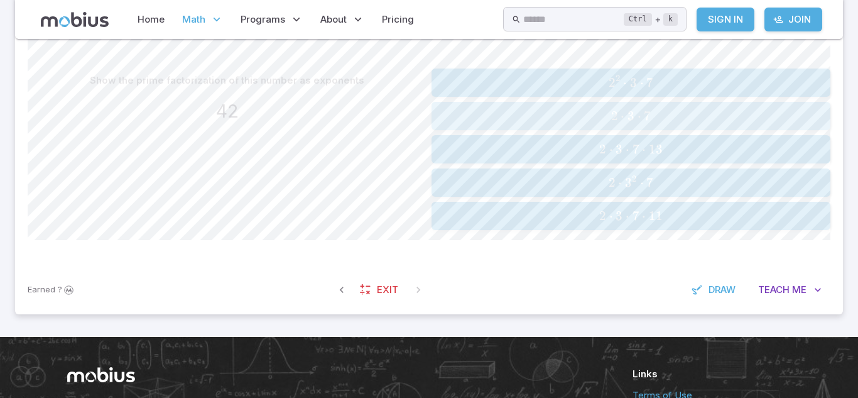
click at [614, 128] on button "2 ⋅ 3 ⋅ 7 2 \cdot 3 \cdot 7 2 ⋅ 3 ⋅ 7" at bounding box center [631, 116] width 399 height 28
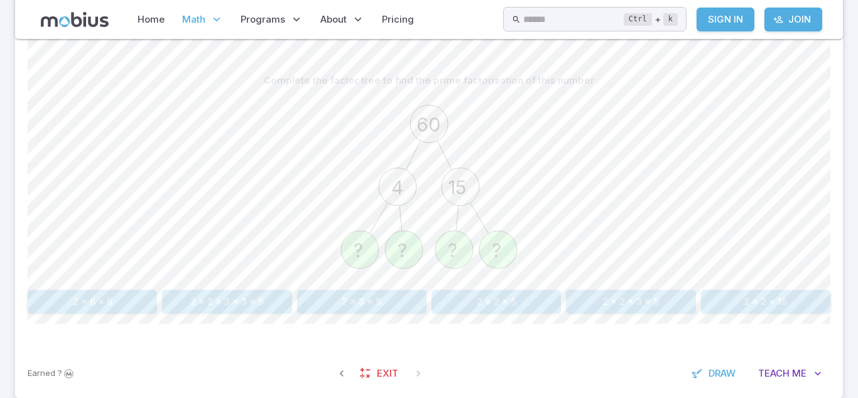
click at [119, 298] on button "2 x 6 x 5" at bounding box center [92, 302] width 129 height 24
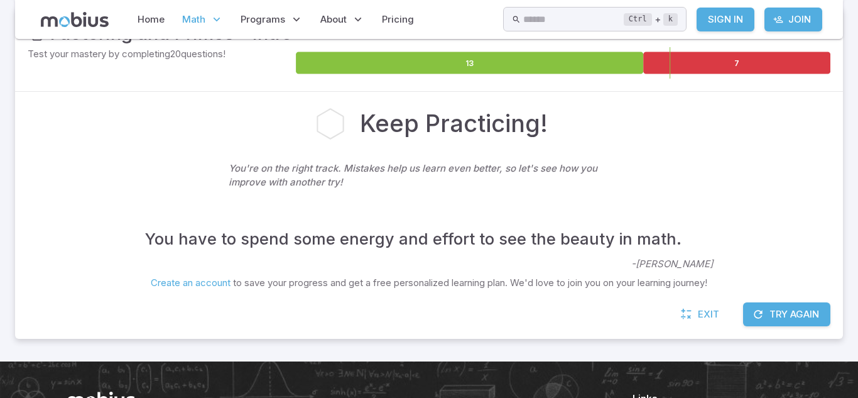
scroll to position [209, 0]
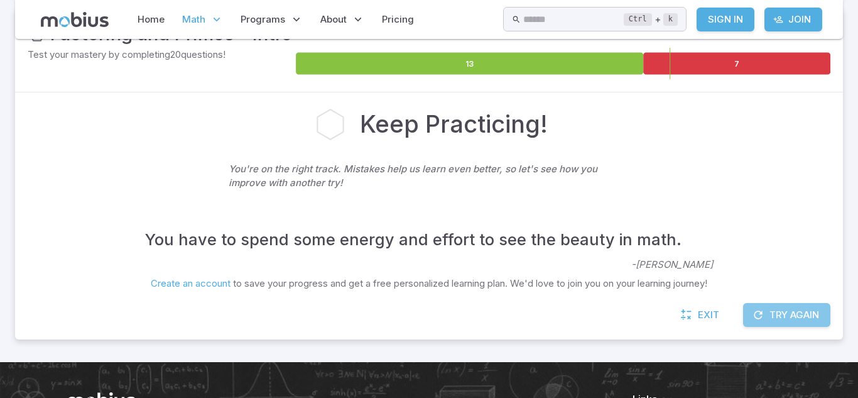
click at [777, 310] on button "Try Again" at bounding box center [786, 315] width 87 height 24
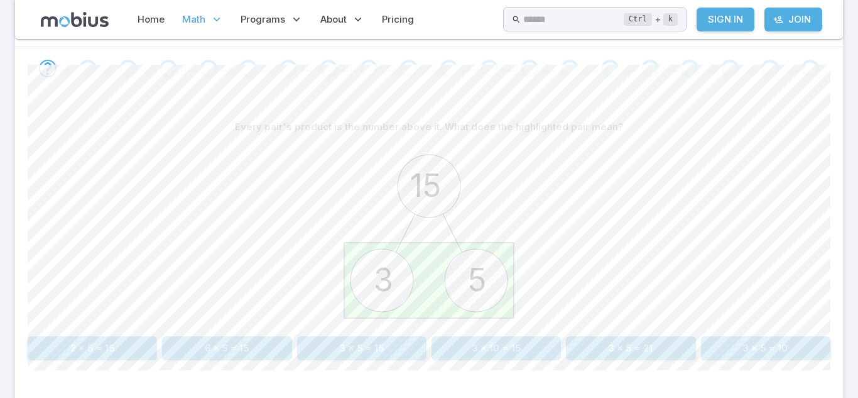
scroll to position [256, 0]
click at [409, 348] on button "3 x 5 = 15" at bounding box center [361, 346] width 129 height 24
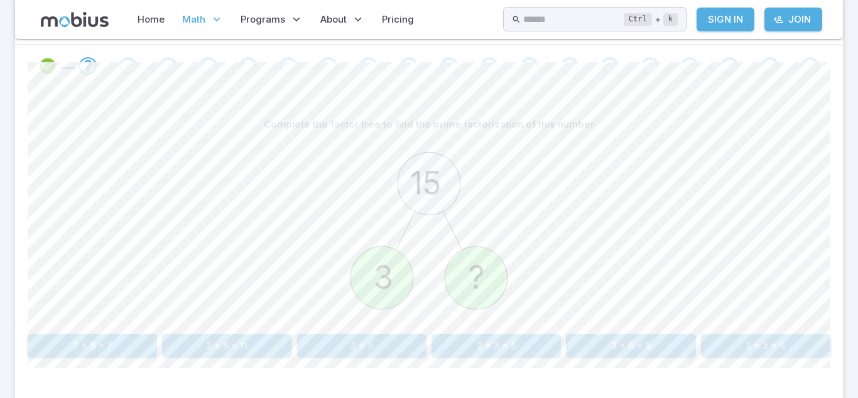
click at [315, 351] on button "3 x 5" at bounding box center [361, 346] width 129 height 24
click at [675, 339] on button "2 x 5 x 5" at bounding box center [630, 346] width 129 height 24
click at [92, 339] on button "7 x 7" at bounding box center [92, 346] width 129 height 24
click at [336, 229] on icon "77 7 ?" at bounding box center [429, 230] width 189 height 189
click at [132, 344] on button "7 x 11" at bounding box center [92, 346] width 129 height 24
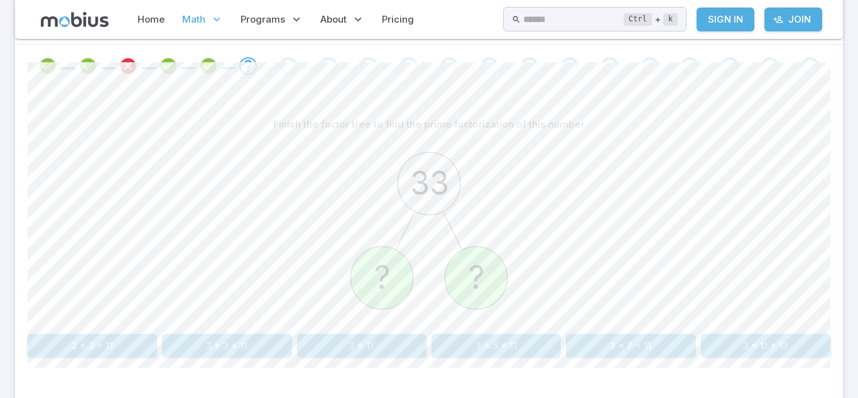
scroll to position [256, 0]
click at [373, 347] on button "3 x 11" at bounding box center [361, 346] width 129 height 24
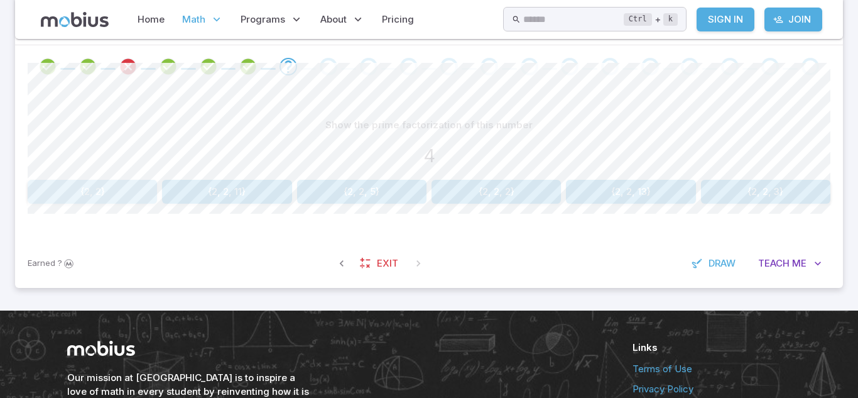
click at [126, 193] on button "{2, 2}" at bounding box center [92, 192] width 129 height 24
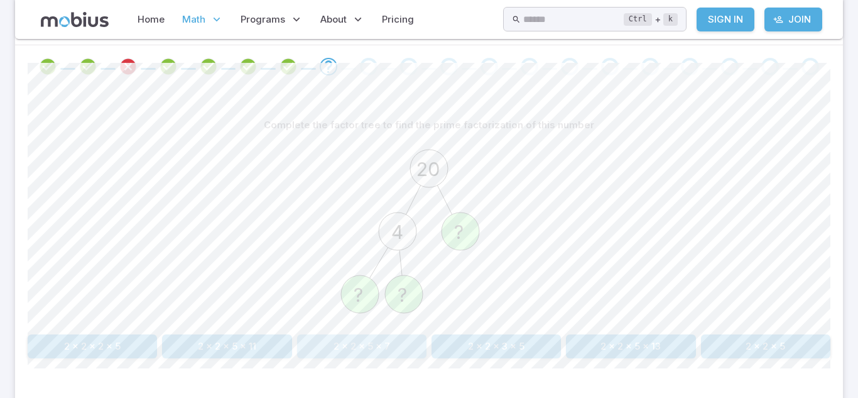
click at [379, 351] on button "2 x 2 x 5 x 7" at bounding box center [361, 346] width 129 height 24
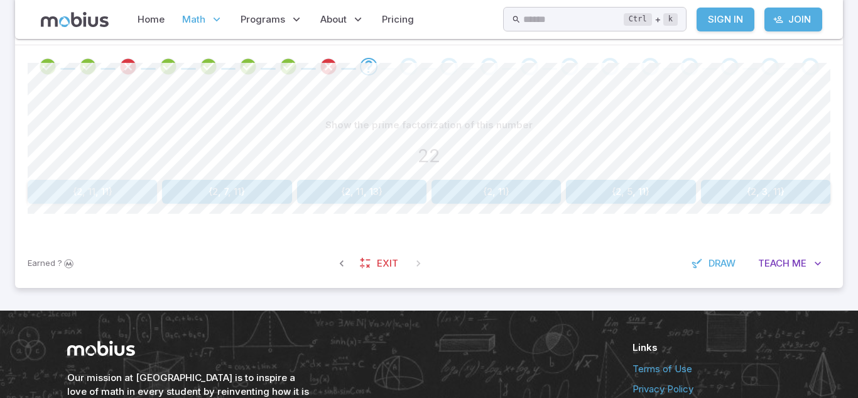
click at [56, 197] on button "{2, 11, 11}" at bounding box center [92, 192] width 129 height 24
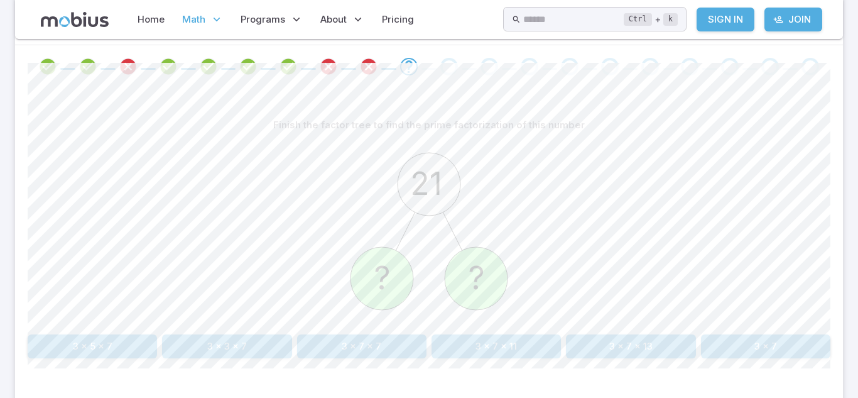
click at [815, 353] on button "3 x 7" at bounding box center [765, 346] width 129 height 24
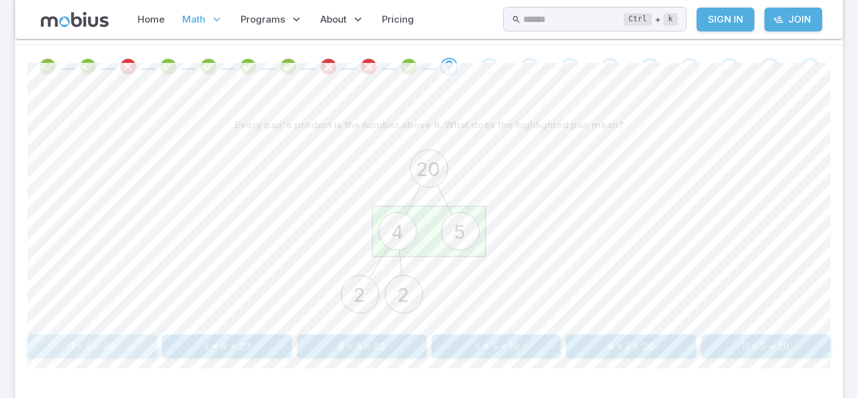
click at [131, 352] on button "1 x 5 = 20" at bounding box center [92, 346] width 129 height 24
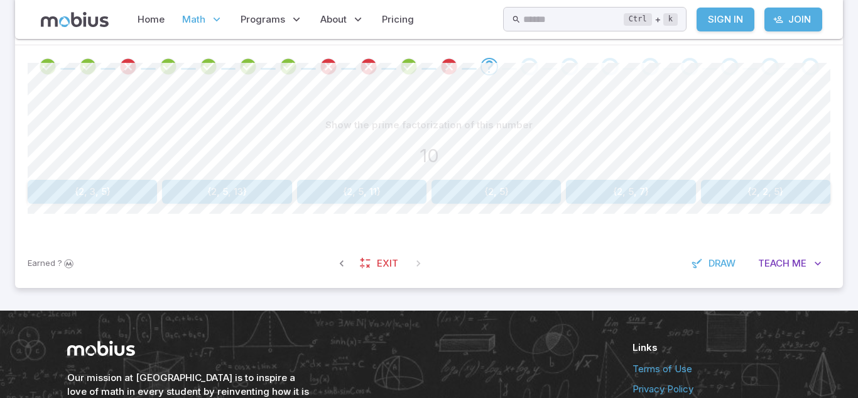
click at [787, 183] on button "{2, 2, 5}" at bounding box center [765, 192] width 129 height 24
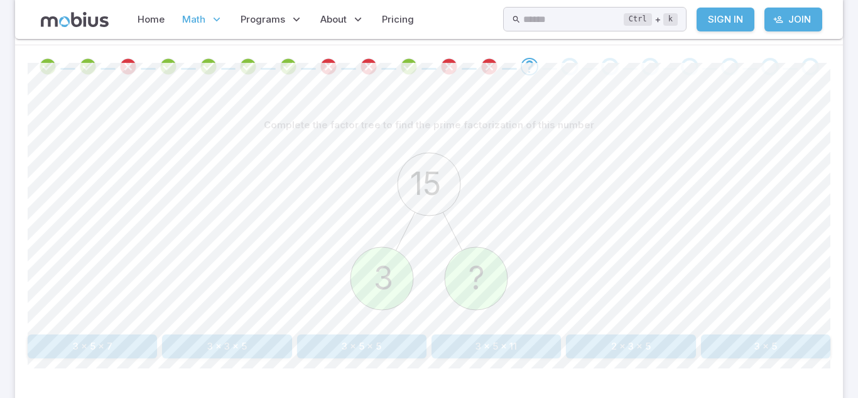
click at [761, 345] on button "3 x 5" at bounding box center [765, 346] width 129 height 24
click at [390, 347] on button "2 x 2" at bounding box center [361, 346] width 129 height 24
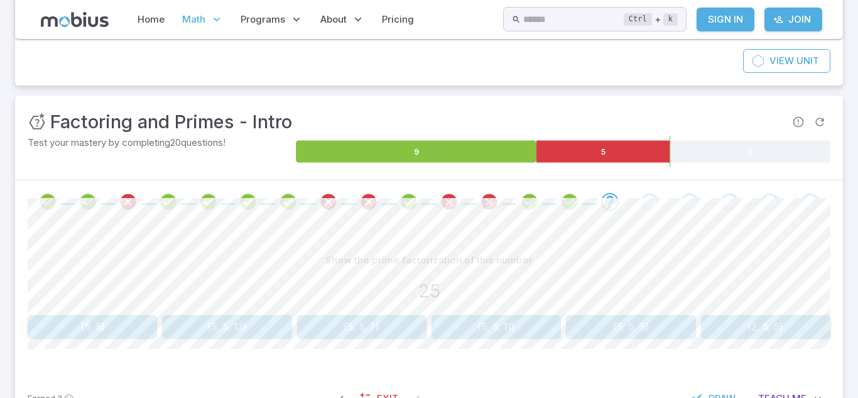
scroll to position [112, 0]
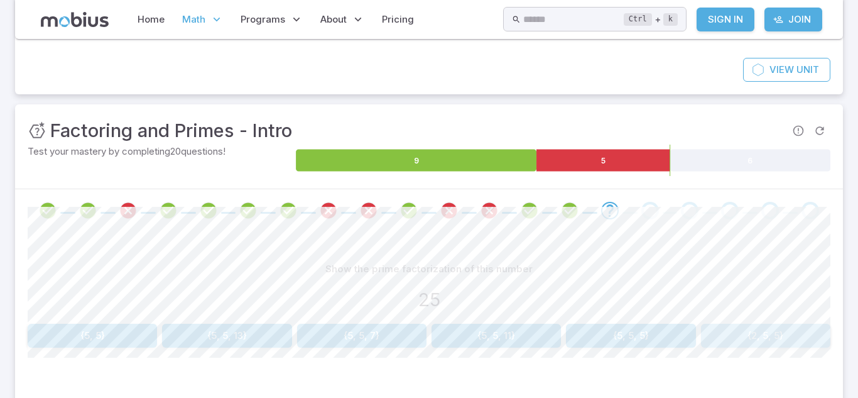
click at [767, 330] on button "{2, 5, 5}" at bounding box center [765, 336] width 129 height 24
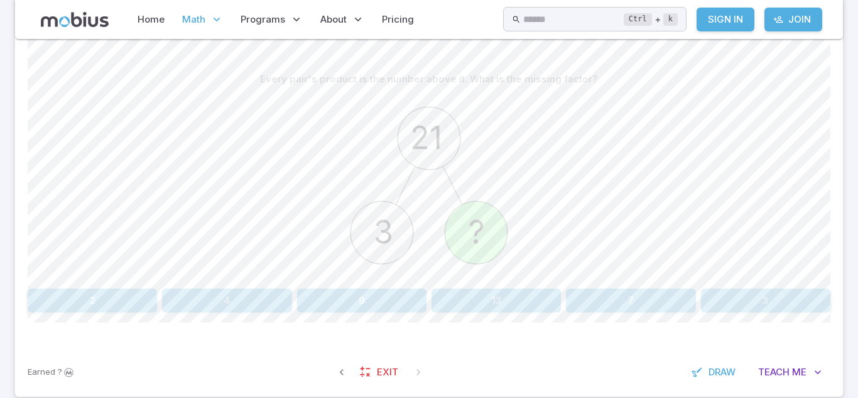
scroll to position [297, 0]
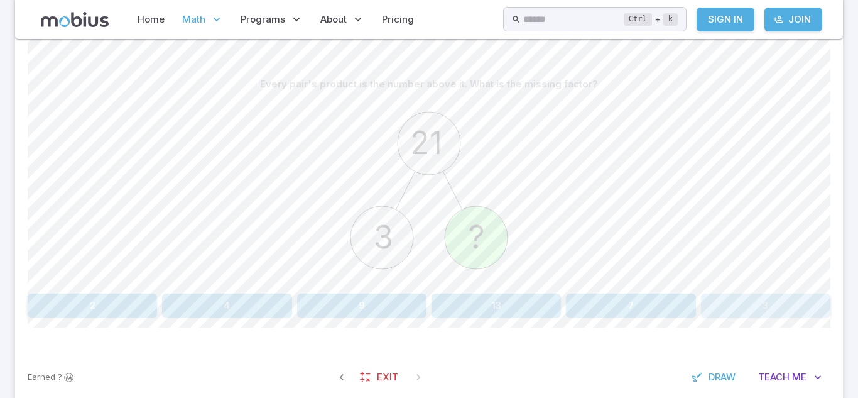
click at [770, 301] on button "3" at bounding box center [765, 305] width 129 height 24
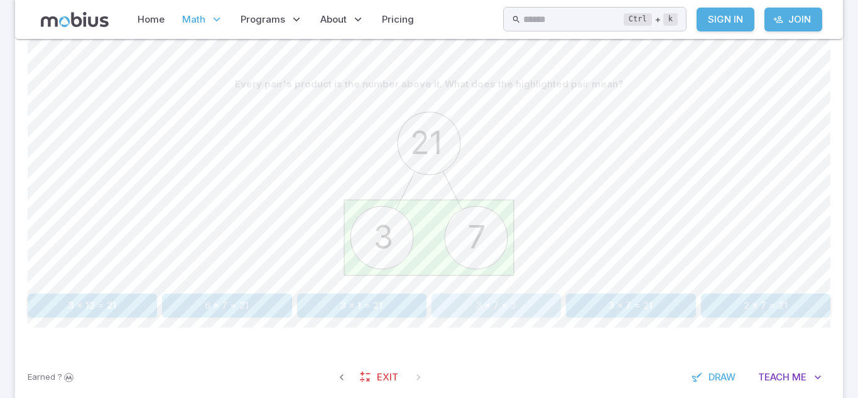
click at [493, 310] on button "3 x 7 = 3" at bounding box center [496, 305] width 129 height 24
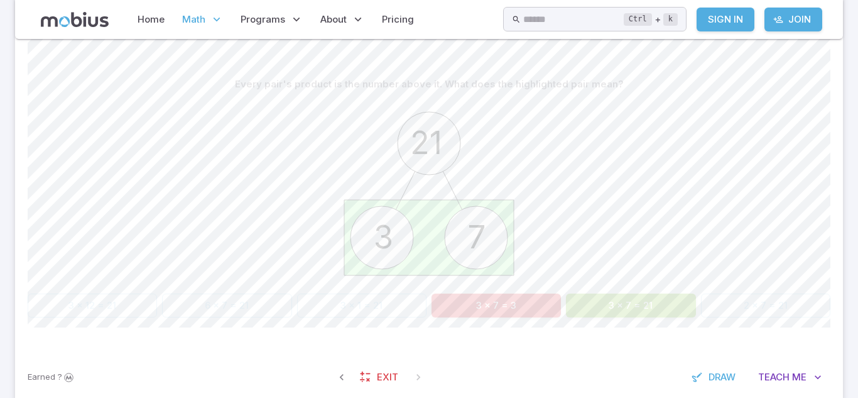
click at [645, 307] on button "3 x 7 = 21" at bounding box center [630, 305] width 129 height 24
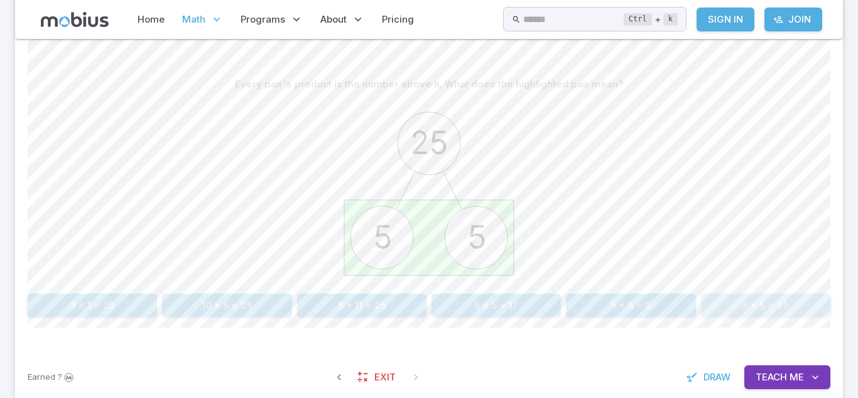
click at [731, 310] on button "5 x 5 = 25" at bounding box center [765, 305] width 129 height 24
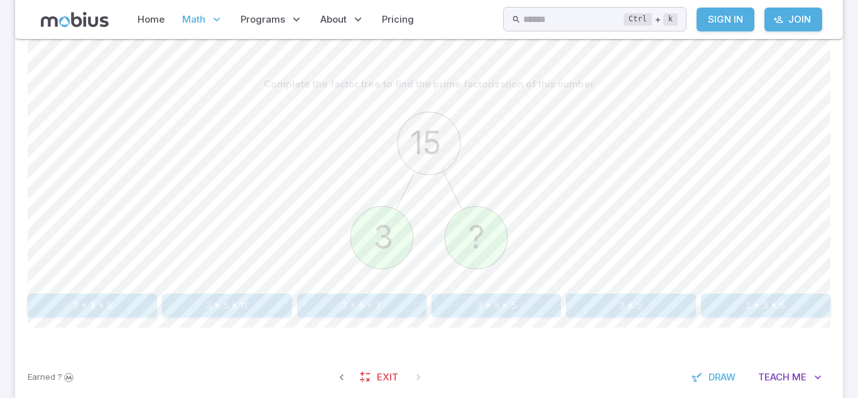
click at [216, 314] on button "3 x 5 x 11" at bounding box center [226, 305] width 129 height 24
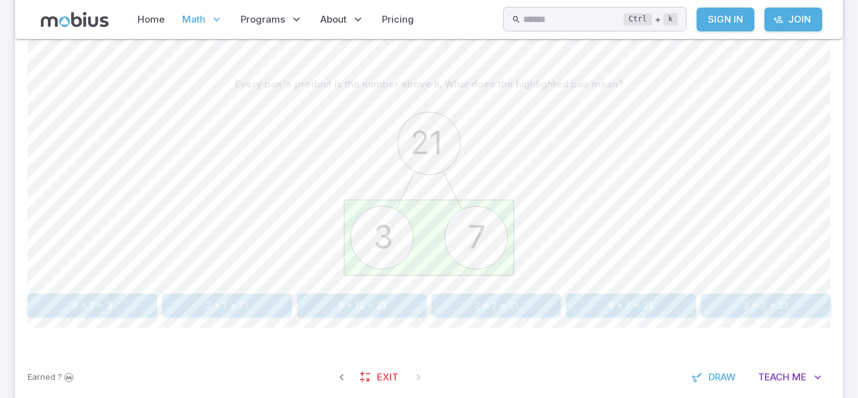
click at [502, 312] on button "2 x 7 = 21" at bounding box center [496, 305] width 129 height 24
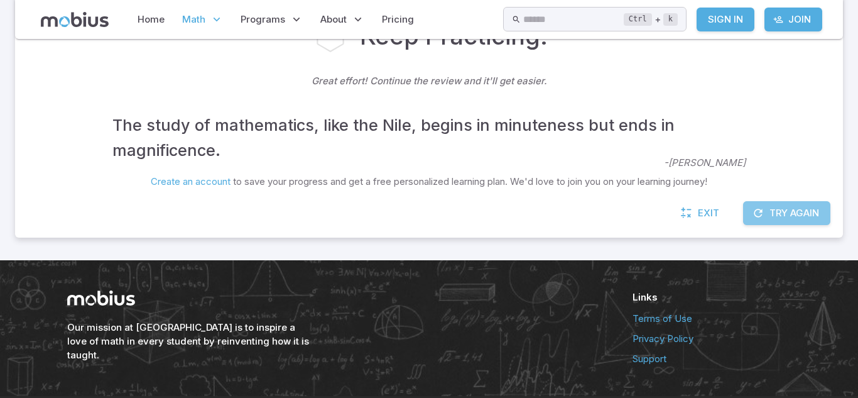
click at [822, 214] on button "Try Again" at bounding box center [786, 213] width 87 height 24
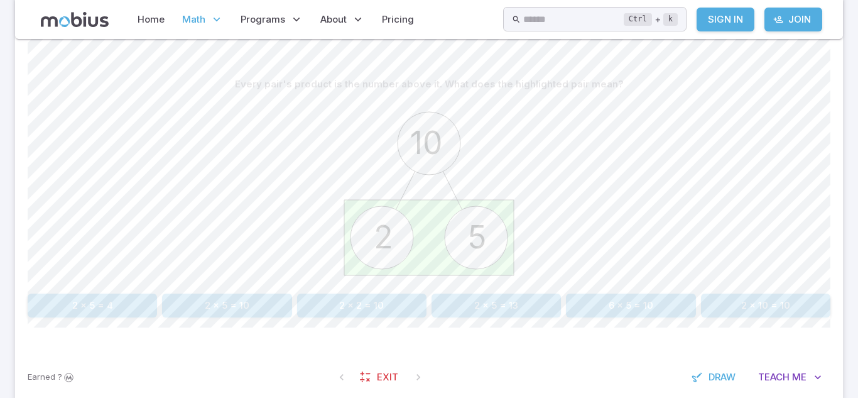
click at [216, 312] on button "2 x 5 = 10" at bounding box center [226, 305] width 129 height 24
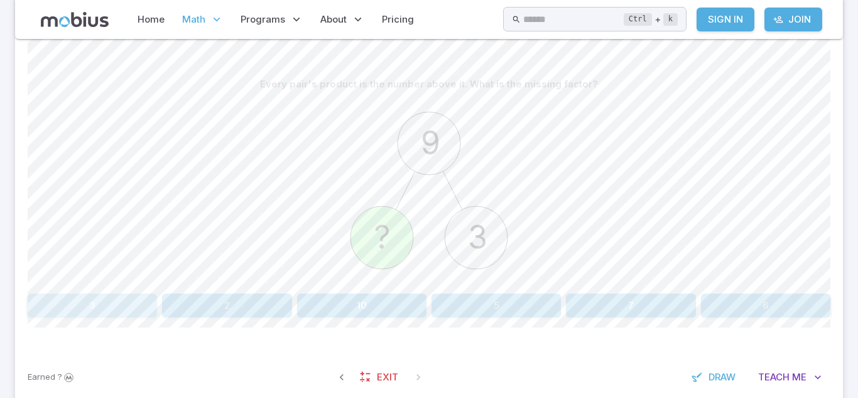
click at [120, 309] on button "3" at bounding box center [92, 305] width 129 height 24
click at [149, 310] on button "7 x 7" at bounding box center [92, 305] width 129 height 24
click at [466, 312] on button "2 x 7" at bounding box center [496, 305] width 129 height 24
click at [141, 302] on button "5 x 11" at bounding box center [92, 305] width 129 height 24
click at [606, 301] on button "3 x 3 x 3 x 5" at bounding box center [630, 305] width 129 height 24
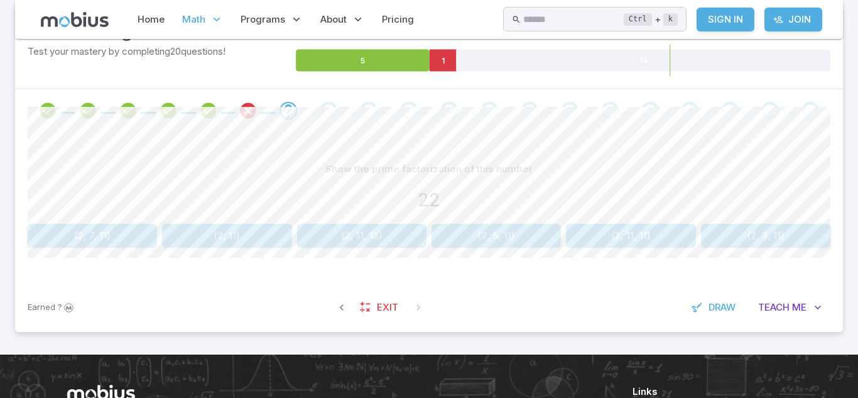
scroll to position [204, 0]
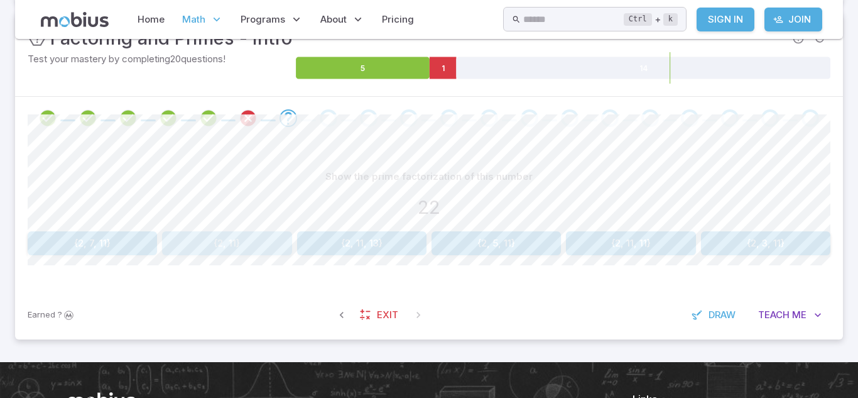
click at [254, 248] on button "{2, 11}" at bounding box center [226, 243] width 129 height 24
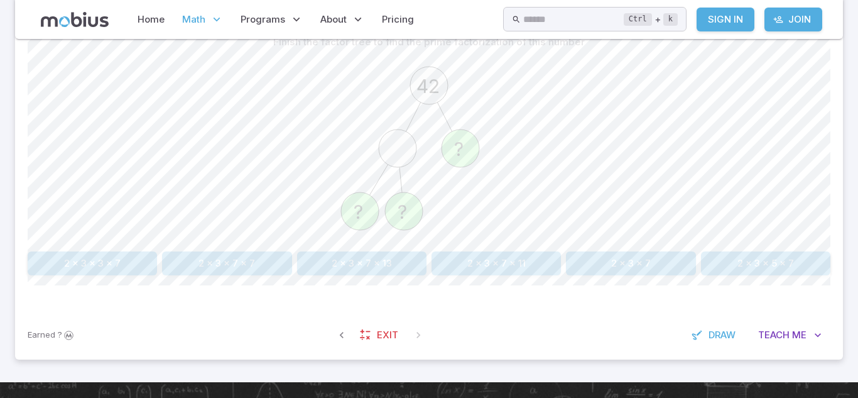
scroll to position [339, 0]
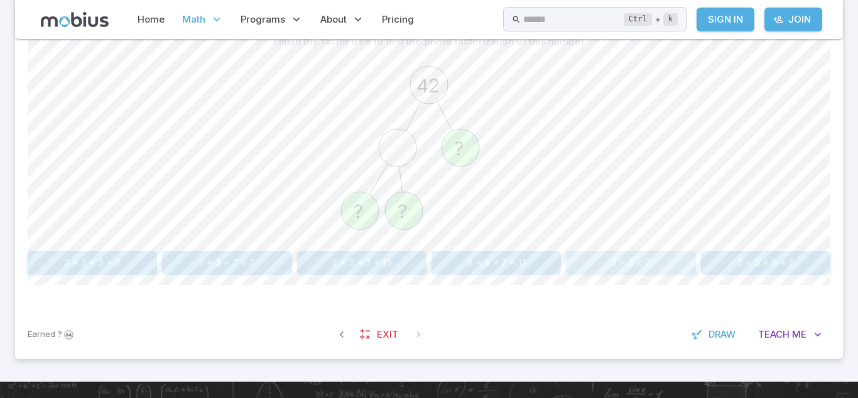
click at [630, 273] on button "2 x 3 x 7" at bounding box center [630, 263] width 129 height 24
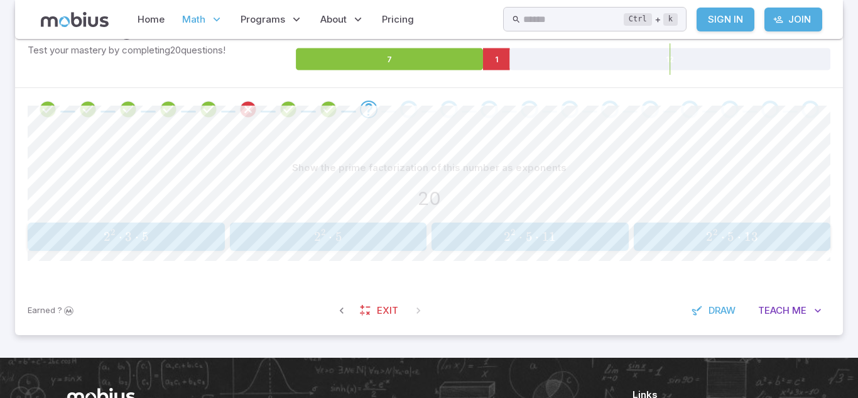
scroll to position [214, 0]
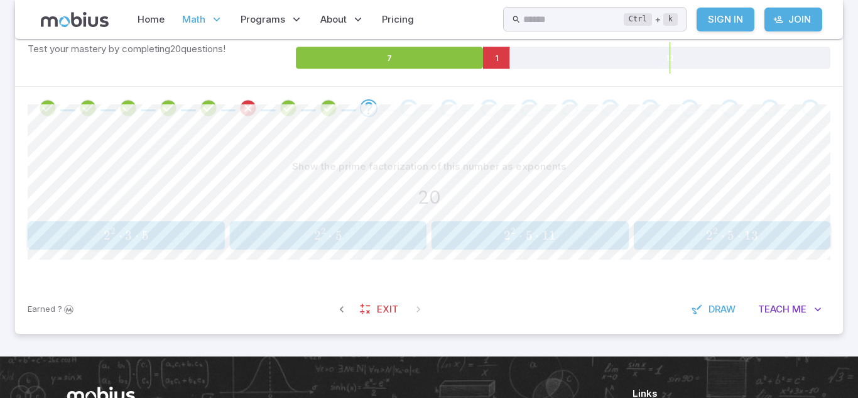
click at [379, 244] on button "2 2 ⋅ 5 2^2 \cdot 5 2 2 ⋅ 5" at bounding box center [328, 235] width 197 height 28
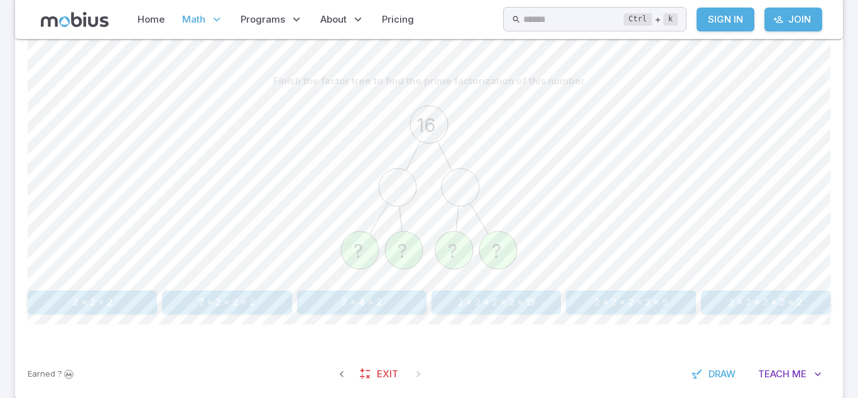
scroll to position [300, 0]
click at [173, 309] on button "2 x 2 x 2 x 2" at bounding box center [226, 302] width 129 height 24
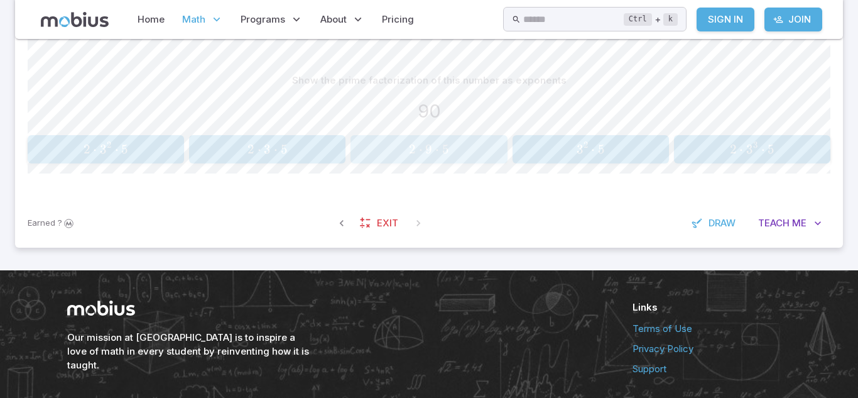
click at [429, 153] on span "9" at bounding box center [428, 149] width 7 height 16
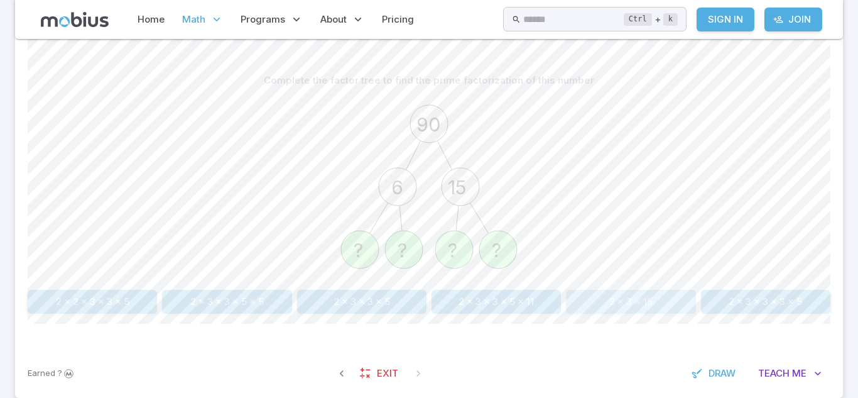
click at [599, 310] on button "2 x 3 x 15" at bounding box center [630, 302] width 129 height 24
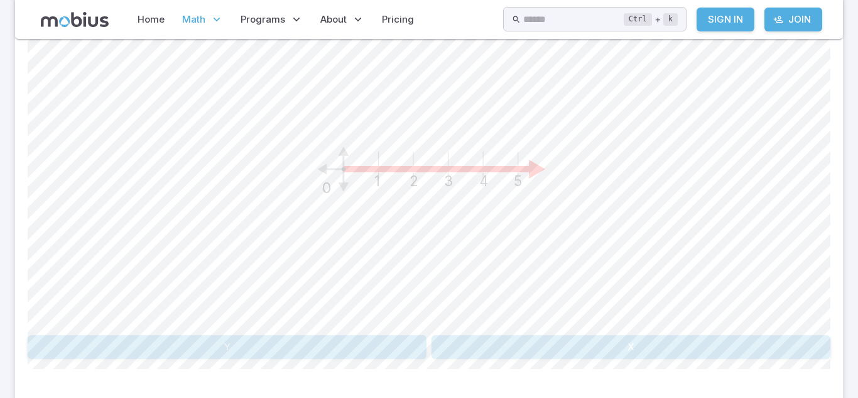
scroll to position [379, 0]
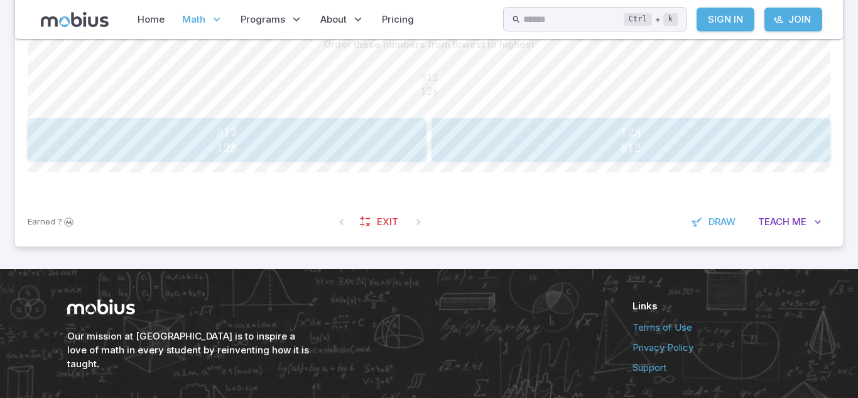
scroll to position [226, 0]
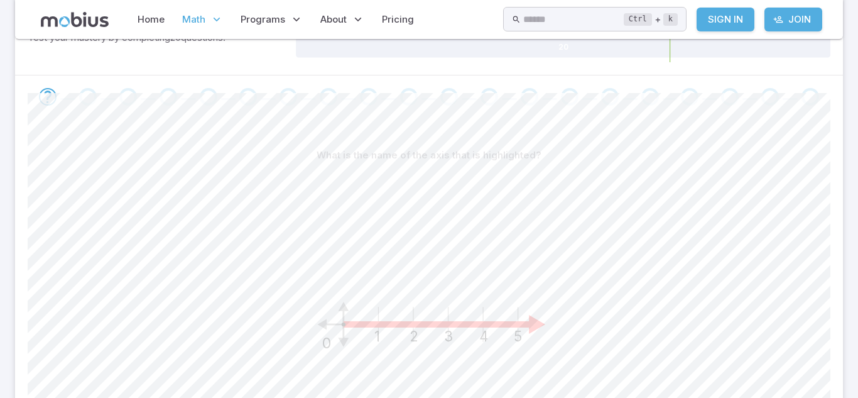
scroll to position [379, 0]
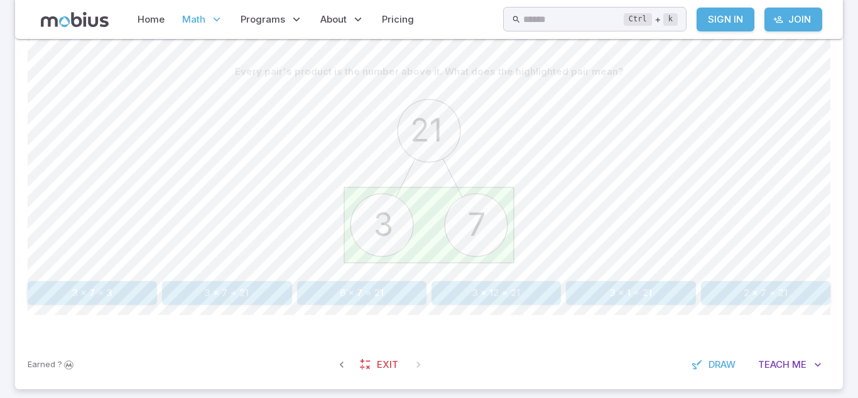
scroll to position [312, 0]
click at [244, 283] on button "3 x 7 = 21" at bounding box center [226, 290] width 129 height 24
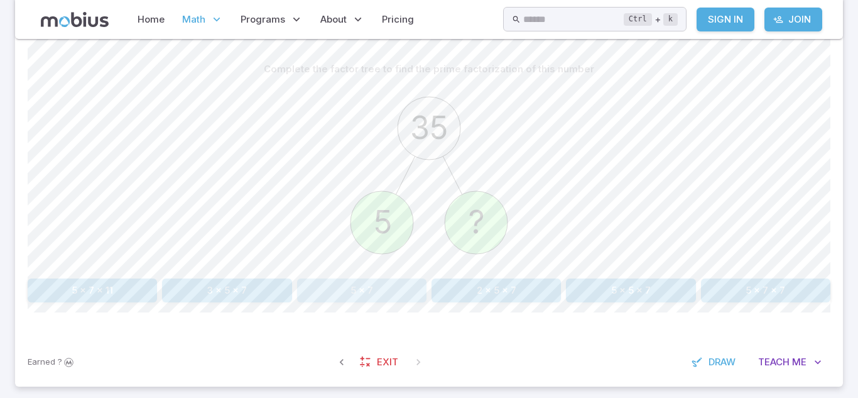
click at [364, 288] on button "5 x 7" at bounding box center [361, 290] width 129 height 24
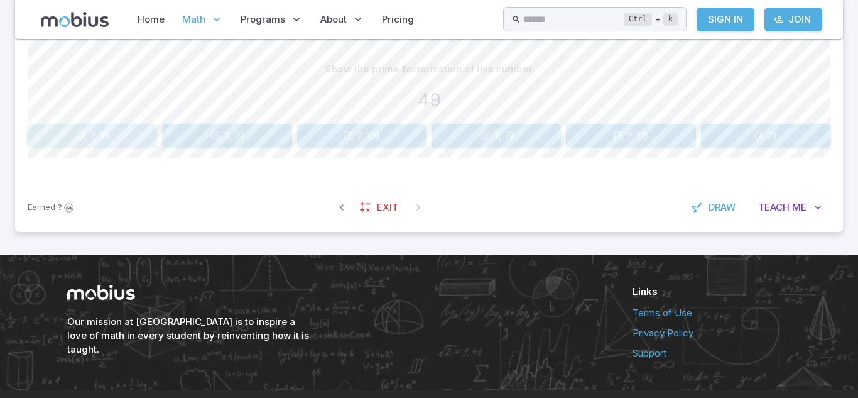
click at [92, 139] on button "{7, 7, 7}" at bounding box center [92, 136] width 129 height 24
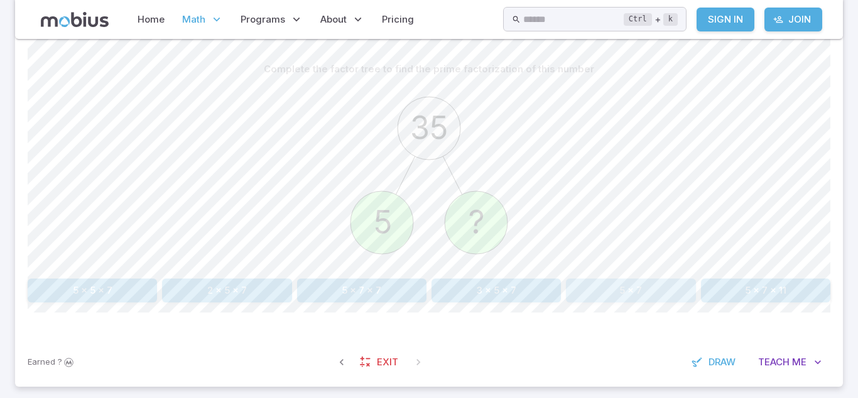
click at [620, 288] on button "5 x 7" at bounding box center [630, 290] width 129 height 24
click at [456, 288] on button "2 x 7" at bounding box center [496, 290] width 129 height 24
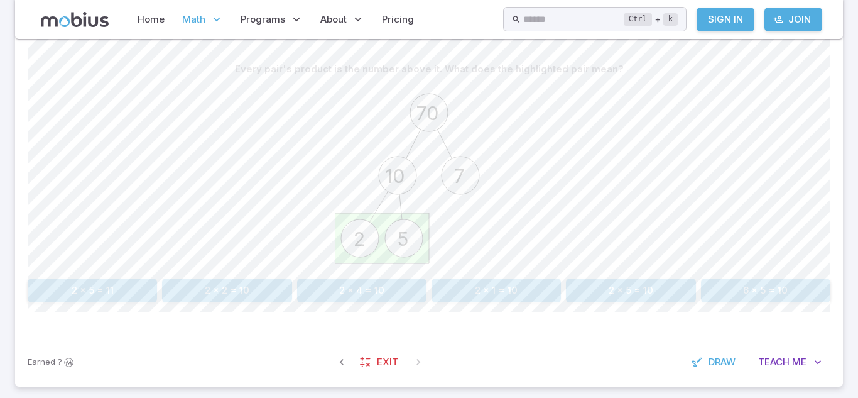
click at [131, 288] on button "2 x 5 = 11" at bounding box center [92, 290] width 129 height 24
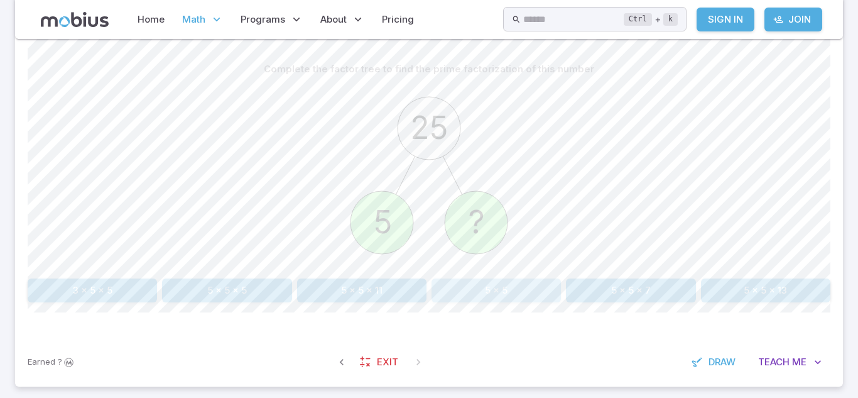
click at [496, 298] on button "5 x 5" at bounding box center [496, 290] width 129 height 24
click at [609, 279] on button "2 x 2" at bounding box center [630, 290] width 129 height 24
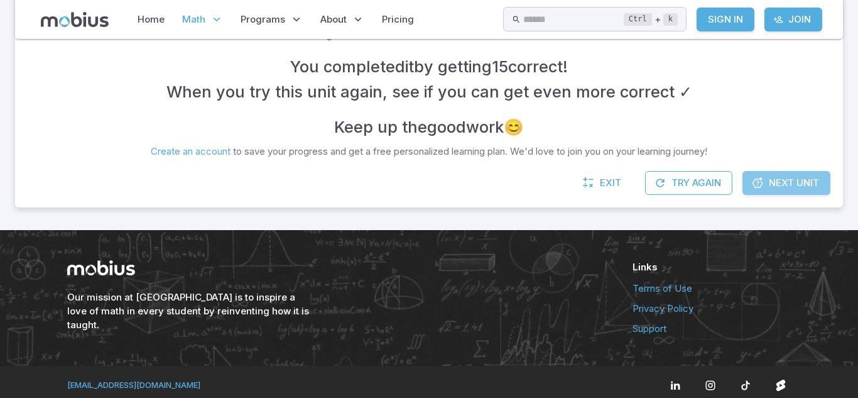
click at [772, 176] on span "Next Unit" at bounding box center [794, 183] width 50 height 14
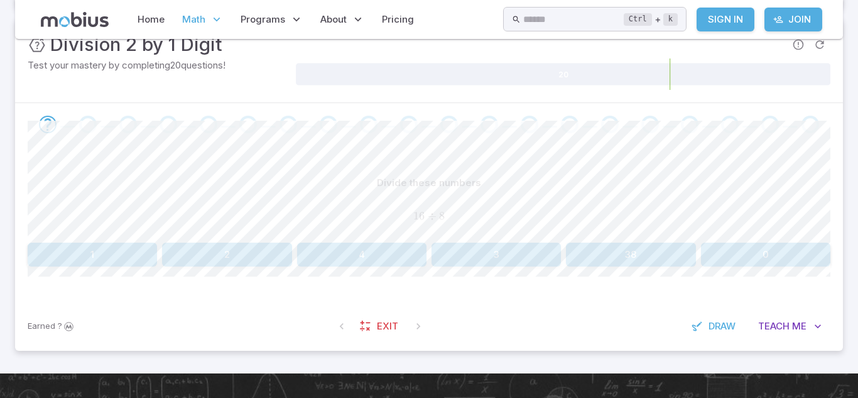
scroll to position [216, 0]
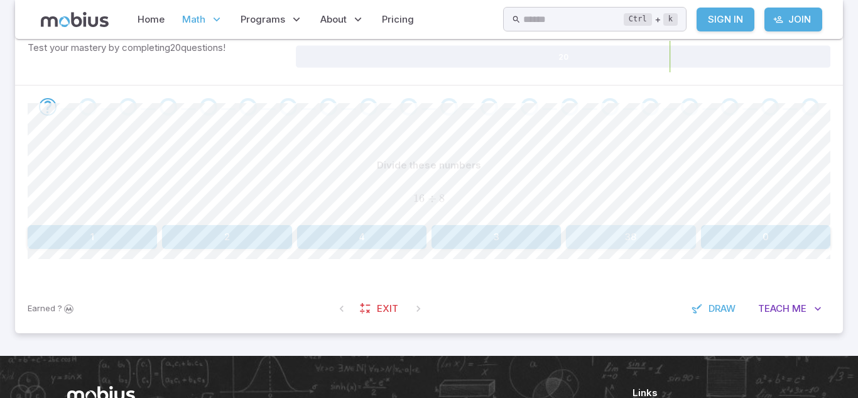
click at [667, 239] on button "38" at bounding box center [630, 237] width 129 height 24
click at [600, 227] on button "2" at bounding box center [630, 237] width 129 height 24
click at [117, 233] on button "7" at bounding box center [92, 237] width 129 height 24
click at [602, 243] on button "4" at bounding box center [630, 237] width 129 height 24
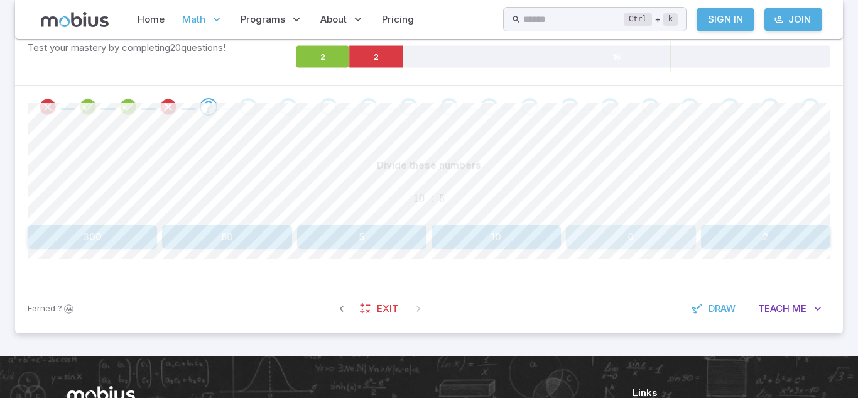
click at [642, 234] on button "0" at bounding box center [630, 237] width 129 height 24
click at [748, 241] on button "5" at bounding box center [765, 237] width 129 height 24
click at [106, 232] on button "2" at bounding box center [92, 237] width 129 height 24
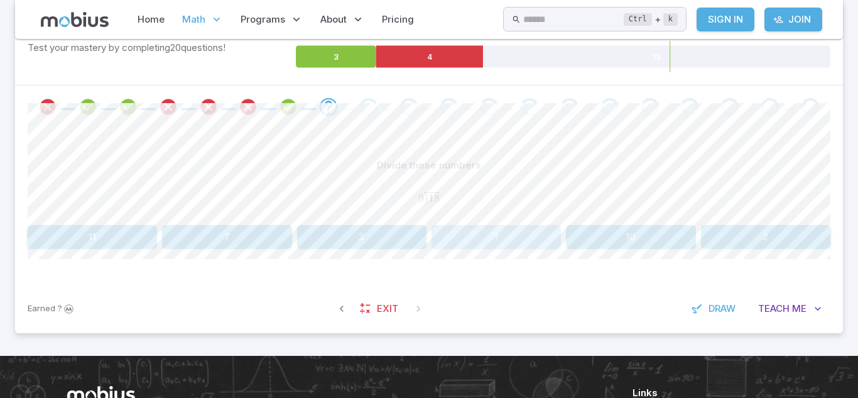
click at [497, 228] on button "1" at bounding box center [496, 237] width 129 height 24
click at [120, 231] on button "2" at bounding box center [92, 237] width 129 height 24
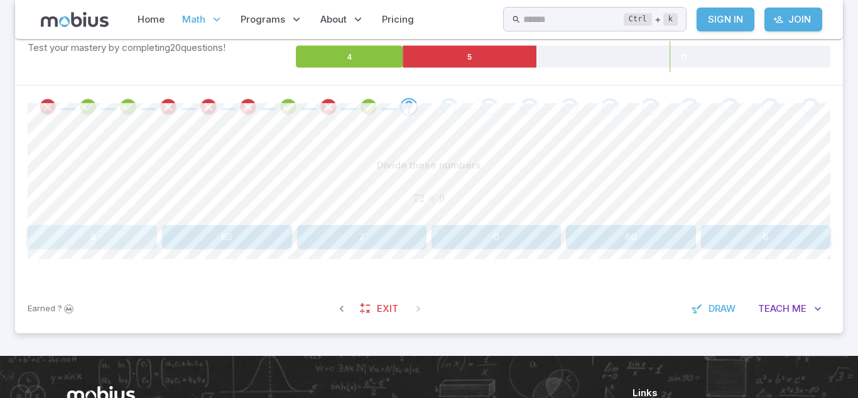
click at [149, 234] on button "8" at bounding box center [92, 237] width 129 height 24
click at [447, 244] on button "4" at bounding box center [496, 237] width 129 height 24
click at [249, 237] on button "2" at bounding box center [226, 237] width 129 height 24
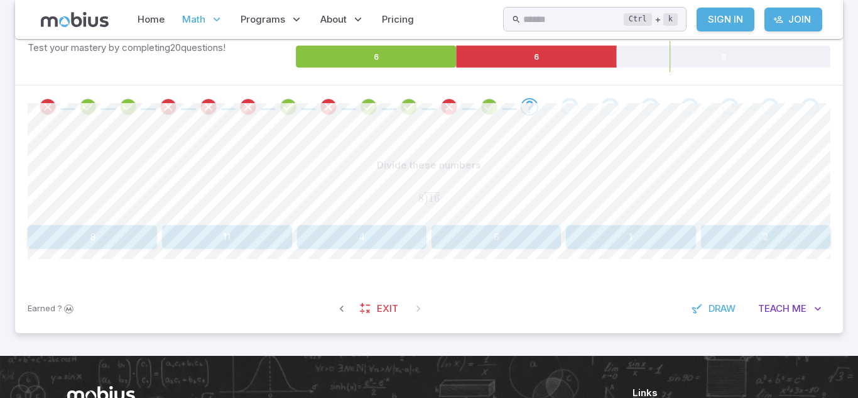
click at [744, 236] on button "2" at bounding box center [765, 237] width 129 height 24
click at [487, 227] on button "6" at bounding box center [496, 237] width 129 height 24
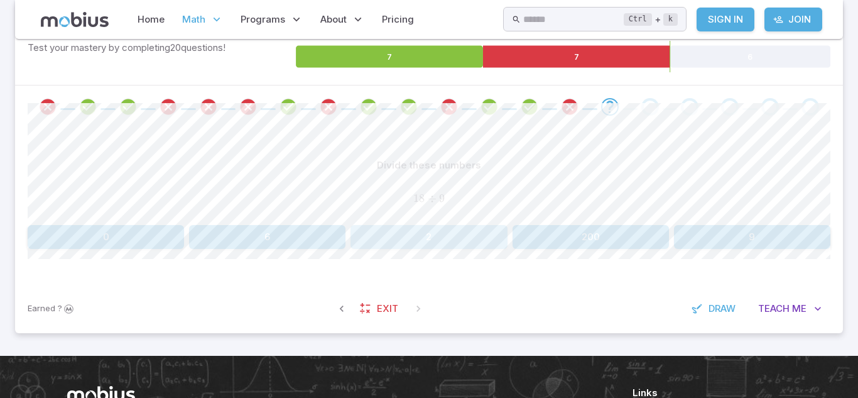
click at [423, 229] on button "2" at bounding box center [429, 237] width 156 height 24
click at [735, 242] on button "2" at bounding box center [765, 237] width 129 height 24
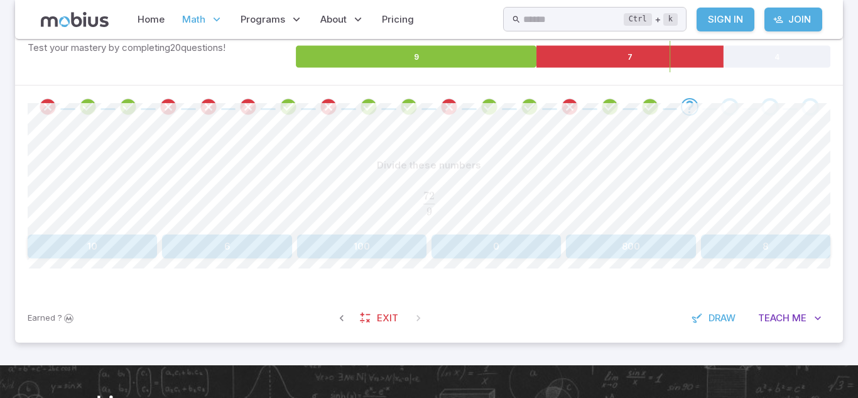
click at [752, 252] on button "8" at bounding box center [765, 246] width 129 height 24
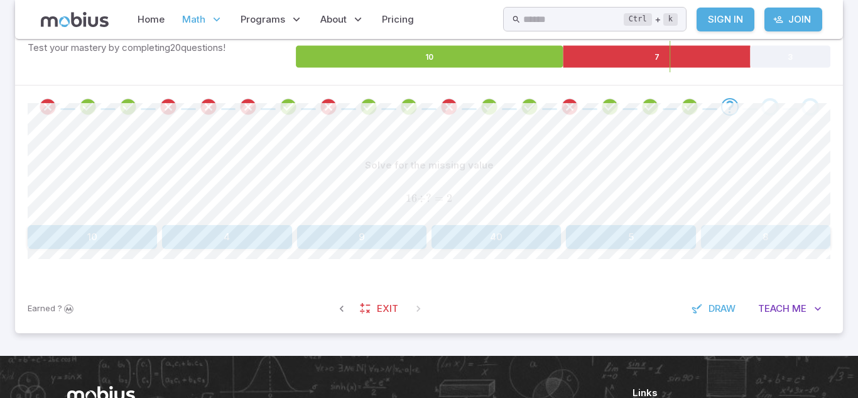
click at [761, 236] on button "8" at bounding box center [765, 237] width 129 height 24
click at [395, 244] on button "2" at bounding box center [361, 237] width 129 height 24
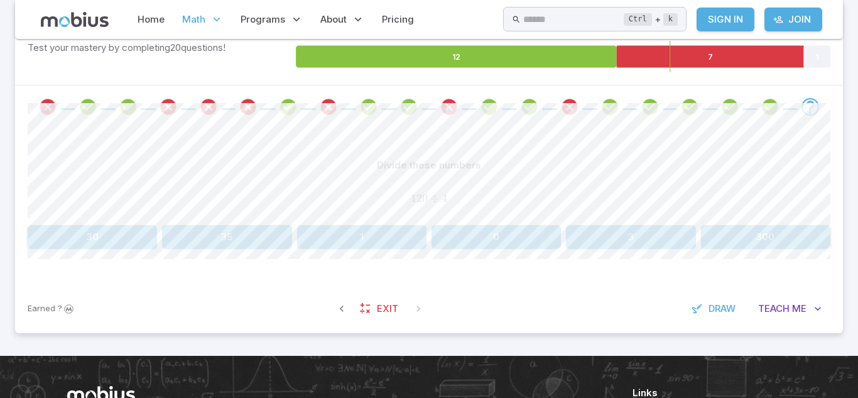
click at [91, 232] on button "30" at bounding box center [92, 237] width 129 height 24
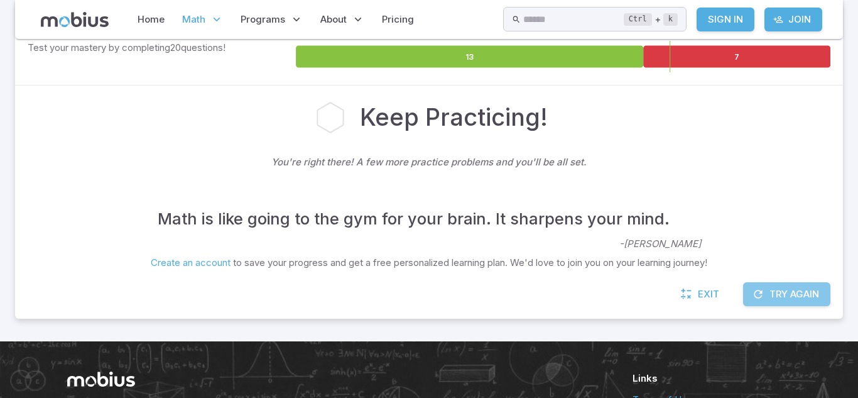
click at [788, 300] on button "Try Again" at bounding box center [786, 294] width 87 height 24
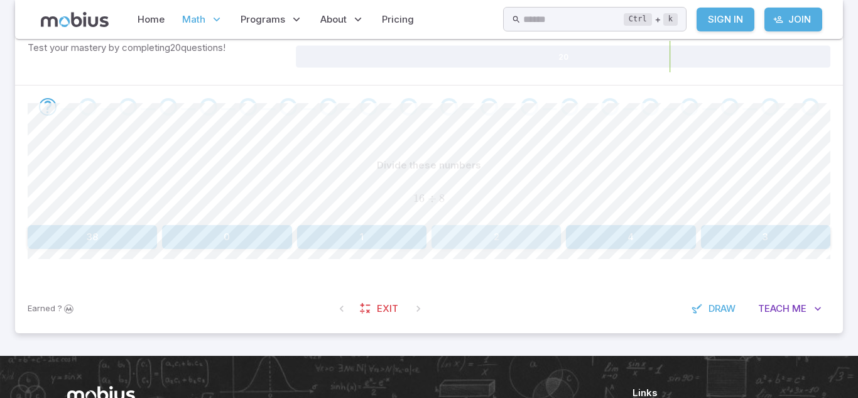
click at [520, 237] on button "2" at bounding box center [496, 237] width 129 height 24
click at [245, 244] on button "8" at bounding box center [226, 237] width 129 height 24
click at [123, 244] on button "2" at bounding box center [92, 237] width 129 height 24
click at [136, 229] on button "2" at bounding box center [92, 237] width 129 height 24
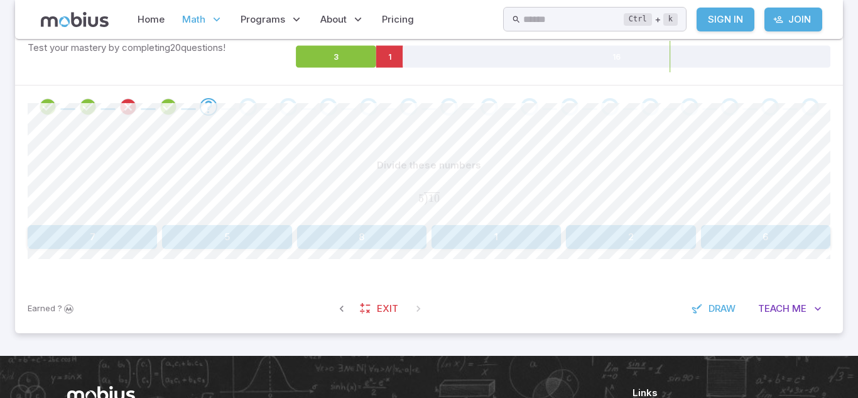
click at [602, 241] on button "2" at bounding box center [630, 237] width 129 height 24
click at [127, 229] on button "4" at bounding box center [92, 237] width 129 height 24
click at [613, 232] on button "2" at bounding box center [630, 237] width 129 height 24
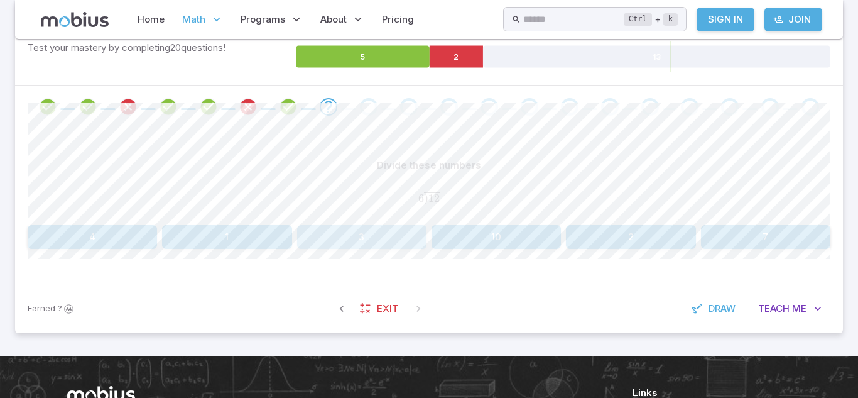
click at [400, 237] on button "3" at bounding box center [361, 237] width 129 height 24
click at [640, 236] on button "2" at bounding box center [630, 237] width 129 height 24
click at [111, 244] on button "5" at bounding box center [92, 237] width 129 height 24
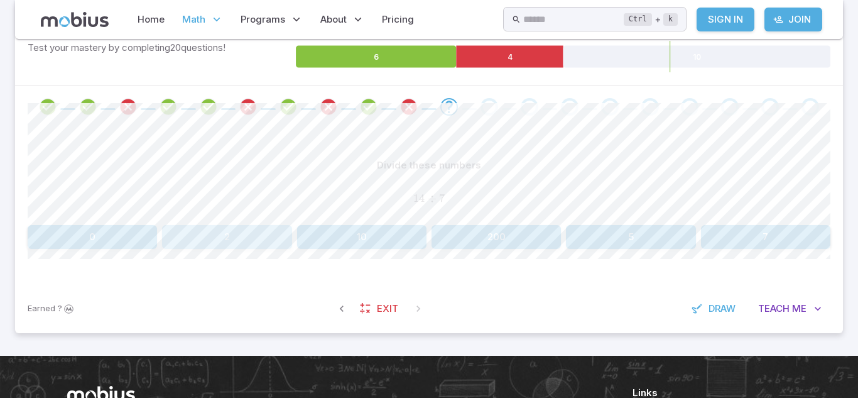
click at [236, 234] on button "2" at bounding box center [226, 237] width 129 height 24
click at [122, 237] on button "7" at bounding box center [92, 237] width 129 height 24
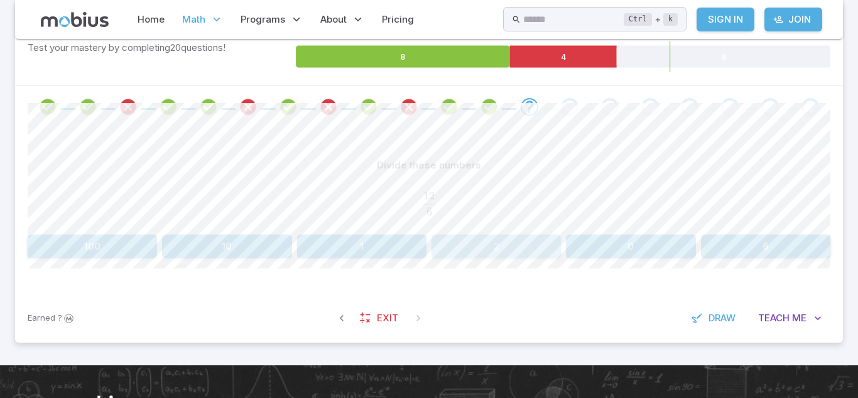
click at [529, 249] on button "2" at bounding box center [496, 246] width 129 height 24
click at [393, 238] on button "9" at bounding box center [361, 246] width 129 height 24
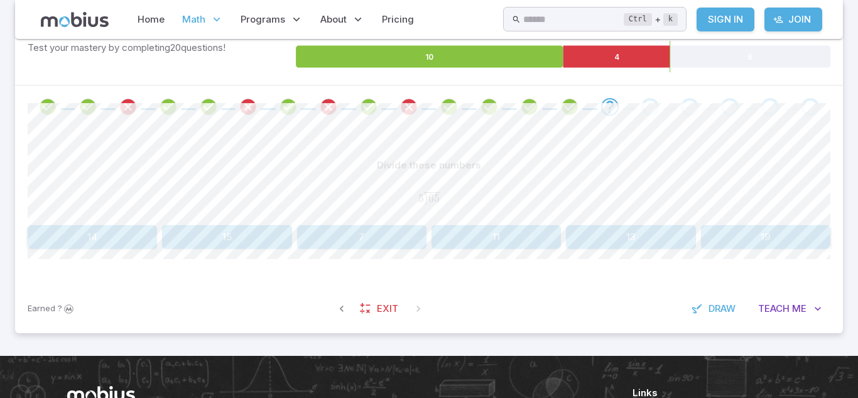
click at [440, 234] on button "11" at bounding box center [496, 237] width 129 height 24
click at [765, 236] on button "9" at bounding box center [765, 237] width 129 height 24
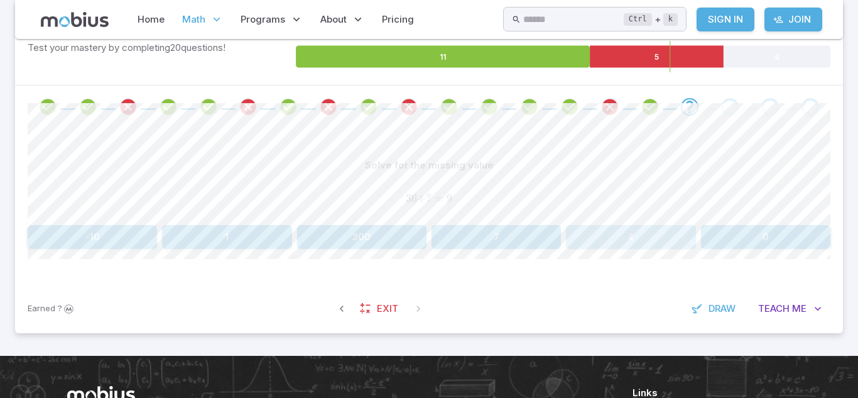
click at [594, 238] on button "4" at bounding box center [630, 237] width 129 height 24
click at [267, 238] on button "200" at bounding box center [226, 237] width 129 height 24
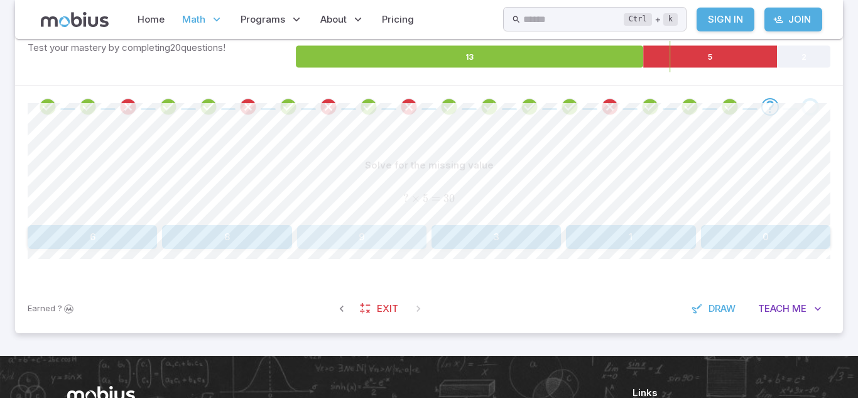
click at [357, 231] on button "9" at bounding box center [361, 237] width 129 height 24
click at [258, 228] on button "5,000" at bounding box center [226, 237] width 129 height 24
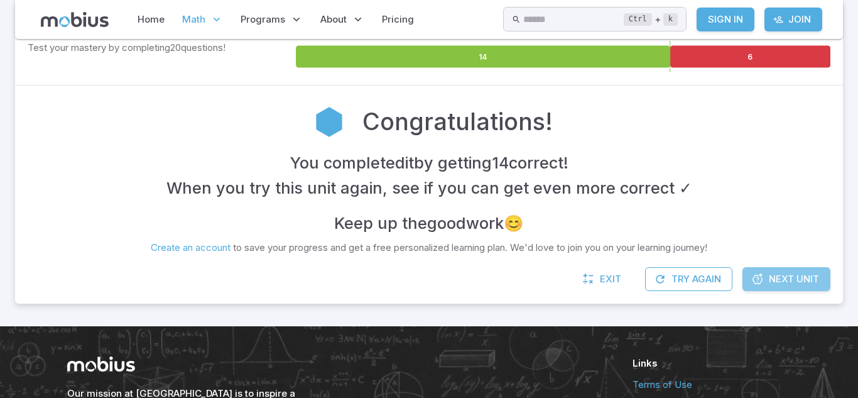
click at [807, 273] on span "Next Unit" at bounding box center [794, 279] width 50 height 14
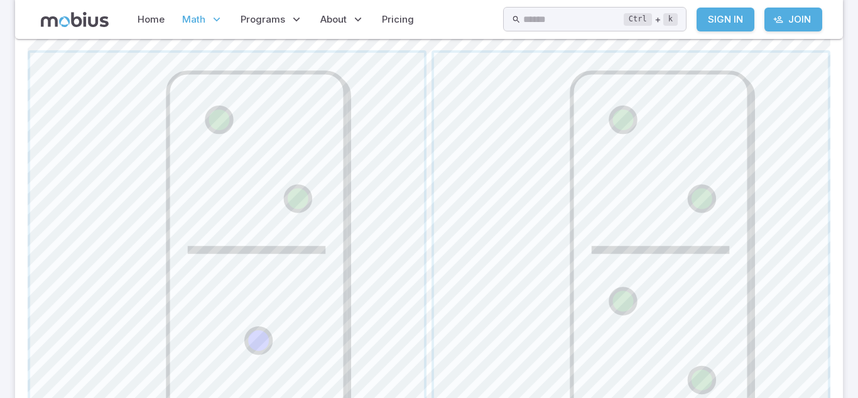
scroll to position [542, 0]
click at [614, 211] on span "button" at bounding box center [631, 248] width 394 height 394
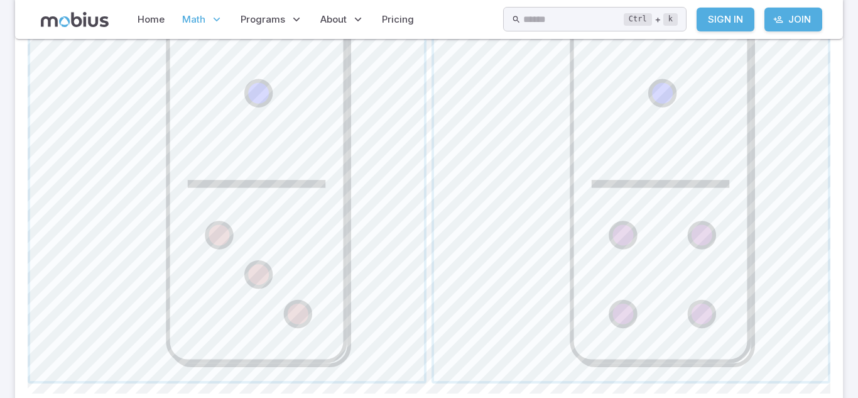
scroll to position [606, 0]
click at [345, 183] on span "button" at bounding box center [227, 183] width 394 height 394
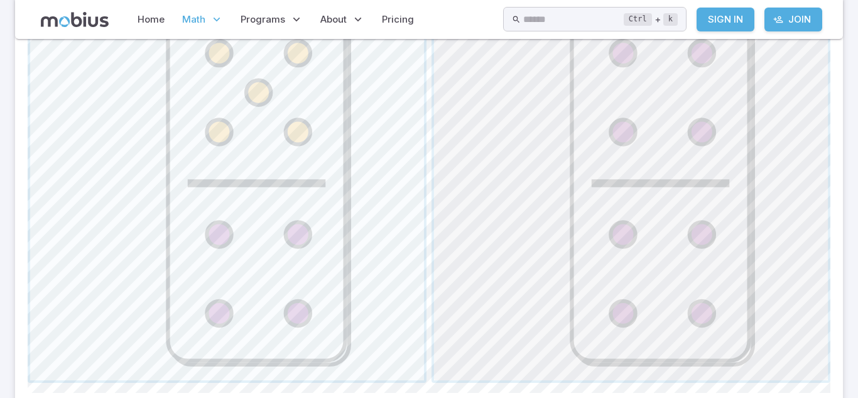
click at [679, 293] on span "button" at bounding box center [631, 183] width 394 height 394
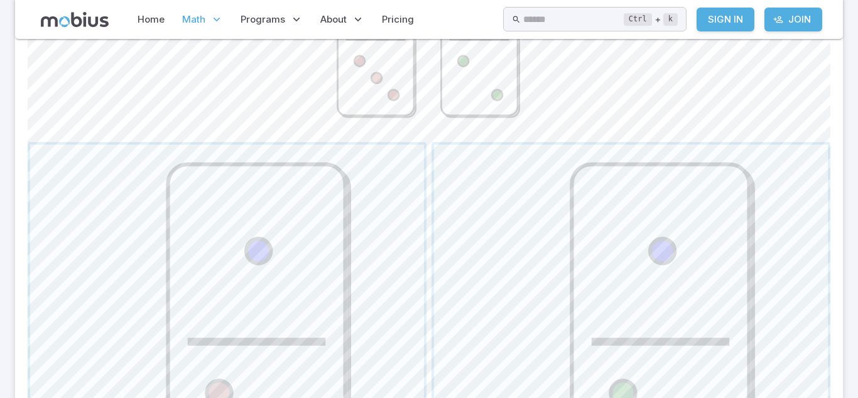
scroll to position [449, 0]
click at [537, 274] on span "button" at bounding box center [631, 340] width 394 height 394
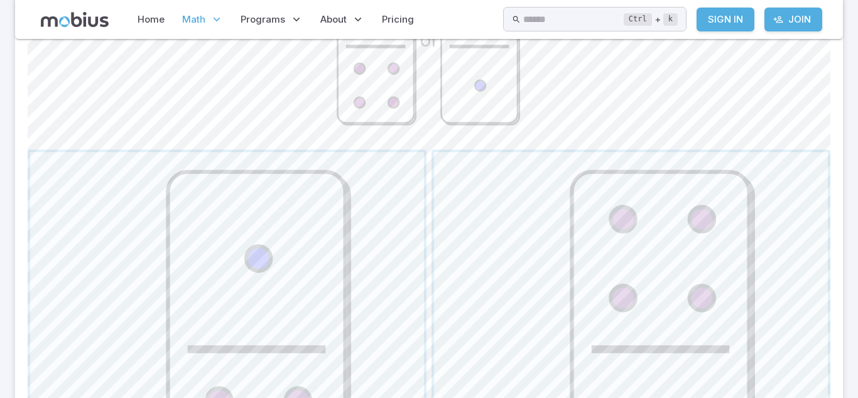
scroll to position [442, 0]
click at [537, 274] on span "button" at bounding box center [631, 348] width 394 height 394
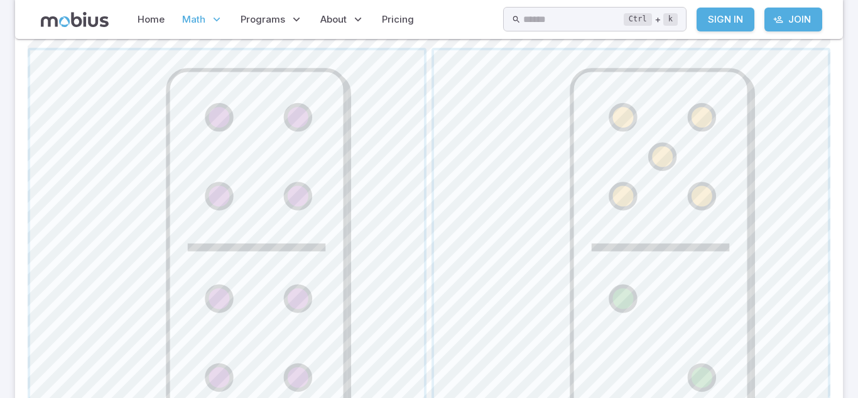
scroll to position [548, 0]
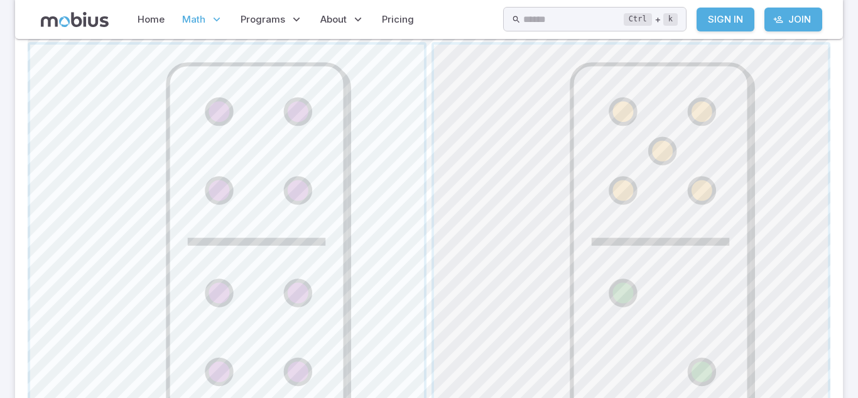
click at [498, 171] on span "button" at bounding box center [631, 242] width 394 height 394
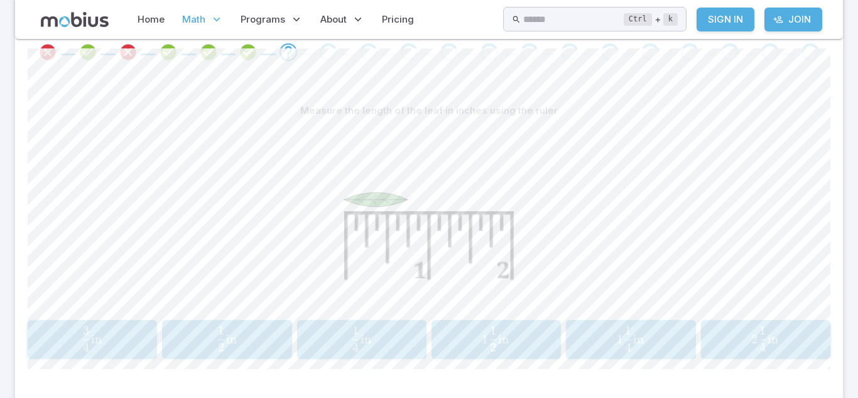
scroll to position [272, 0]
click at [491, 349] on span "button" at bounding box center [494, 345] width 7 height 9
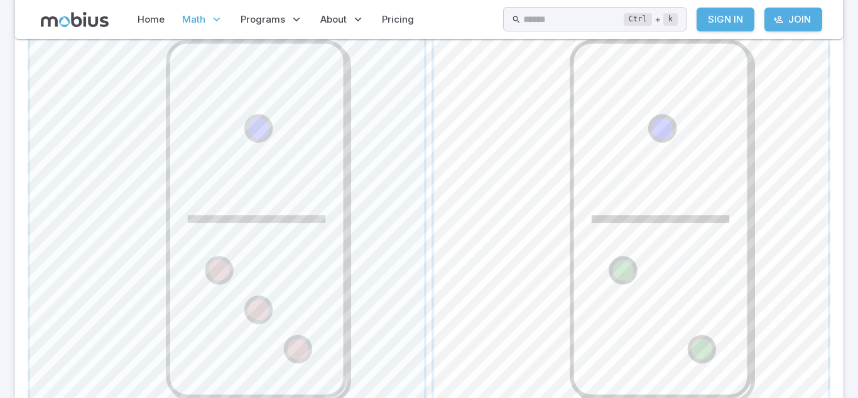
scroll to position [572, 0]
click at [552, 329] on span "button" at bounding box center [631, 218] width 394 height 394
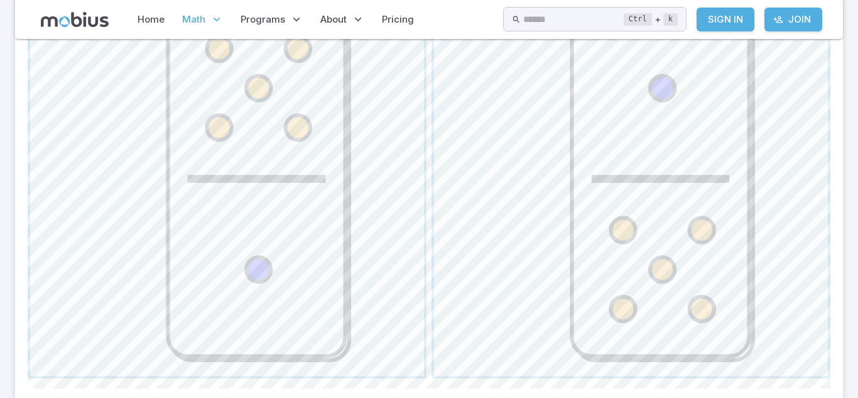
scroll to position [609, 0]
click at [552, 330] on span "button" at bounding box center [631, 181] width 394 height 394
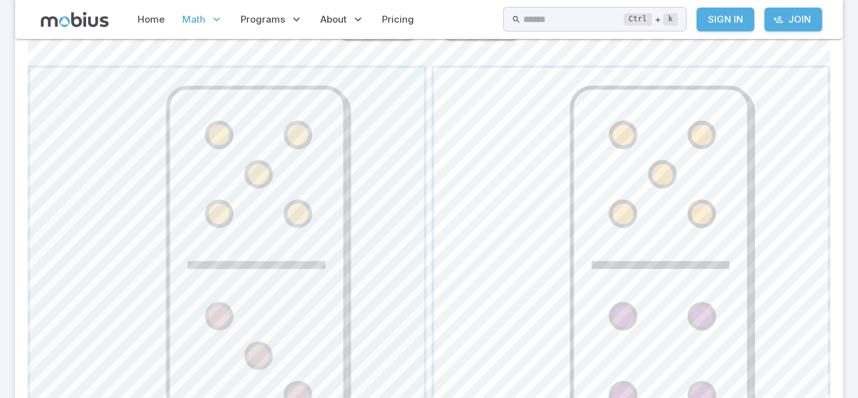
scroll to position [530, 0]
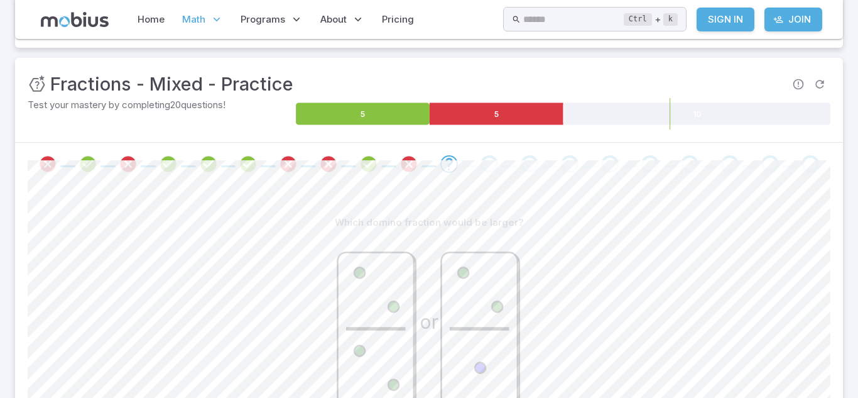
scroll to position [158, 0]
click at [451, 273] on icon at bounding box center [480, 329] width 77 height 153
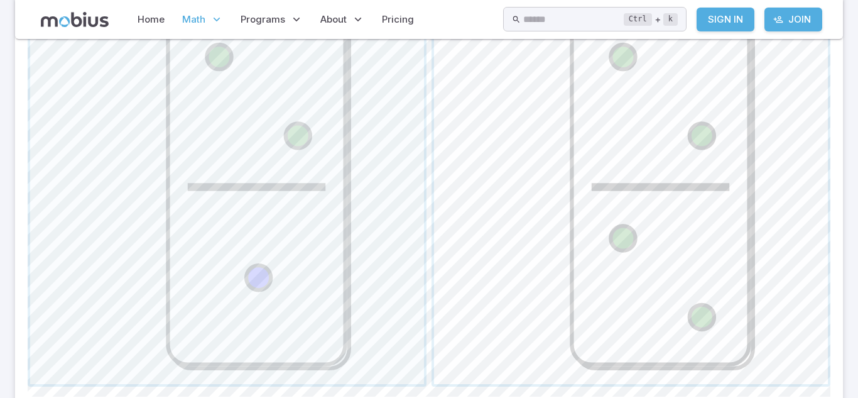
scroll to position [604, 0]
click at [293, 329] on span "button" at bounding box center [227, 186] width 394 height 394
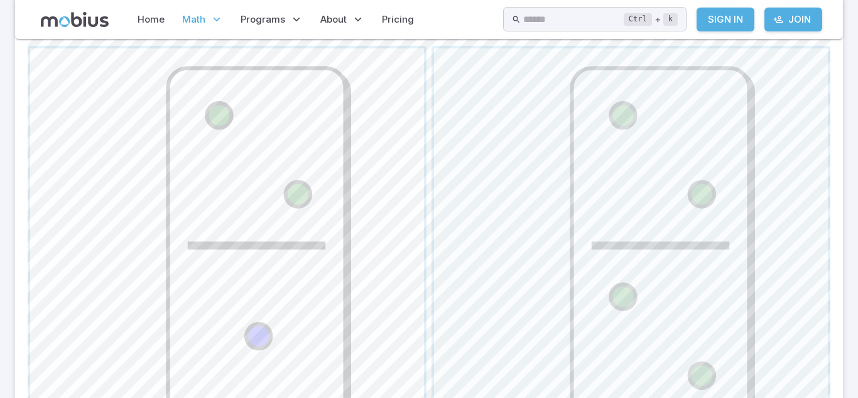
scroll to position [545, 0]
click at [334, 324] on span "button" at bounding box center [227, 244] width 394 height 394
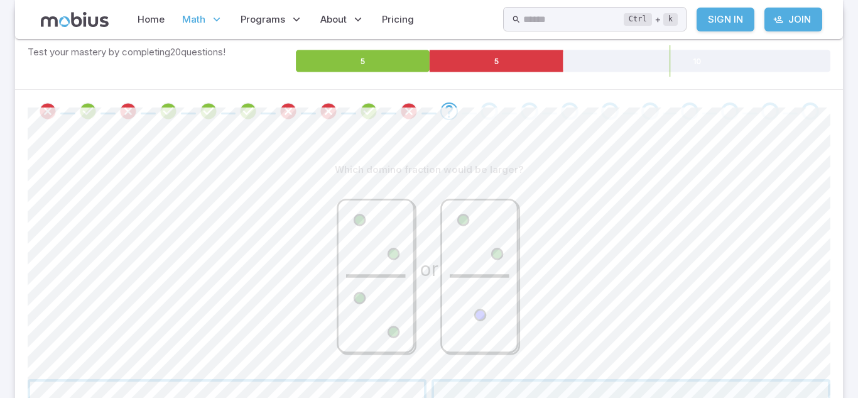
scroll to position [212, 0]
click at [390, 261] on icon at bounding box center [376, 275] width 77 height 153
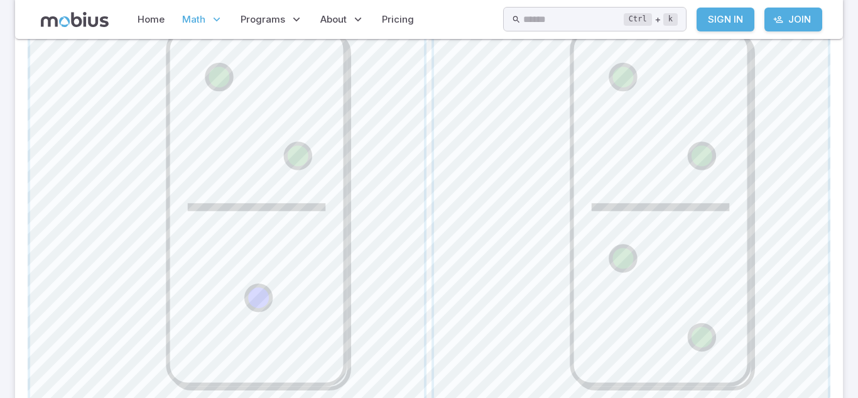
scroll to position [586, 0]
click at [473, 260] on span "button" at bounding box center [631, 204] width 394 height 394
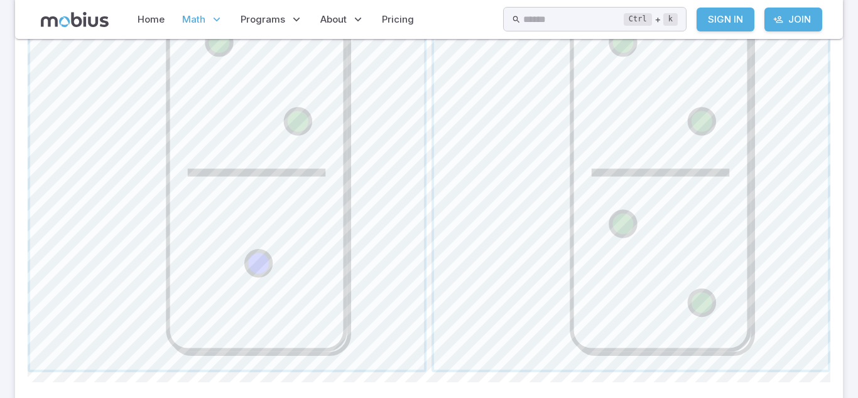
scroll to position [618, 0]
click at [333, 186] on span "button" at bounding box center [227, 171] width 394 height 394
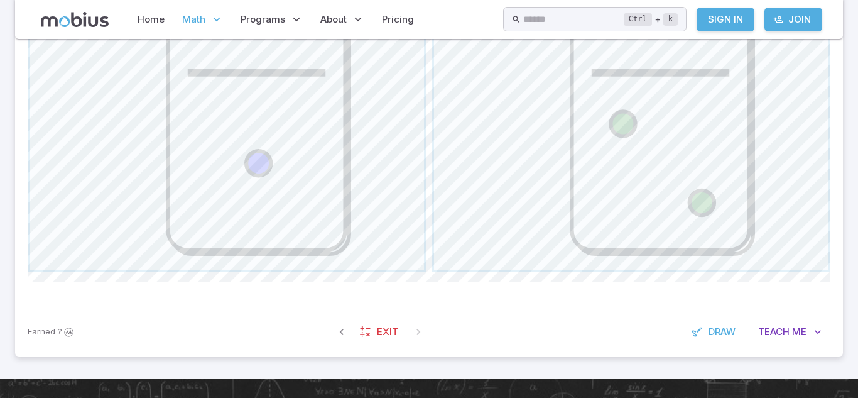
scroll to position [719, 0]
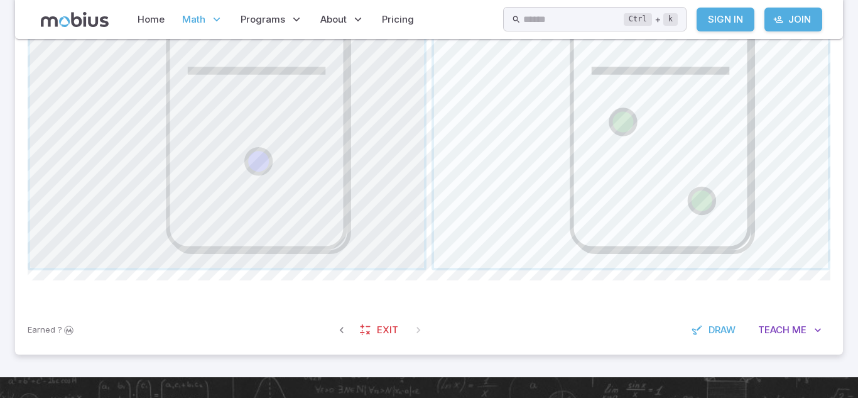
click at [333, 186] on span "button" at bounding box center [227, 71] width 394 height 394
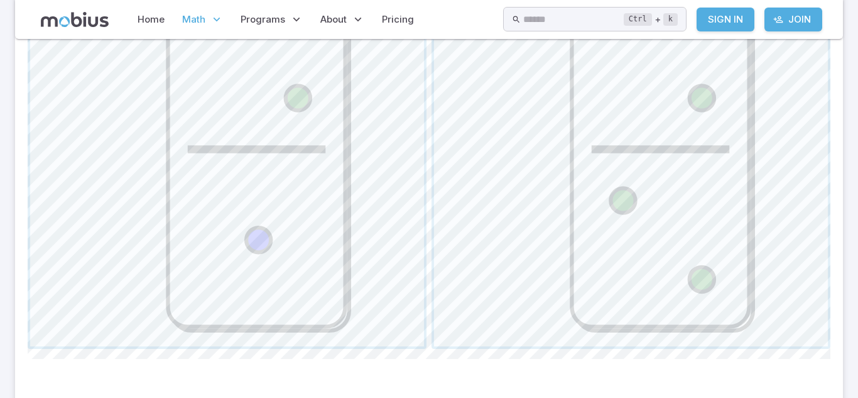
scroll to position [643, 0]
click at [332, 186] on span "button" at bounding box center [227, 147] width 394 height 394
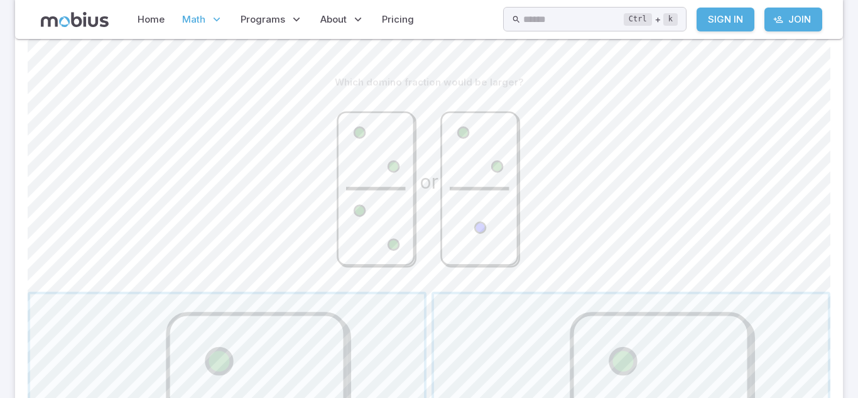
scroll to position [302, 0]
click at [631, 135] on div "or" at bounding box center [429, 187] width 803 height 192
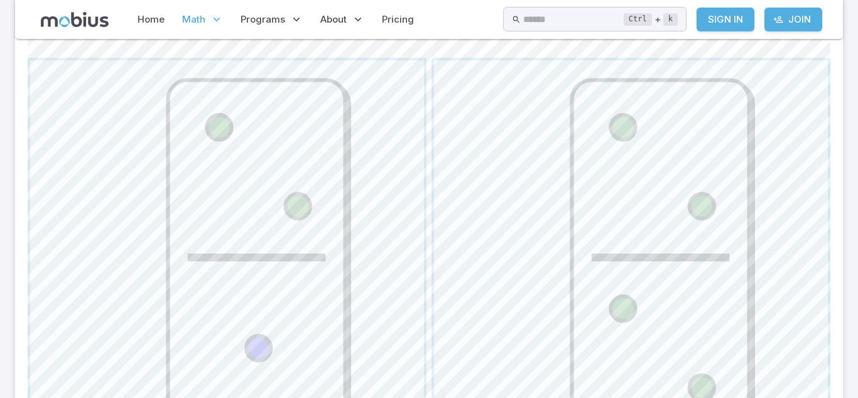
scroll to position [537, 0]
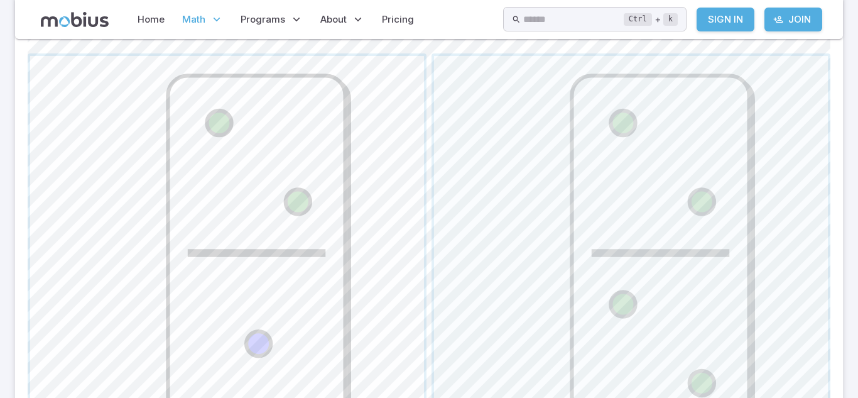
click at [326, 234] on span "button" at bounding box center [227, 253] width 394 height 394
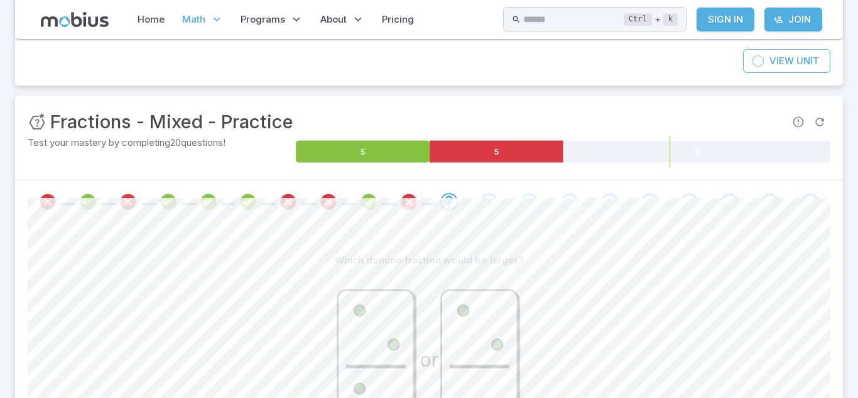
scroll to position [119, 0]
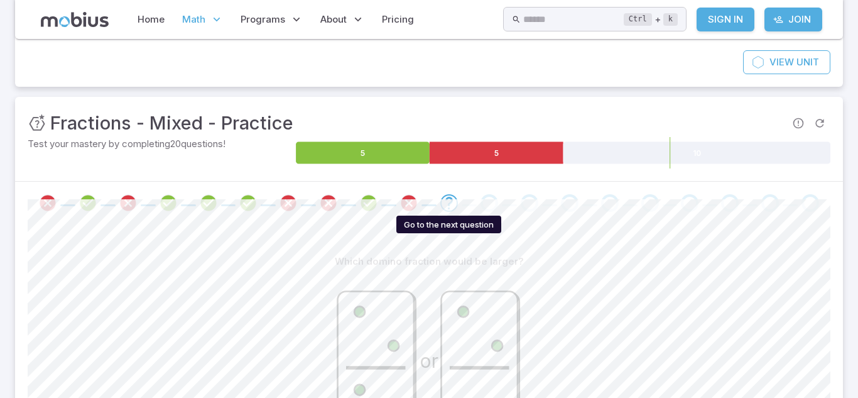
click at [446, 206] on icon "Go to the next question" at bounding box center [449, 202] width 15 height 15
click at [445, 205] on icon "Go to the next question" at bounding box center [449, 202] width 15 height 15
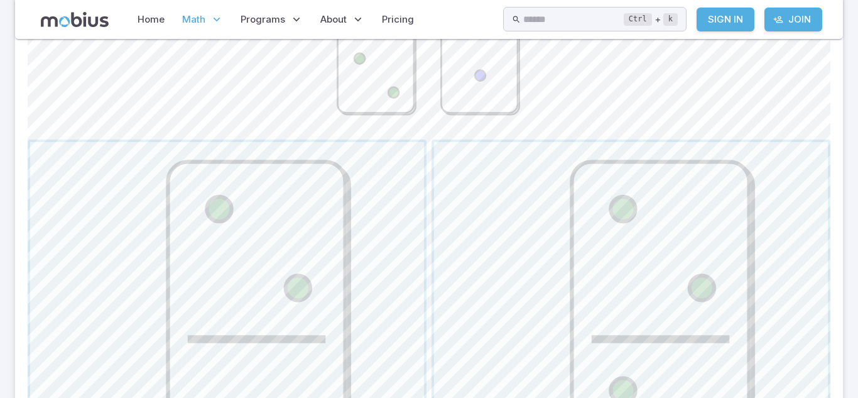
scroll to position [454, 0]
click at [235, 280] on span "button" at bounding box center [227, 336] width 394 height 394
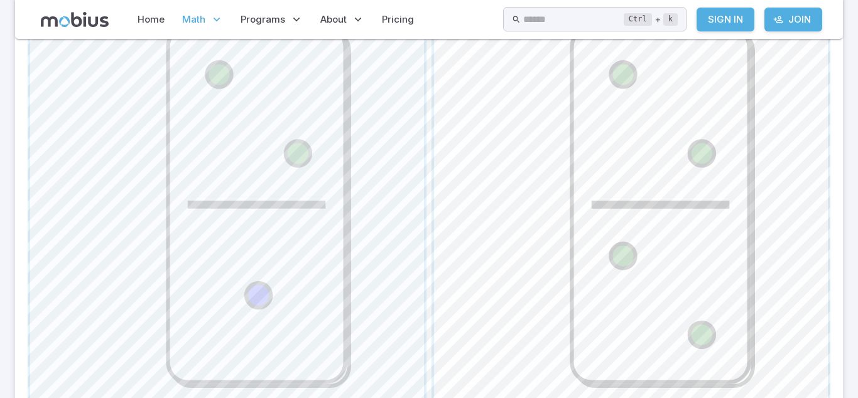
scroll to position [873, 0]
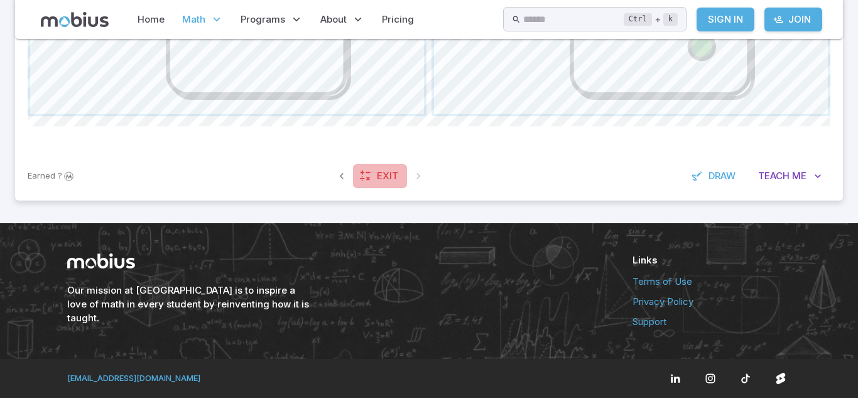
click at [393, 179] on span "Exit" at bounding box center [387, 176] width 21 height 14
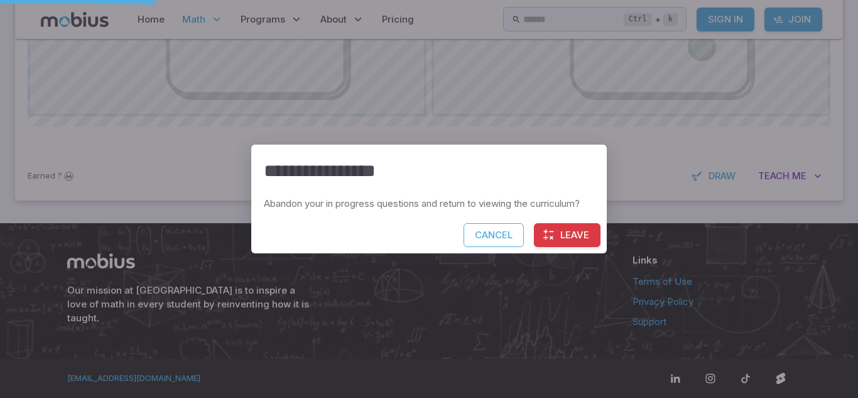
click at [392, 178] on h2 "**********" at bounding box center [429, 171] width 356 height 53
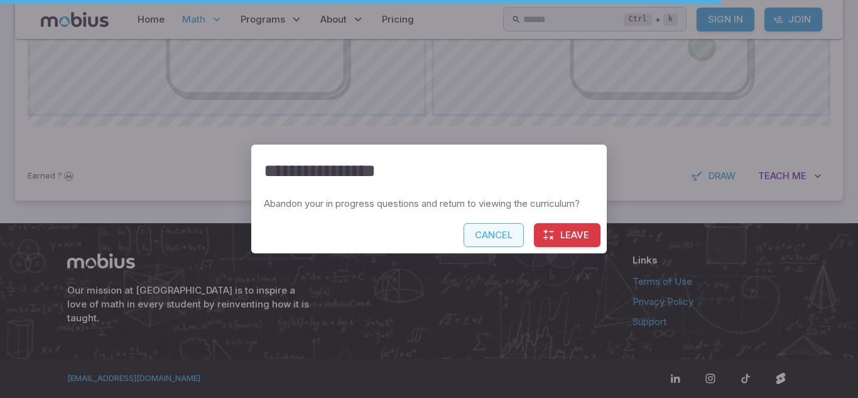
click at [508, 241] on button "Cancel" at bounding box center [494, 235] width 60 height 24
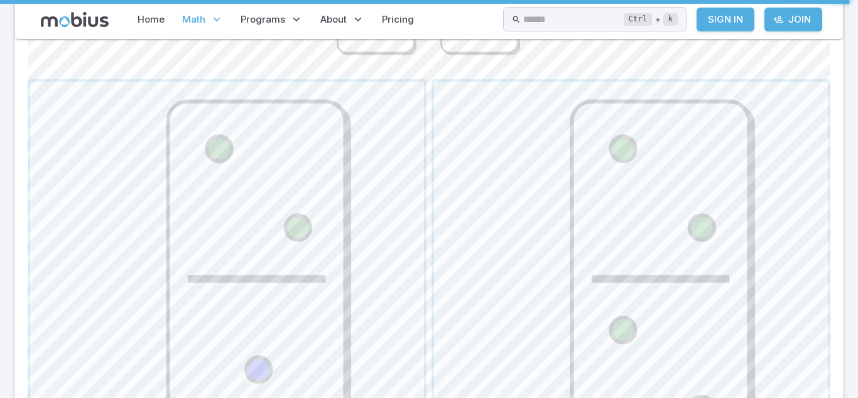
scroll to position [530, 0]
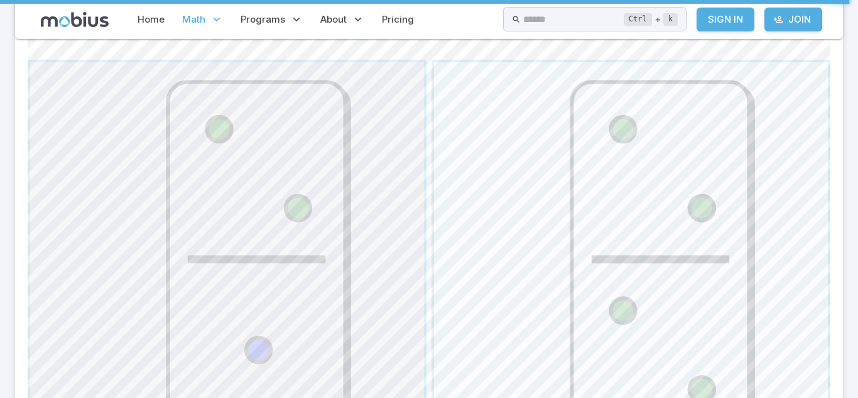
click at [253, 241] on span "button" at bounding box center [227, 259] width 394 height 394
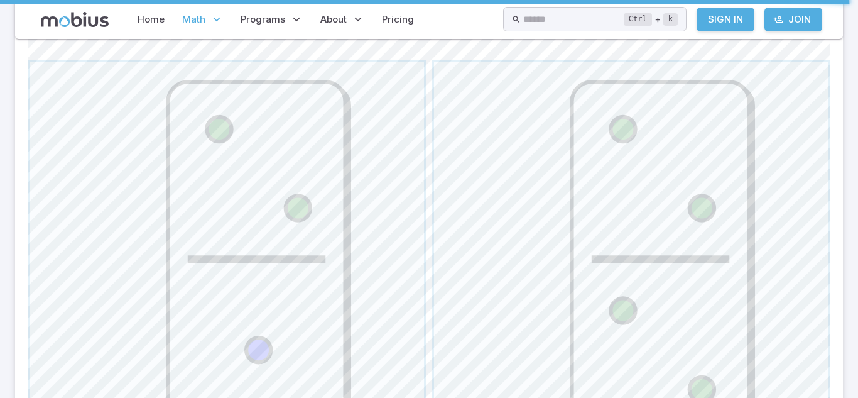
scroll to position [542, 0]
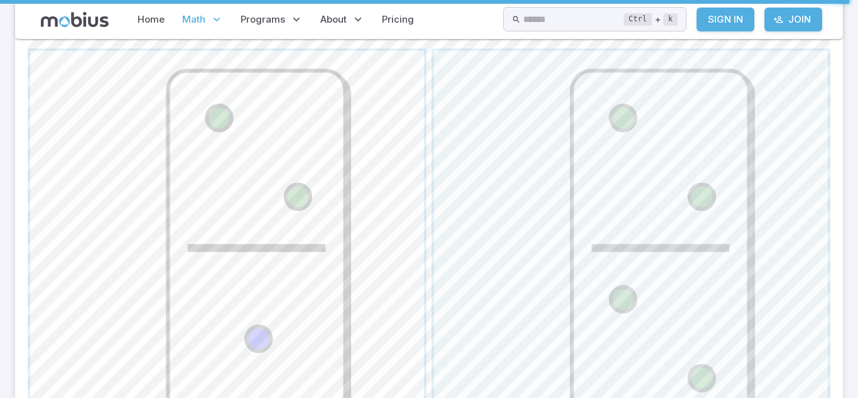
click at [254, 233] on span "button" at bounding box center [227, 248] width 394 height 394
click at [466, 178] on span "button" at bounding box center [631, 248] width 394 height 394
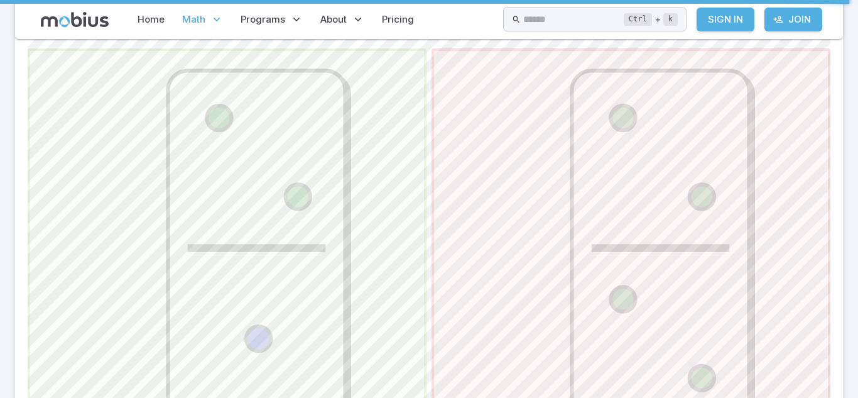
click at [222, 211] on span "button" at bounding box center [227, 248] width 394 height 394
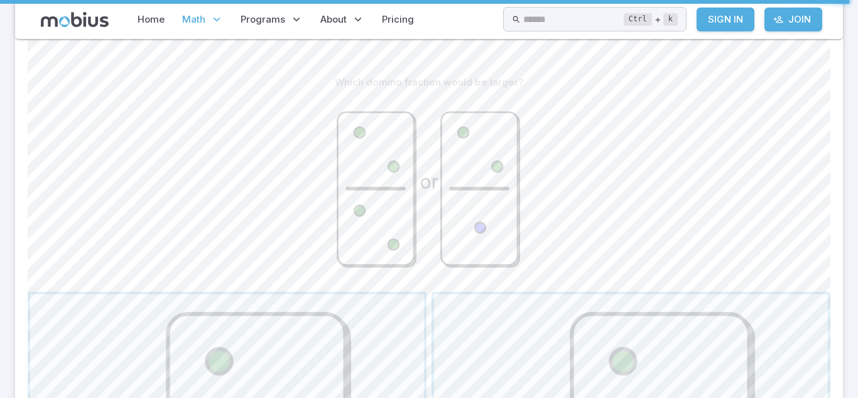
scroll to position [0, 0]
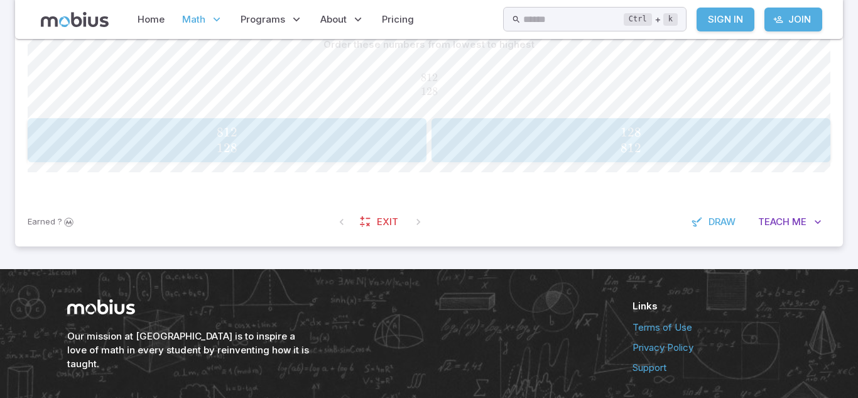
scroll to position [226, 0]
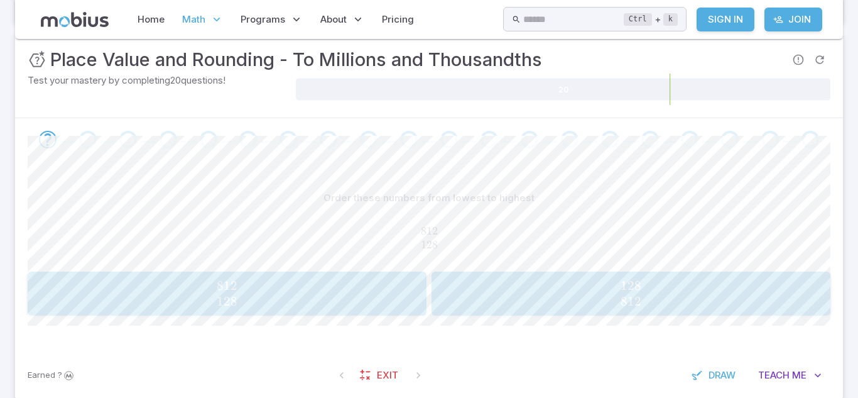
scroll to position [314, 0]
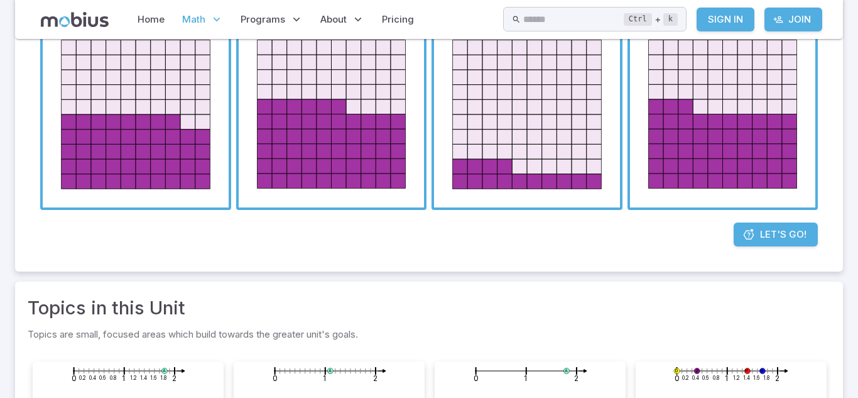
scroll to position [199, 0]
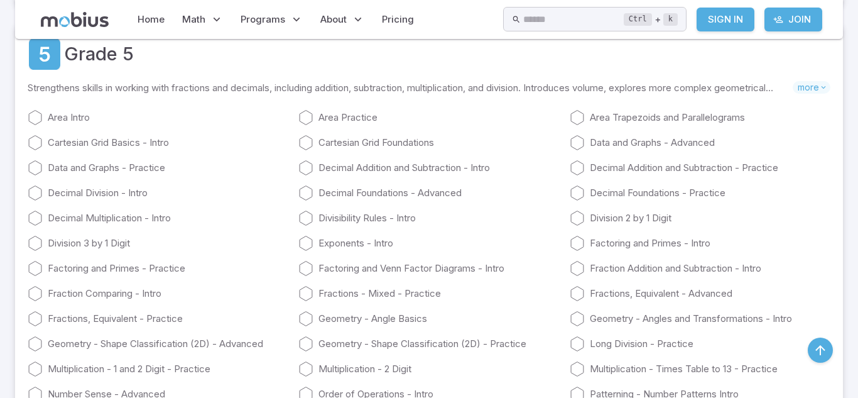
click at [263, 3] on div "Home Math Grade 1 Grade 2 Grade 3 Grade 4 Grade 5 Grade 6 Grade 7 Grade 8 Grade…" at bounding box center [429, 19] width 828 height 39
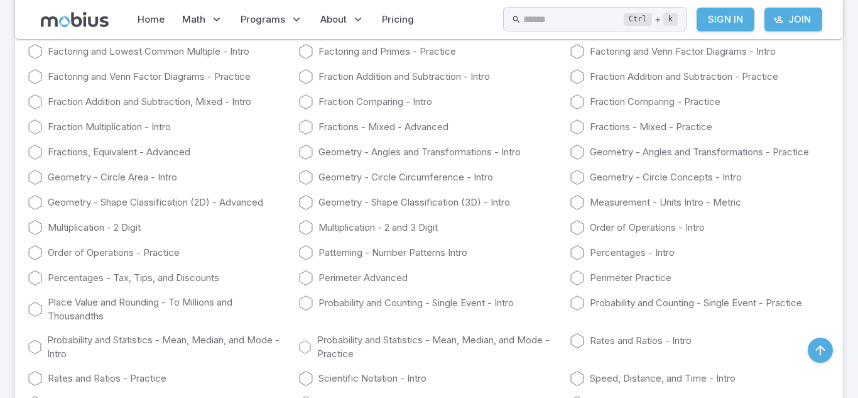
scroll to position [2701, 0]
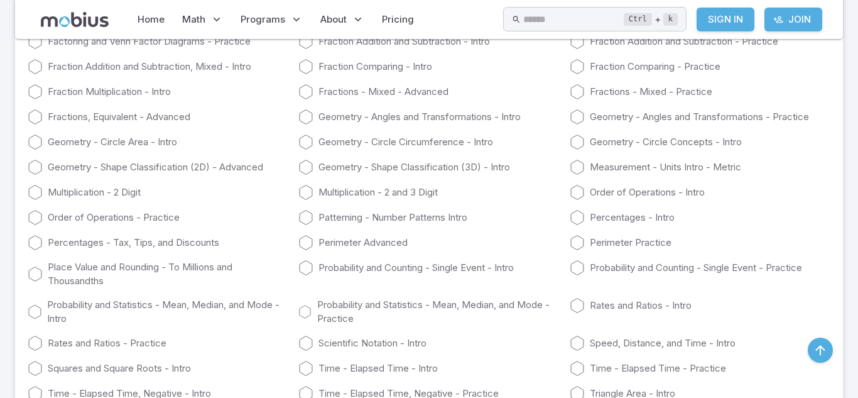
click at [391, 188] on link "Multiplication - 2 and 3 Digit" at bounding box center [428, 192] width 261 height 15
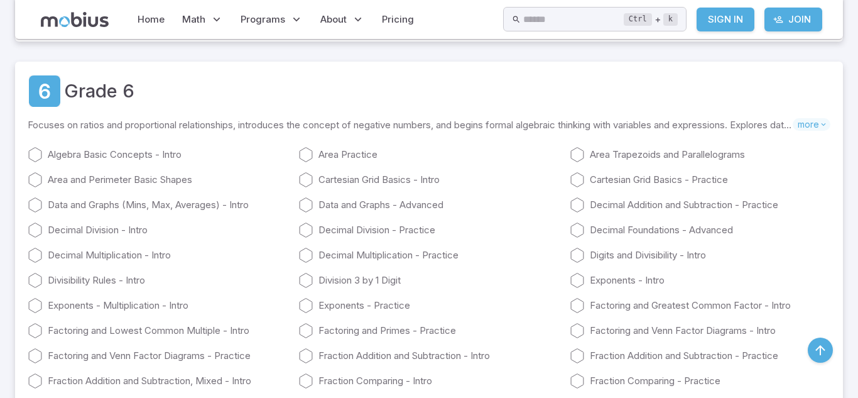
scroll to position [2385, 0]
click at [38, 153] on icon at bounding box center [35, 156] width 15 height 15
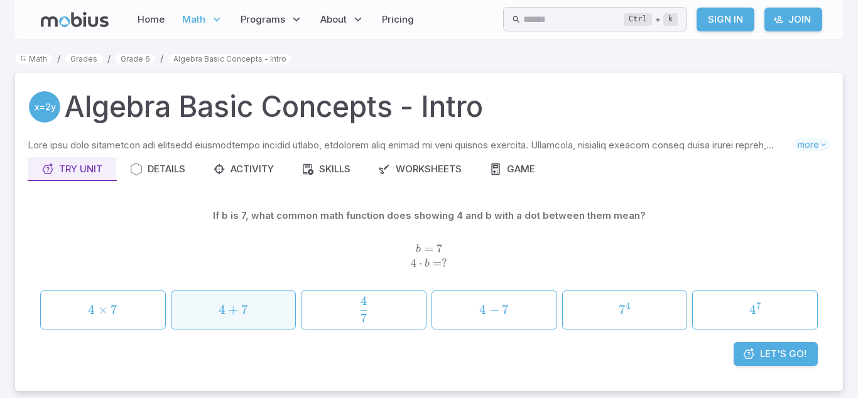
click at [268, 320] on div "4 + 7 4 + 7 4 + 7" at bounding box center [233, 309] width 116 height 29
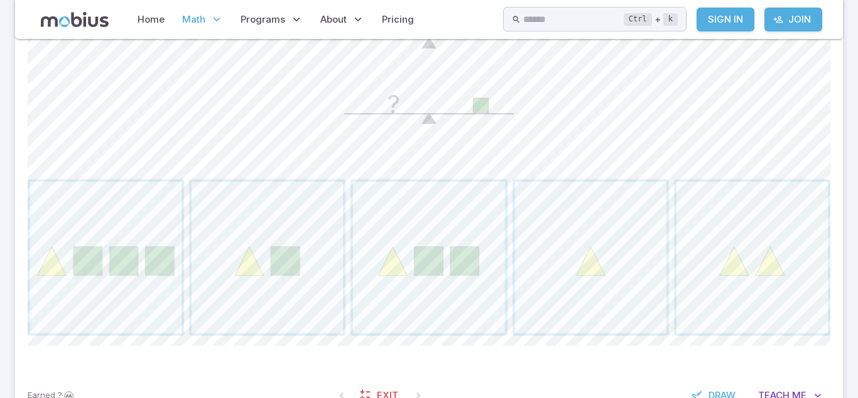
scroll to position [412, 0]
click at [245, 280] on span "button" at bounding box center [267, 255] width 151 height 151
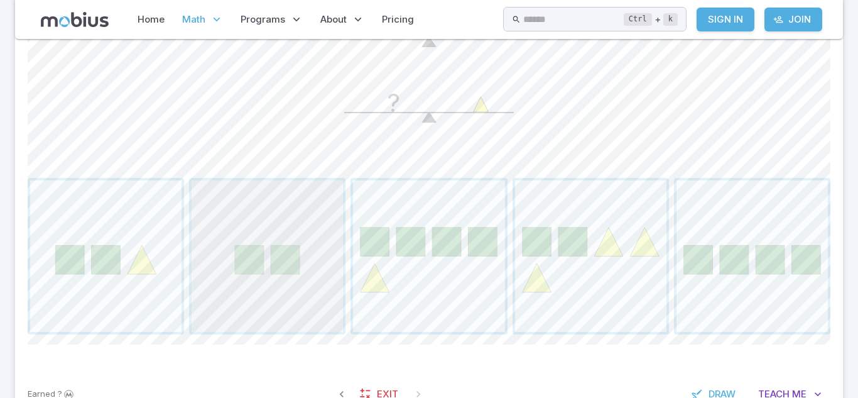
click at [237, 280] on span "button" at bounding box center [267, 255] width 151 height 151
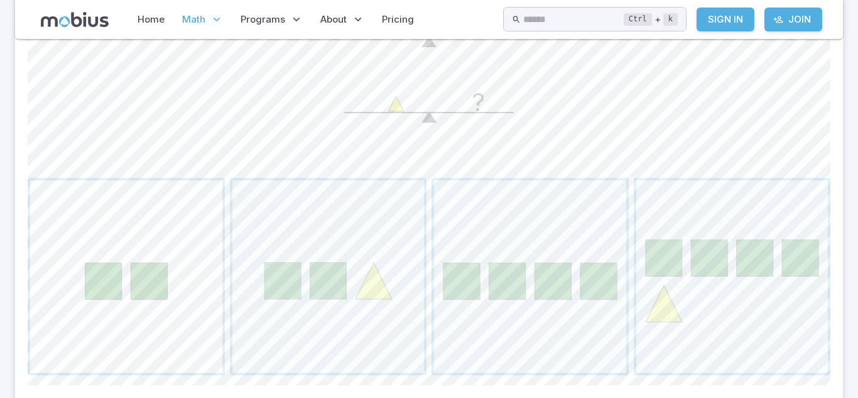
click at [169, 275] on span "button" at bounding box center [126, 276] width 192 height 192
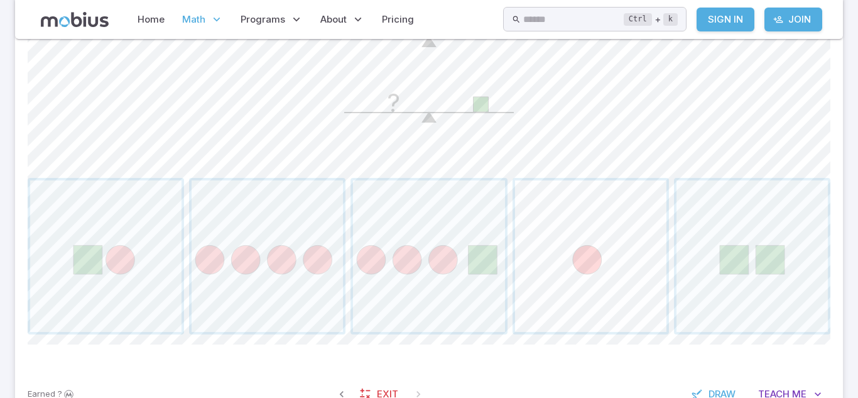
click at [539, 278] on span "button" at bounding box center [590, 255] width 151 height 151
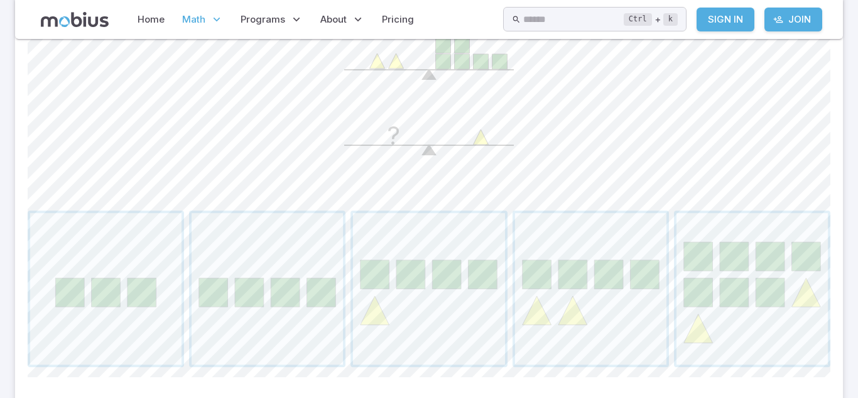
scroll to position [382, 0]
click at [459, 317] on span "button" at bounding box center [428, 286] width 151 height 151
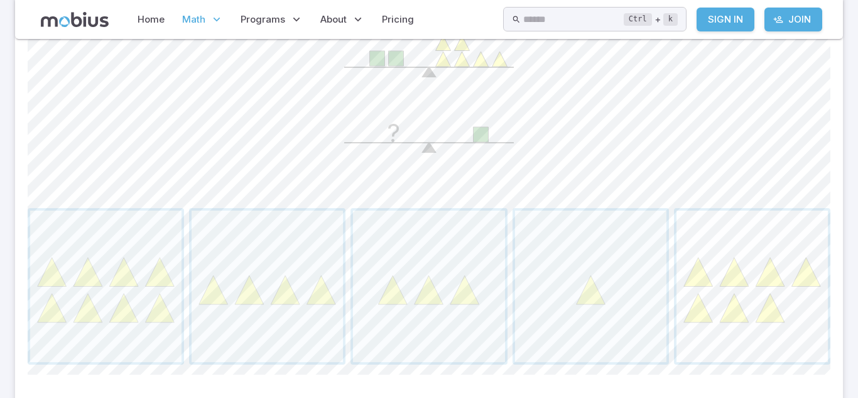
click at [741, 270] on span "button" at bounding box center [752, 286] width 151 height 151
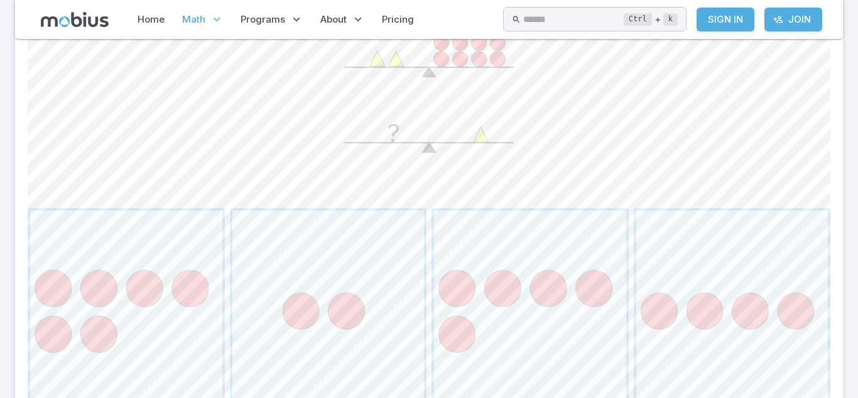
click at [741, 270] on span "button" at bounding box center [733, 307] width 192 height 192
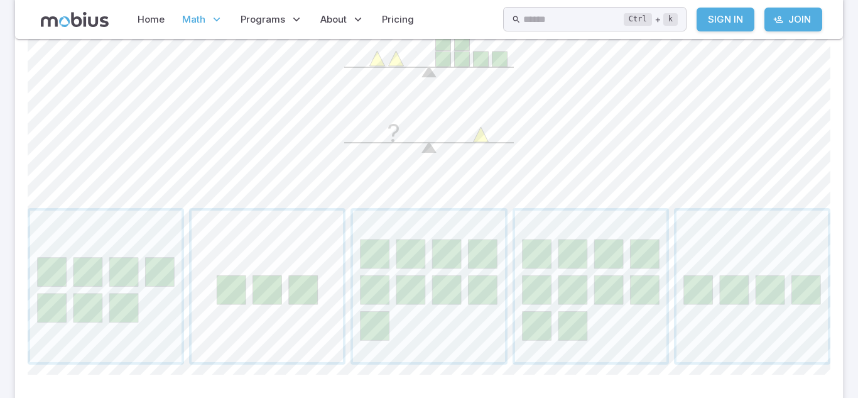
click at [270, 327] on span "button" at bounding box center [267, 286] width 151 height 151
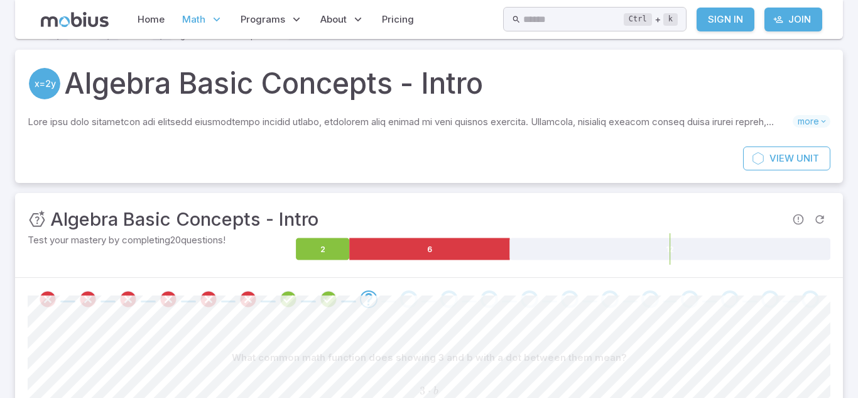
scroll to position [0, 0]
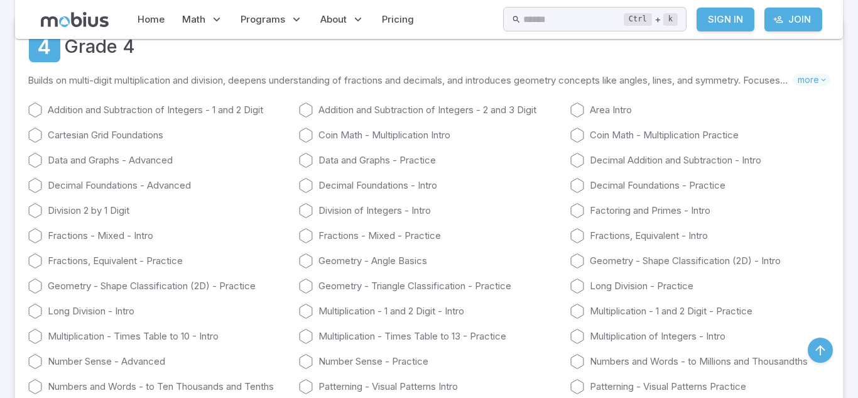
scroll to position [1359, 0]
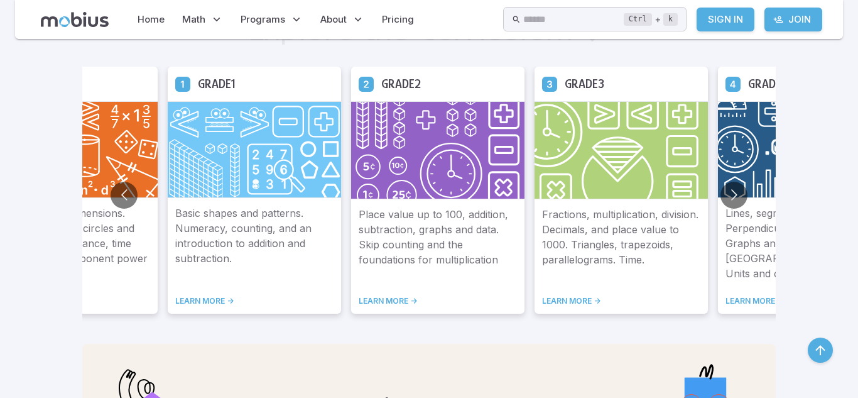
scroll to position [711, 0]
